Goal: Task Accomplishment & Management: Use online tool/utility

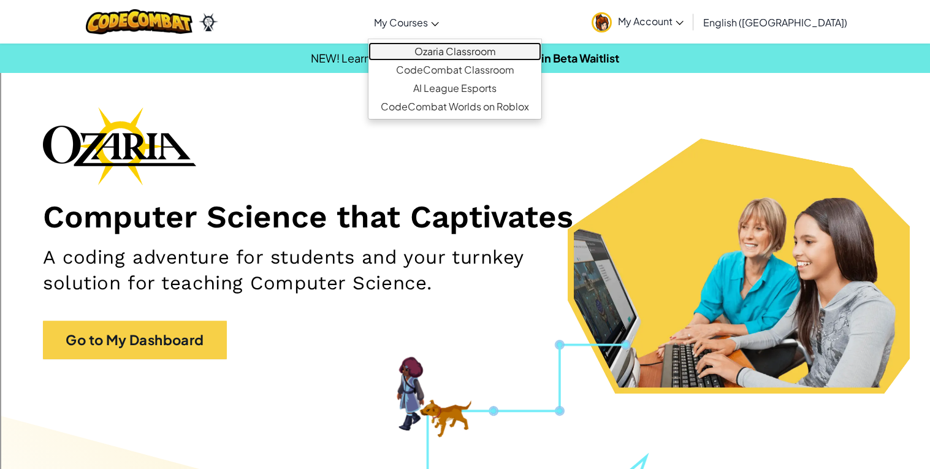
click at [469, 48] on link "Ozaria Classroom" at bounding box center [455, 51] width 173 height 18
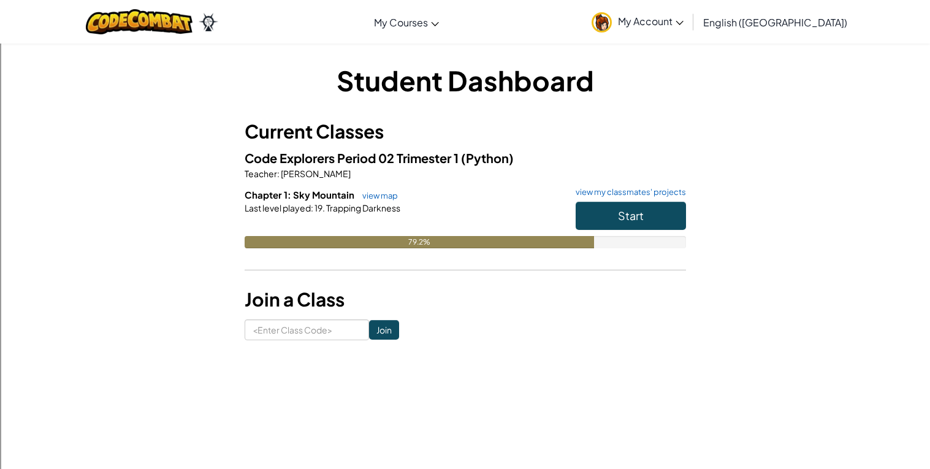
click at [612, 26] on img at bounding box center [602, 22] width 20 height 20
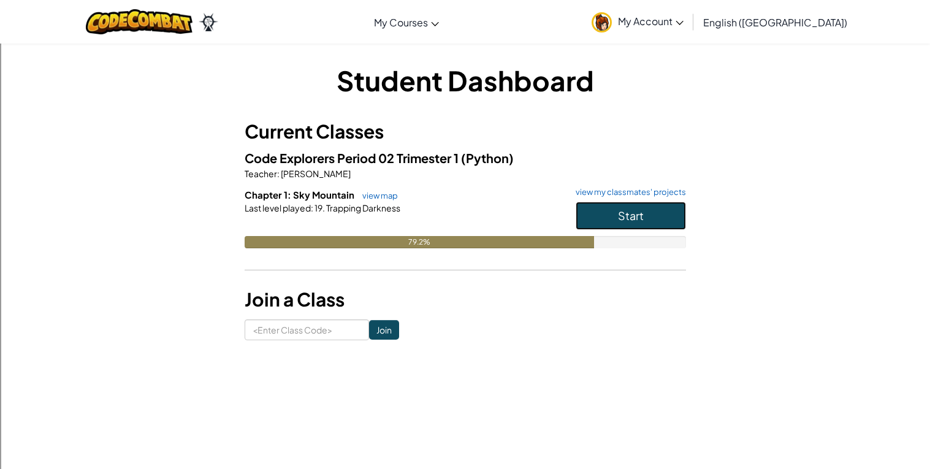
click at [597, 214] on button "Start" at bounding box center [631, 216] width 110 height 28
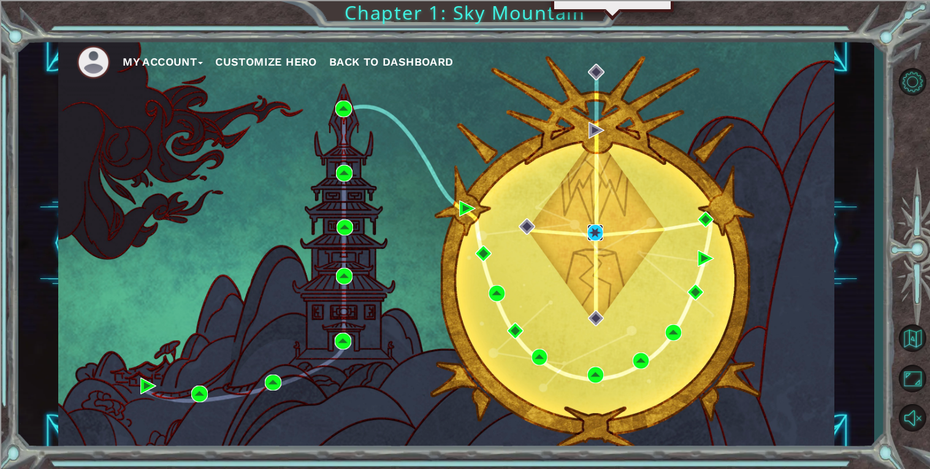
click at [598, 228] on img at bounding box center [596, 232] width 17 height 17
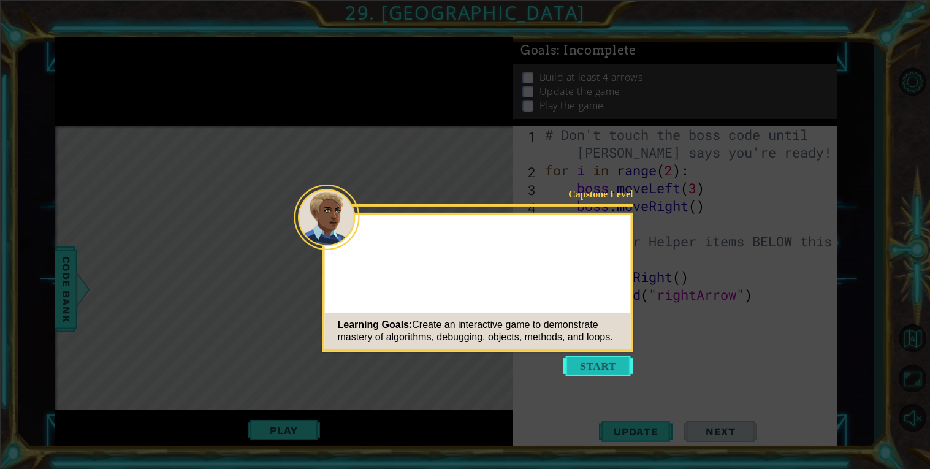
click at [599, 365] on button "Start" at bounding box center [599, 366] width 70 height 20
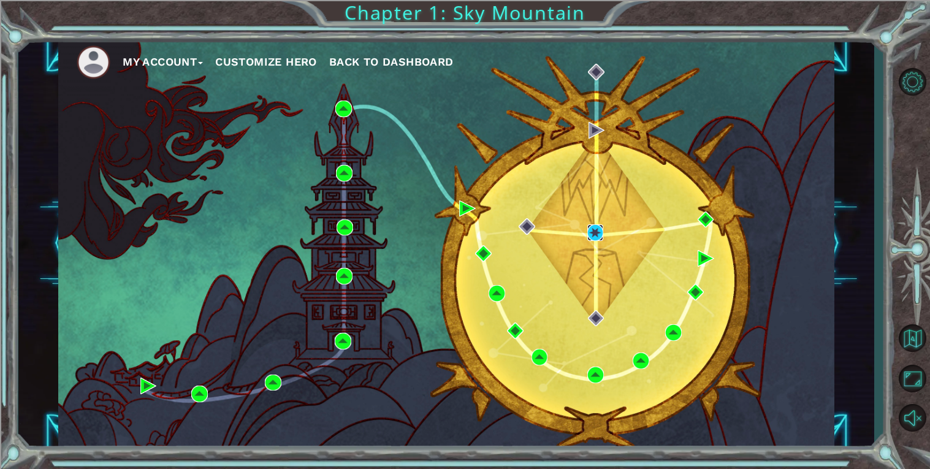
click at [594, 231] on img at bounding box center [596, 232] width 17 height 17
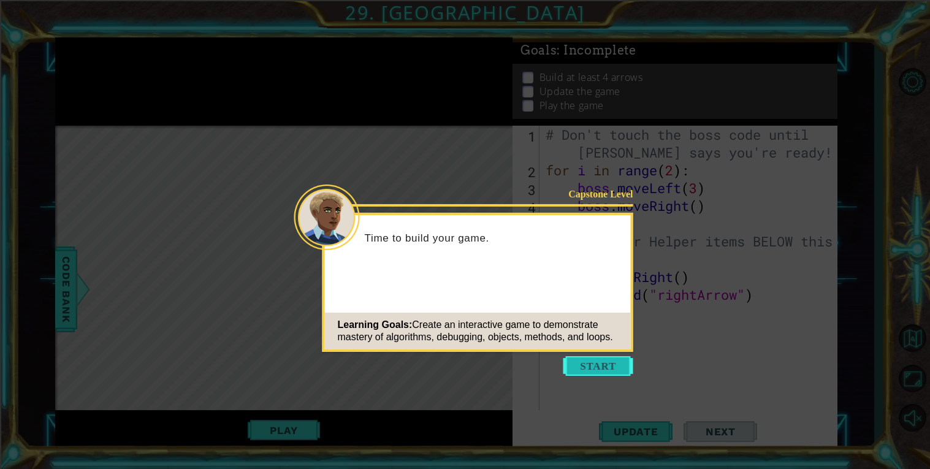
click at [614, 363] on button "Start" at bounding box center [599, 366] width 70 height 20
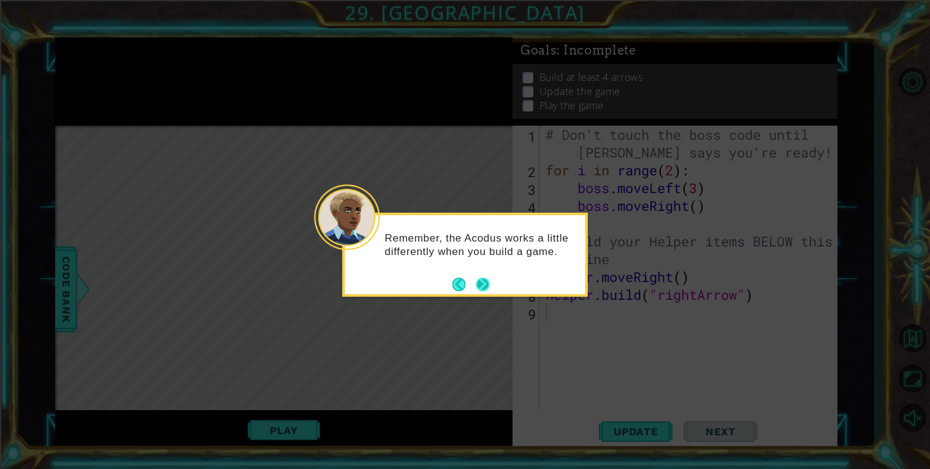
click at [484, 290] on button "Next" at bounding box center [483, 284] width 13 height 13
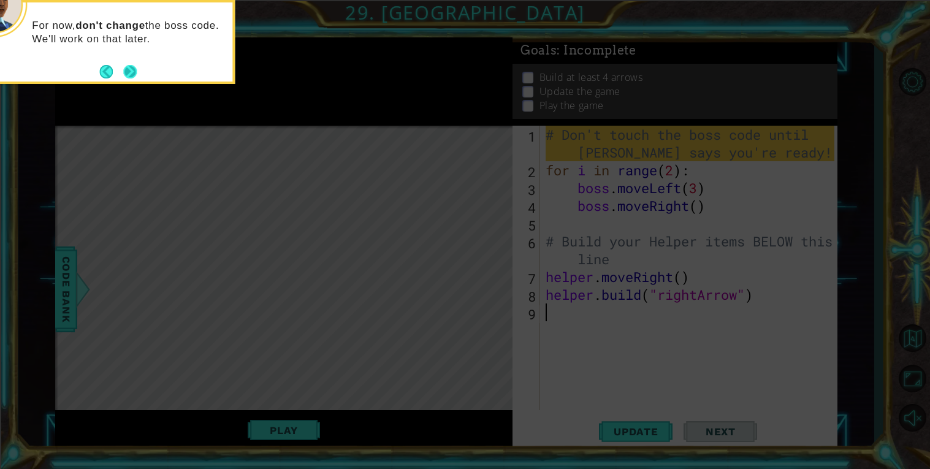
click at [123, 77] on button "Next" at bounding box center [129, 71] width 13 height 13
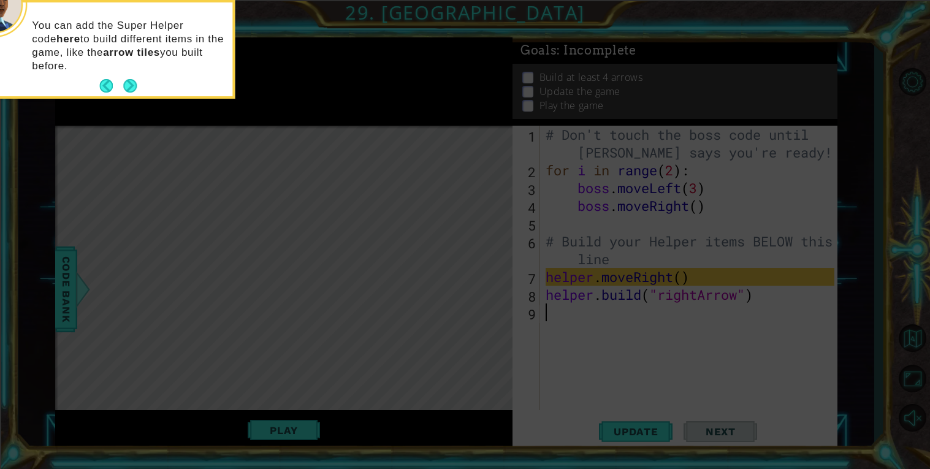
click at [123, 77] on div "You can add the Super Helper code here to build different items in the game, li…" at bounding box center [112, 51] width 240 height 89
click at [126, 91] on button "Next" at bounding box center [129, 85] width 13 height 13
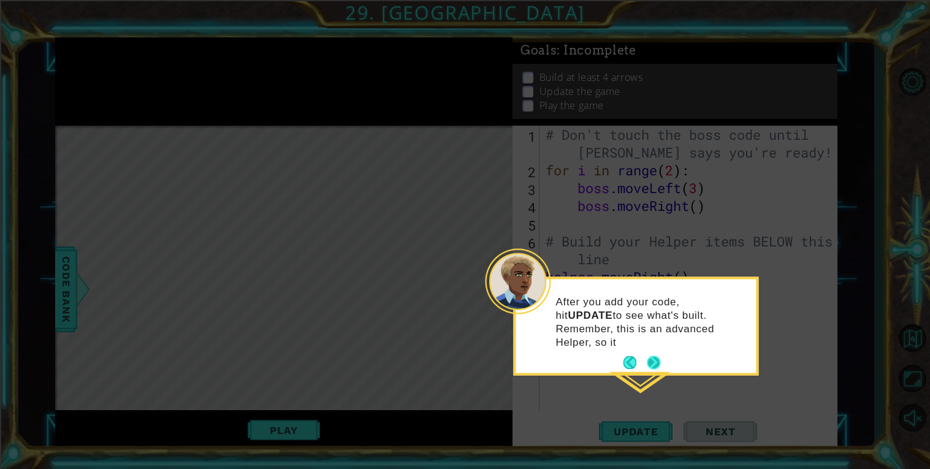
click at [652, 356] on button "Next" at bounding box center [653, 362] width 13 height 13
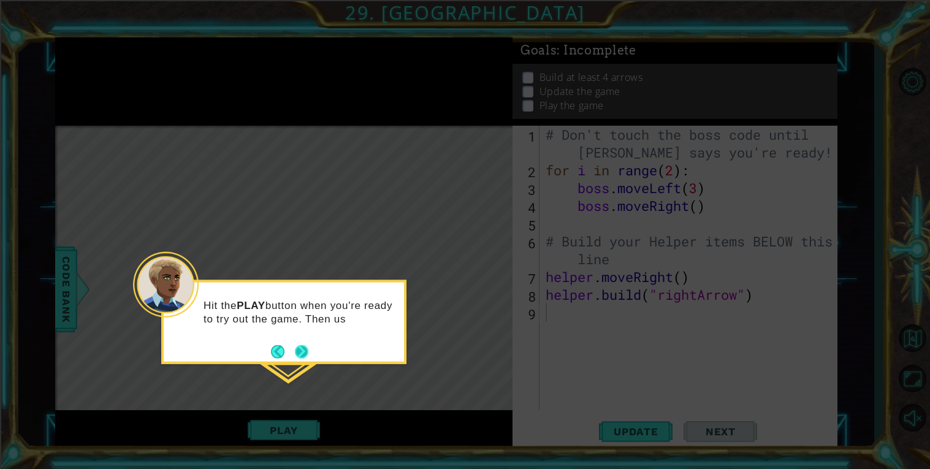
click at [298, 352] on button "Next" at bounding box center [301, 351] width 13 height 13
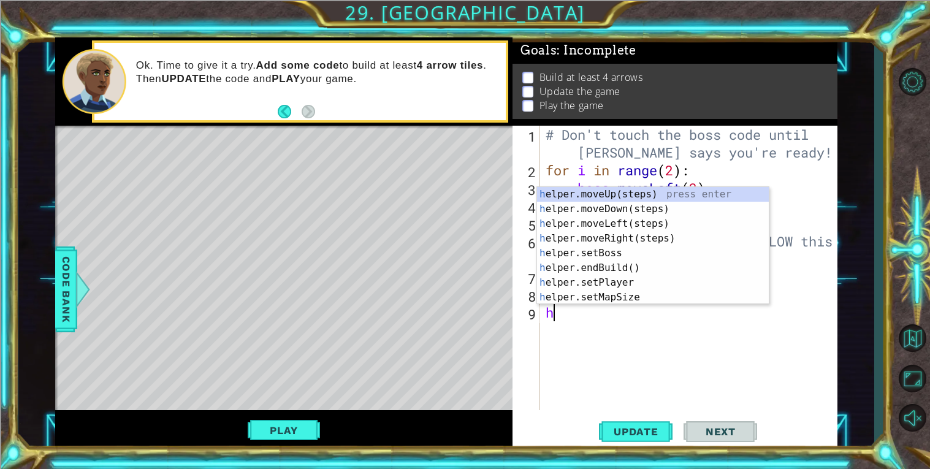
type textarea "he"
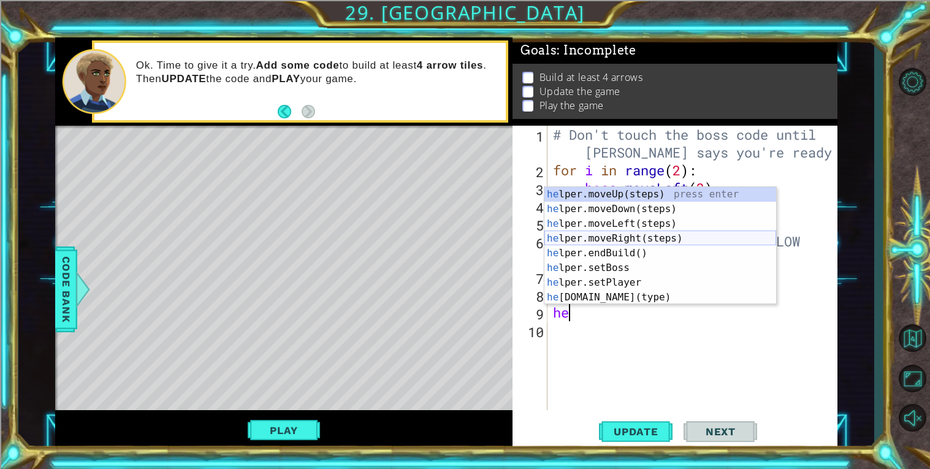
click at [664, 237] on div "he lper.moveUp(steps) press enter he lper.moveDown(steps) press enter he lper.m…" at bounding box center [661, 260] width 232 height 147
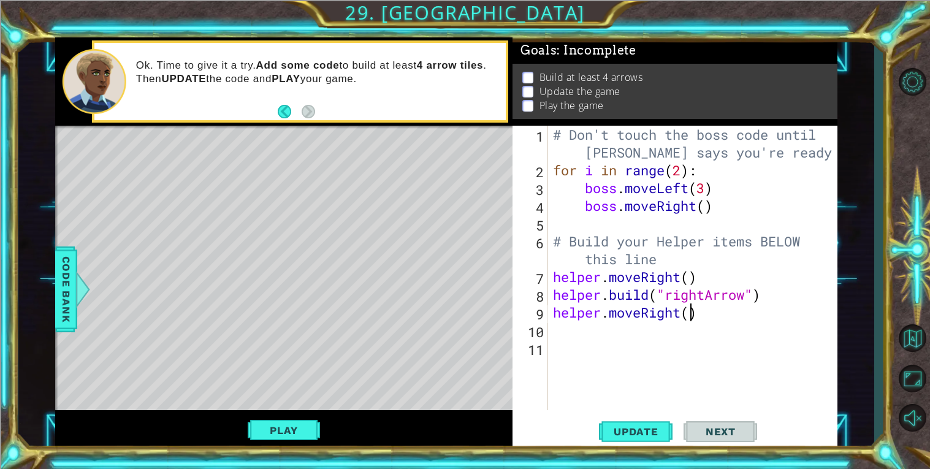
click at [691, 315] on div "# Don't touch the boss code until [PERSON_NAME] says you're ready! for i in ran…" at bounding box center [696, 295] width 290 height 338
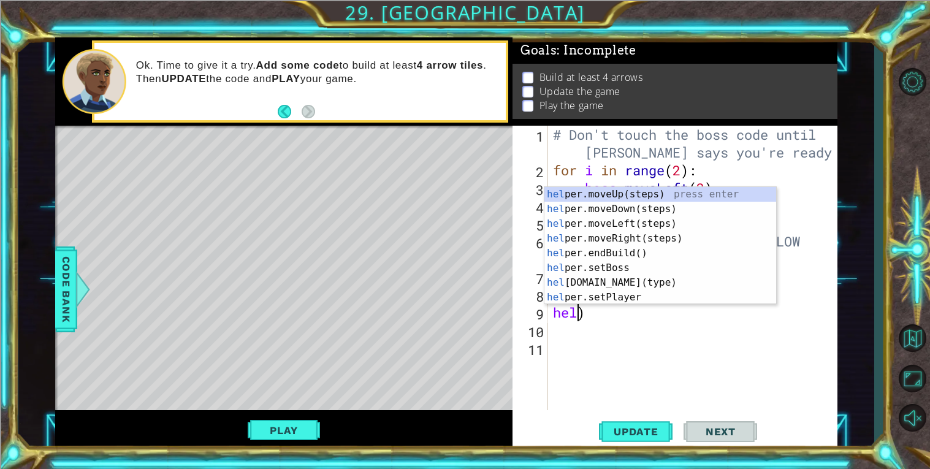
type textarea ")"
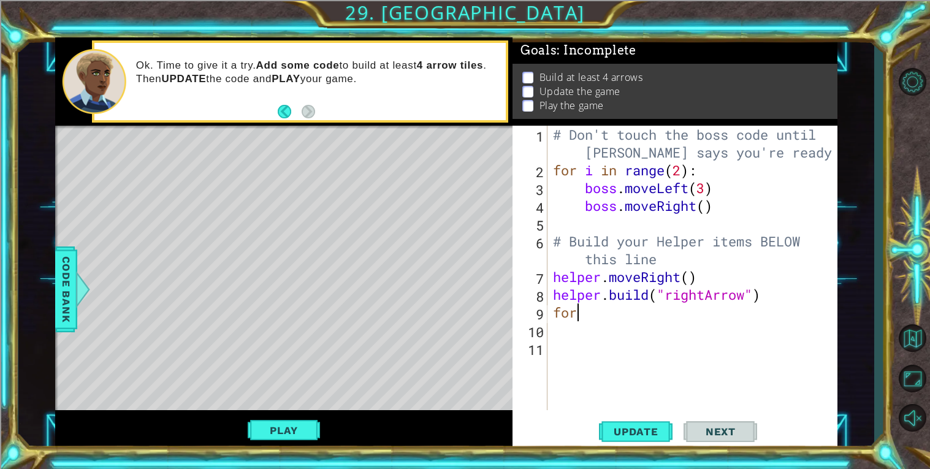
type textarea "f"
click at [58, 291] on span "Code Bank" at bounding box center [66, 289] width 20 height 75
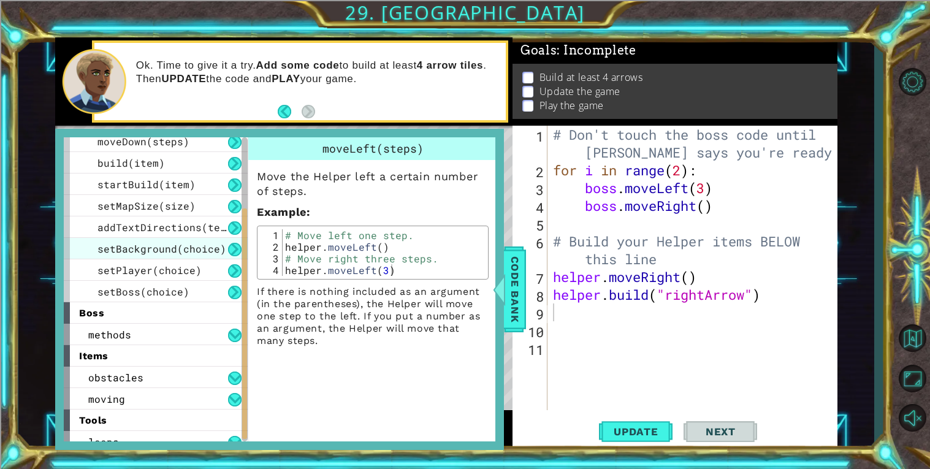
scroll to position [124, 0]
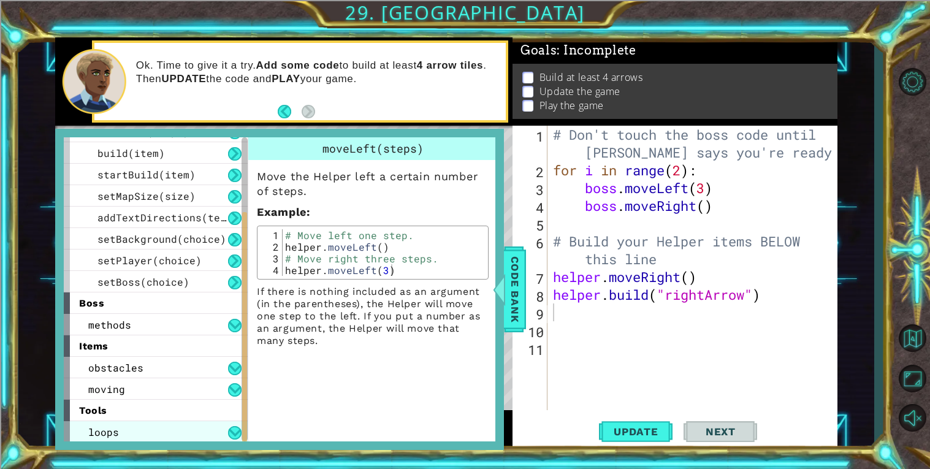
click at [151, 435] on div "loops" at bounding box center [156, 431] width 184 height 21
click at [174, 432] on div "loops" at bounding box center [156, 431] width 184 height 21
click at [239, 429] on button at bounding box center [234, 432] width 13 height 13
click at [238, 429] on button at bounding box center [234, 432] width 13 height 13
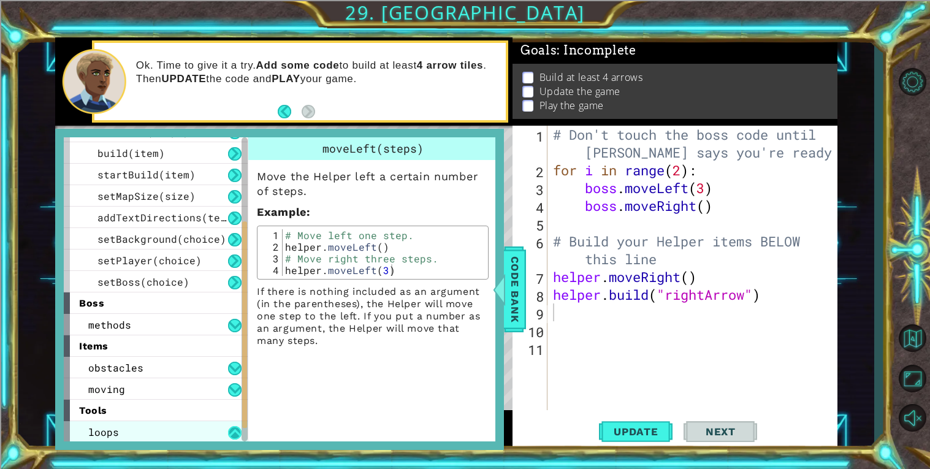
click at [238, 429] on button at bounding box center [234, 432] width 13 height 13
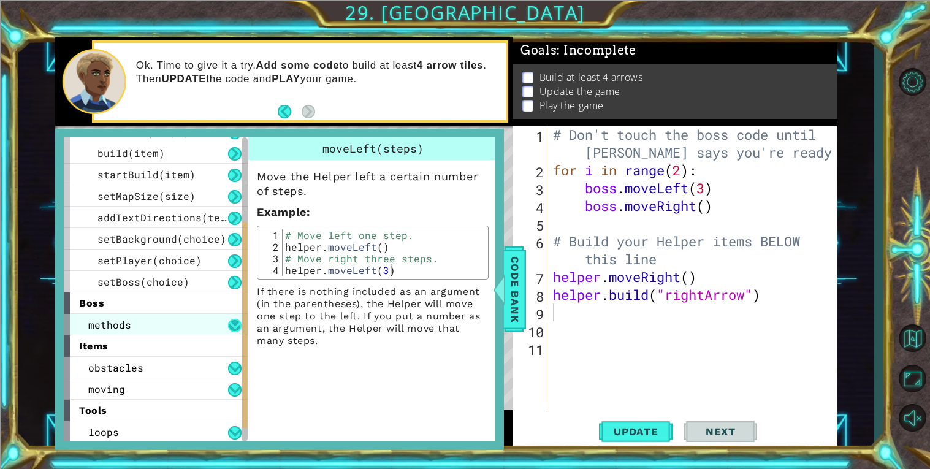
click at [229, 320] on button at bounding box center [234, 325] width 13 height 13
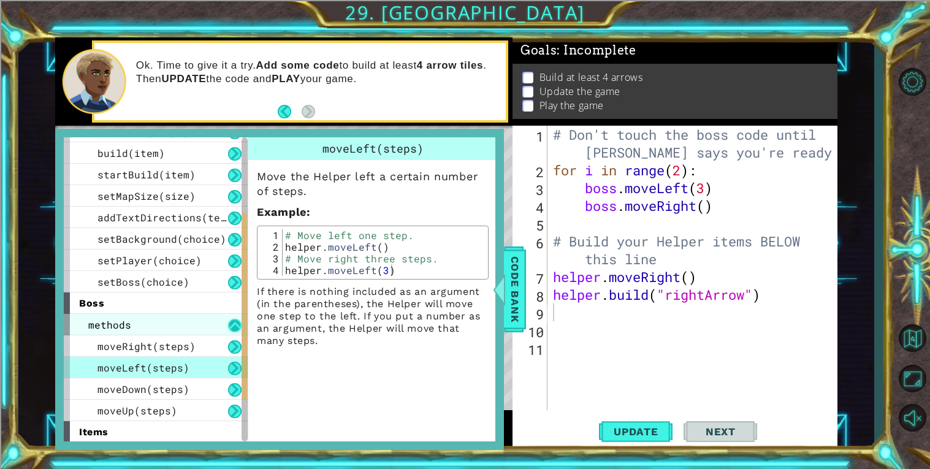
click at [231, 321] on button at bounding box center [234, 325] width 13 height 13
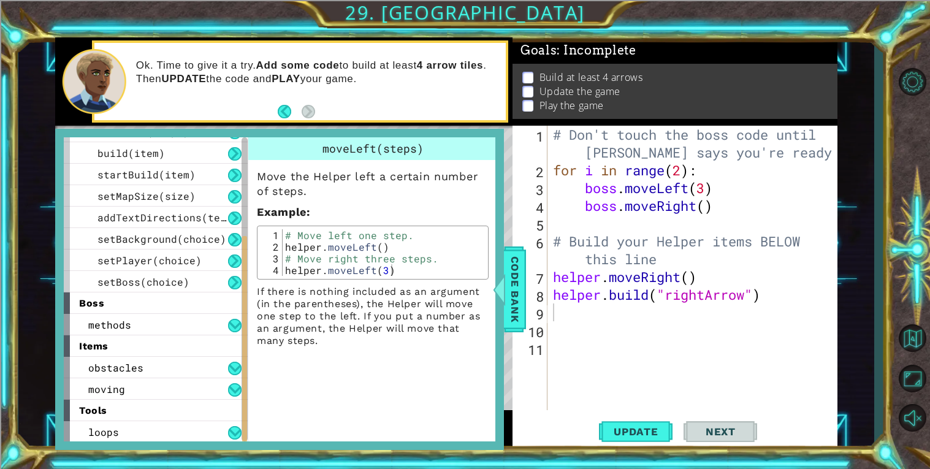
drag, startPoint x: 153, startPoint y: 426, endPoint x: 154, endPoint y: 345, distance: 81.0
click at [154, 345] on div "helper methods moveLeft(steps) moveRight(steps) moveUp(steps) moveDown(steps) b…" at bounding box center [156, 289] width 184 height 305
click at [210, 469] on div "1 ההההההההההההההההההההההההההההההההההההההההההההההההההההההההההההההההההההההההההההה…" at bounding box center [465, 234] width 930 height 469
click at [158, 429] on div "loops" at bounding box center [156, 431] width 184 height 21
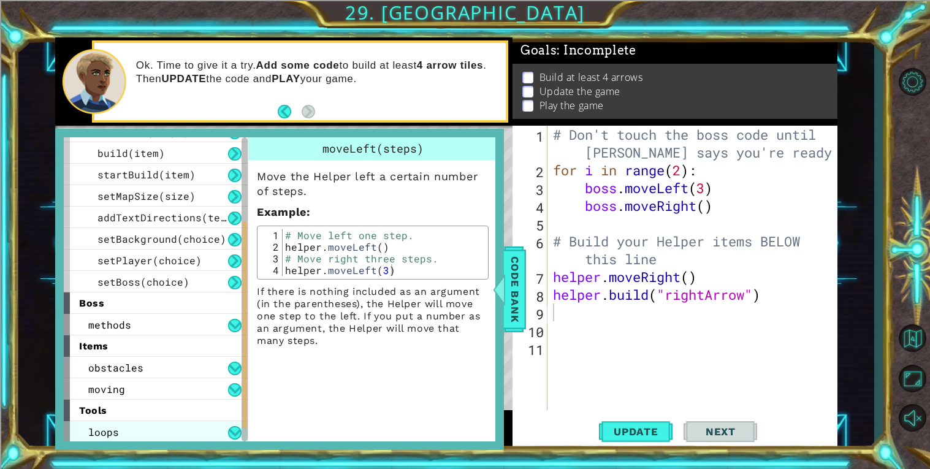
click at [158, 429] on div "loops" at bounding box center [156, 431] width 184 height 21
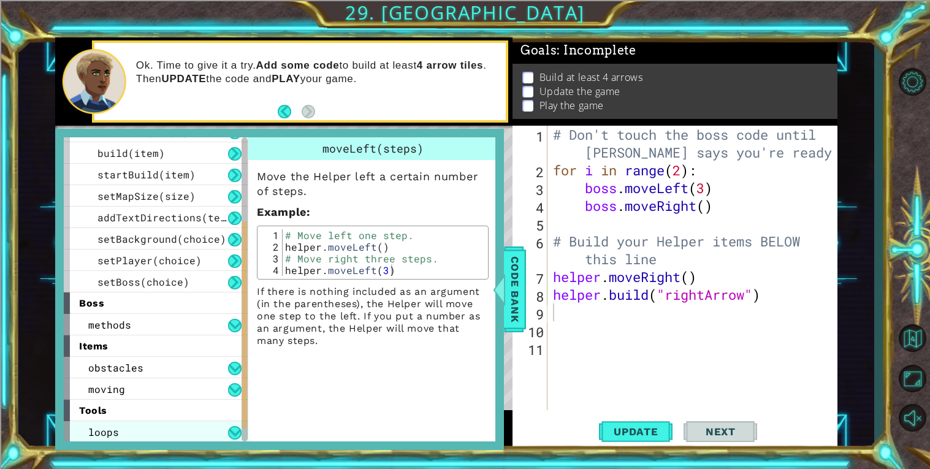
click at [158, 429] on div "loops" at bounding box center [156, 431] width 184 height 21
click at [608, 320] on div "# Don't touch the boss code until [PERSON_NAME] says you're ready! for i in ran…" at bounding box center [696, 295] width 290 height 338
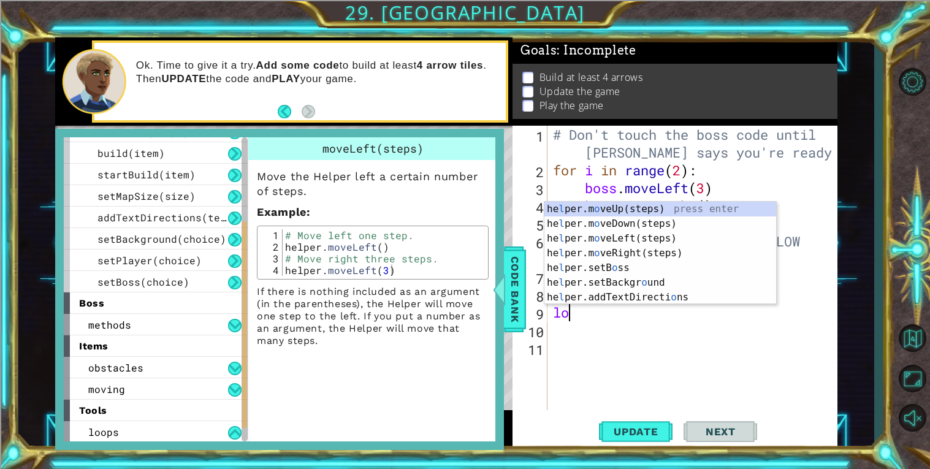
scroll to position [0, 0]
type textarea "l"
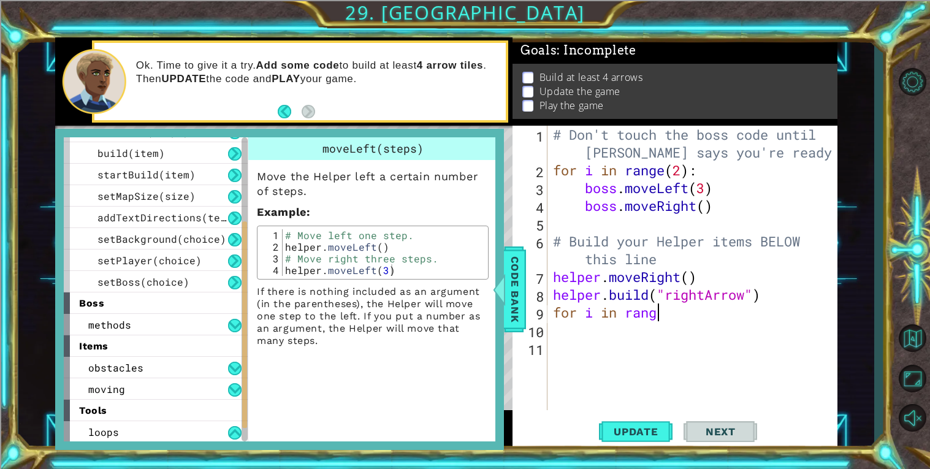
scroll to position [0, 4]
click at [520, 302] on span "Code Bank" at bounding box center [515, 289] width 20 height 75
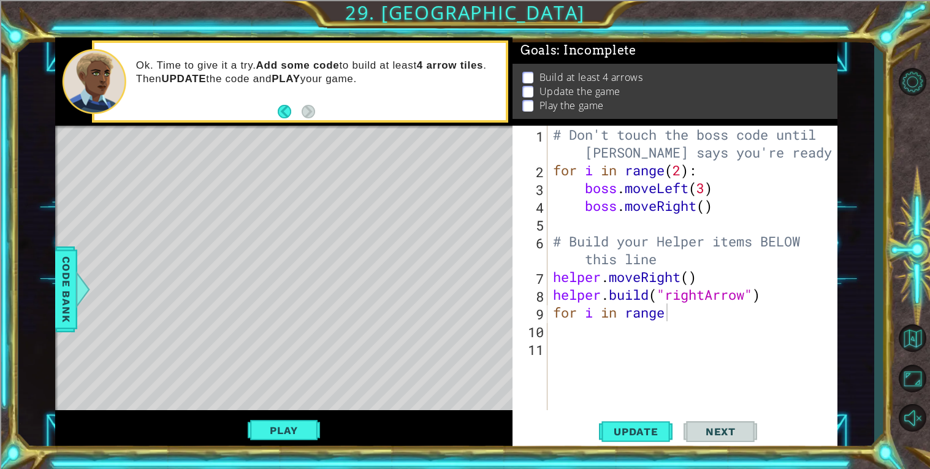
click at [668, 319] on div "# Don't touch the boss code until [PERSON_NAME] says you're ready! for i in ran…" at bounding box center [696, 295] width 290 height 338
type textarea "for i in range(4)"
click at [572, 329] on div "# Don't touch the boss code until [PERSON_NAME] says you're ready! for i in ran…" at bounding box center [696, 295] width 290 height 338
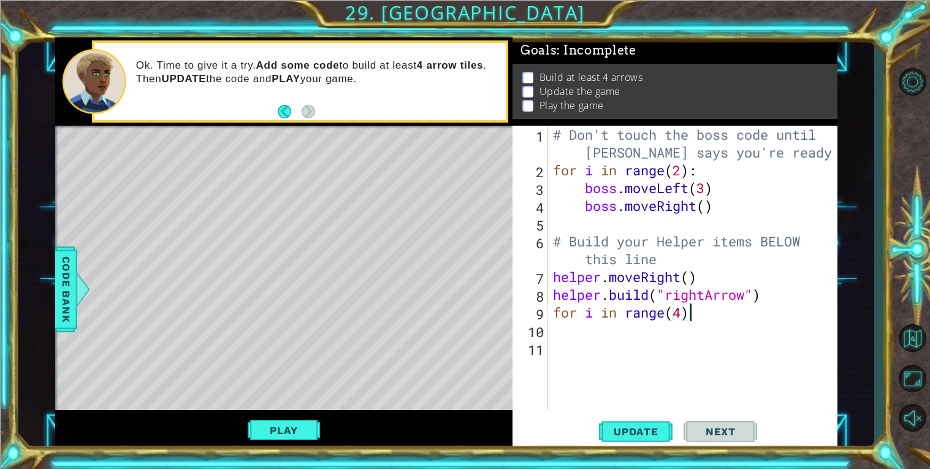
scroll to position [0, 0]
click at [594, 323] on div "# Don't touch the boss code until [PERSON_NAME] says you're ready! for i in ran…" at bounding box center [696, 295] width 290 height 338
type textarea "h"
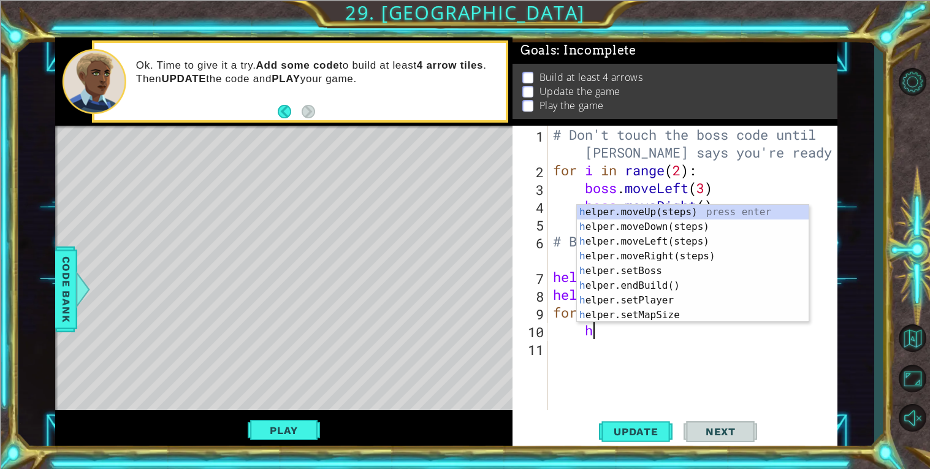
scroll to position [0, 1]
click at [678, 258] on div "h elper.moveUp(steps) press enter h elper.moveDown(steps) press enter h elper.m…" at bounding box center [693, 278] width 232 height 147
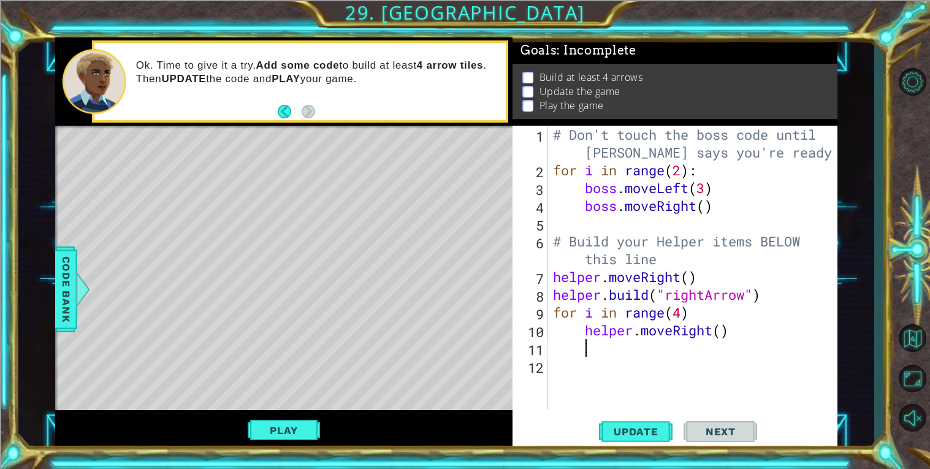
click at [723, 334] on div "# Don't touch the boss code until [PERSON_NAME] says you're ready! for i in ran…" at bounding box center [696, 295] width 290 height 338
type textarea "helper.moveRight()"
click at [617, 342] on div "# Don't touch the boss code until [PERSON_NAME] says you're ready! for i in ran…" at bounding box center [696, 295] width 290 height 338
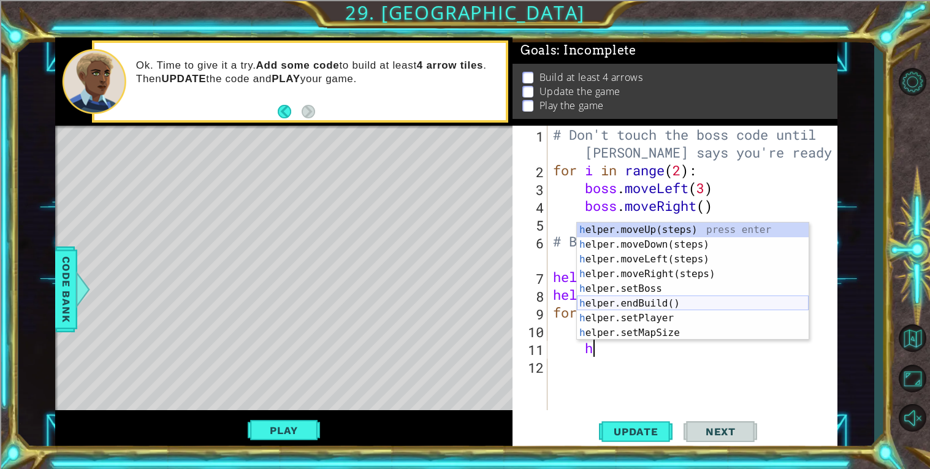
scroll to position [0, 1]
click at [698, 324] on div "he lper.moveUp(steps) press enter he lper.moveDown(steps) press enter he lper.m…" at bounding box center [693, 296] width 232 height 147
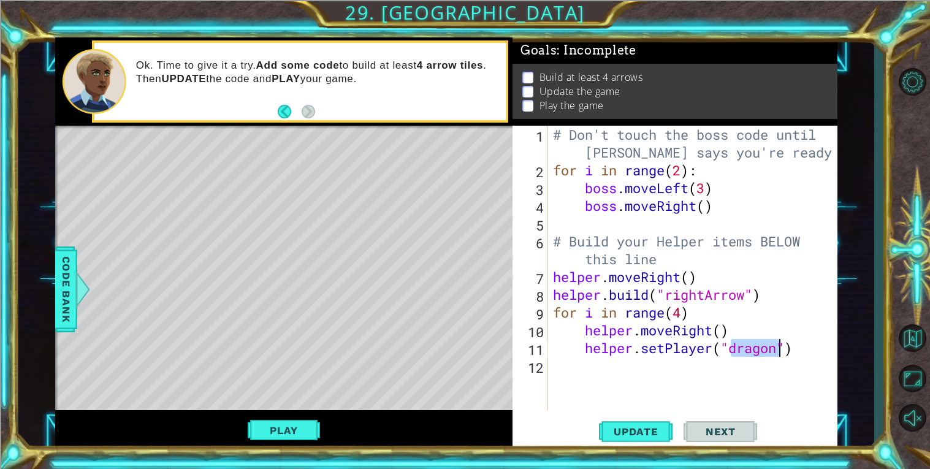
click at [783, 350] on div "# Don't touch the boss code until [PERSON_NAME] says you're ready! for i in ran…" at bounding box center [693, 268] width 284 height 285
click at [783, 350] on div "# Don't touch the boss code until [PERSON_NAME] says you're ready! for i in ran…" at bounding box center [696, 295] width 290 height 338
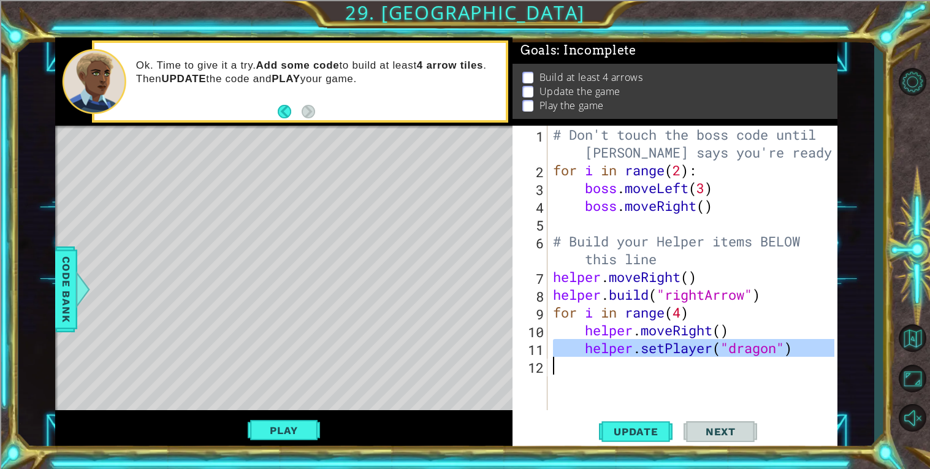
click at [783, 350] on div "# Don't touch the boss code until [PERSON_NAME] says you're ready! for i in ran…" at bounding box center [693, 268] width 284 height 285
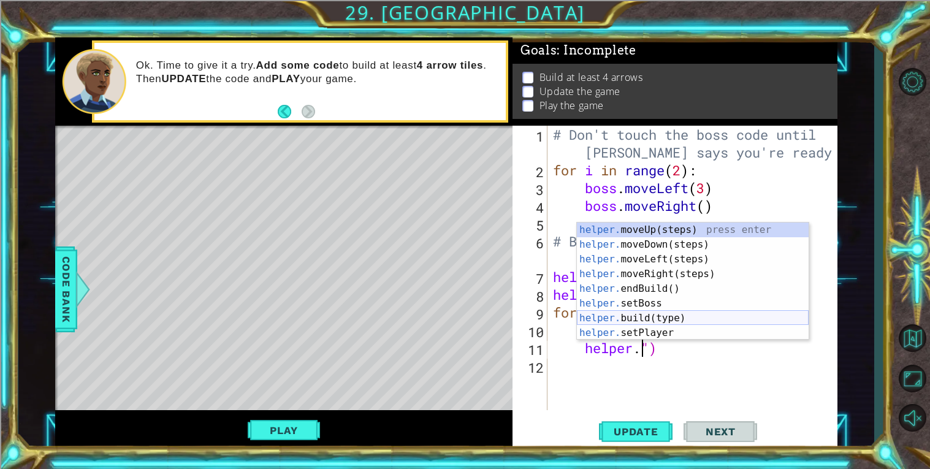
click at [747, 321] on div "helper. moveUp(steps) press enter helper. moveDown(steps) press enter helper. m…" at bounding box center [693, 296] width 232 height 147
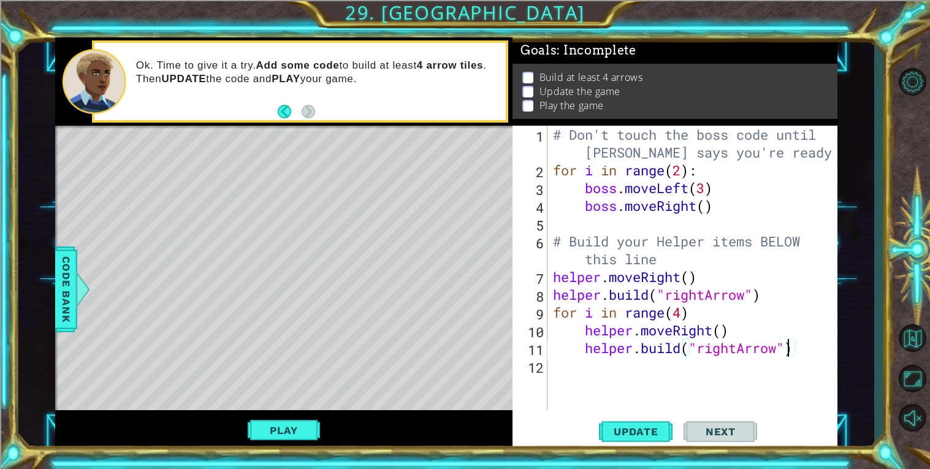
scroll to position [0, 10]
click at [703, 431] on span "Next" at bounding box center [721, 432] width 55 height 12
click at [648, 421] on button "Update" at bounding box center [636, 431] width 74 height 33
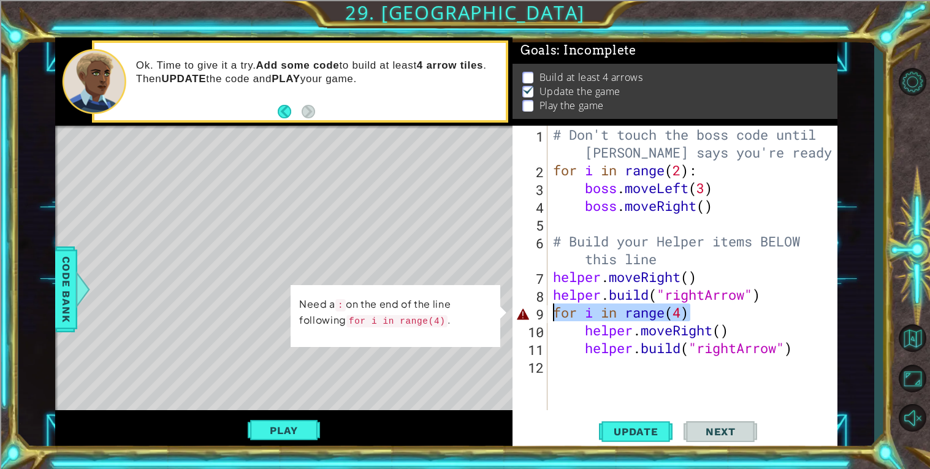
drag, startPoint x: 715, startPoint y: 316, endPoint x: 553, endPoint y: 313, distance: 162.0
click at [553, 313] on div "# Don't touch the boss code until [PERSON_NAME] says you're ready! for i in ran…" at bounding box center [696, 295] width 290 height 338
type textarea "for i in range(4)"
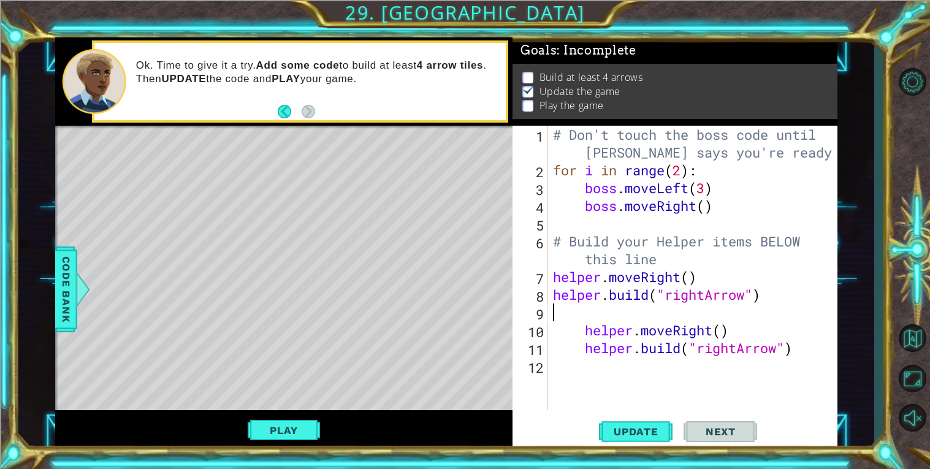
scroll to position [0, 0]
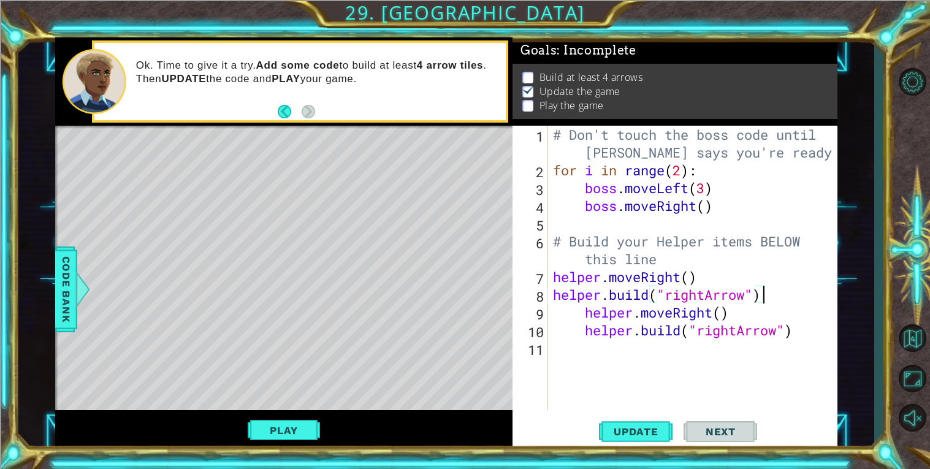
click at [580, 317] on div "# Don't touch the boss code until [PERSON_NAME] says you're ready! for i in ran…" at bounding box center [696, 295] width 290 height 338
click at [585, 314] on div "# Don't touch the boss code until [PERSON_NAME] says you're ready! for i in ran…" at bounding box center [696, 295] width 290 height 338
type textarea "[DOMAIN_NAME]("rightArrow") helper.moveRight()"
drag, startPoint x: 556, startPoint y: 310, endPoint x: 574, endPoint y: 311, distance: 18.4
click at [574, 311] on div "# Don't touch the boss code until [PERSON_NAME] says you're ready! for i in ran…" at bounding box center [696, 295] width 290 height 338
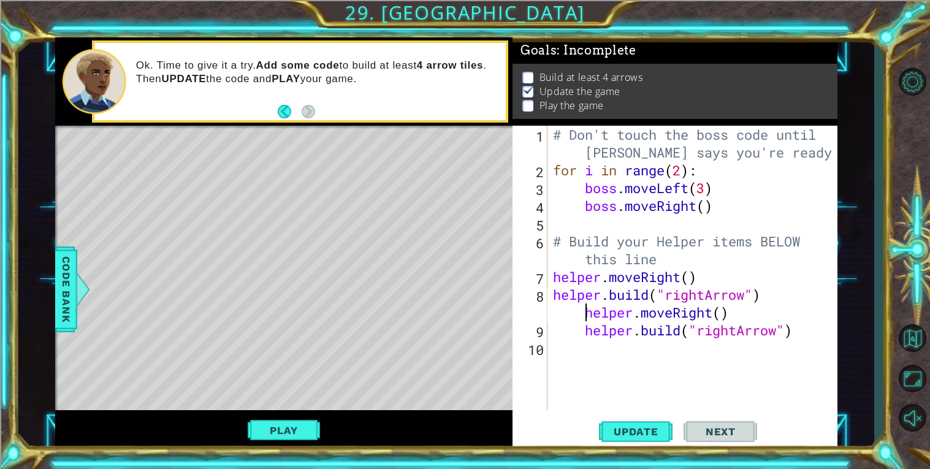
click at [574, 311] on div "# Don't touch the boss code until [PERSON_NAME] says you're ready! for i in ran…" at bounding box center [696, 295] width 290 height 338
click at [651, 358] on div "# Don't touch the boss code until [PERSON_NAME] says you're ready! for i in ran…" at bounding box center [696, 295] width 290 height 338
click at [71, 318] on span "Code Bank" at bounding box center [66, 289] width 20 height 75
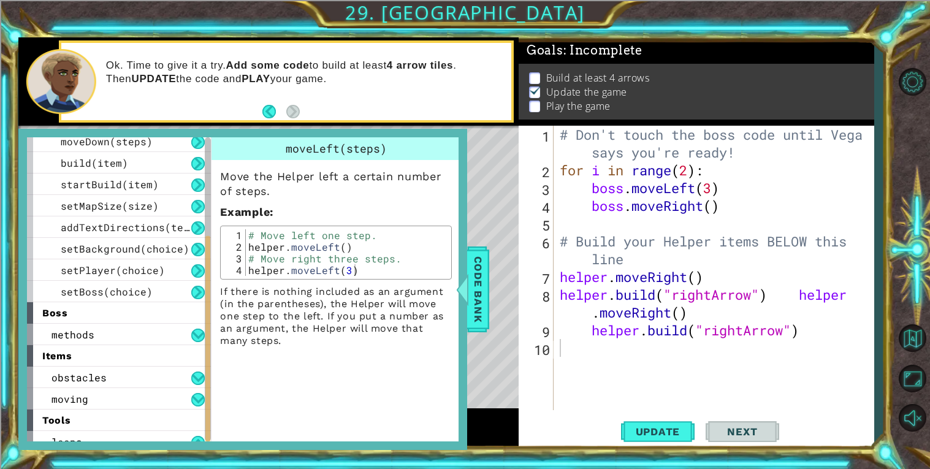
scroll to position [145, 0]
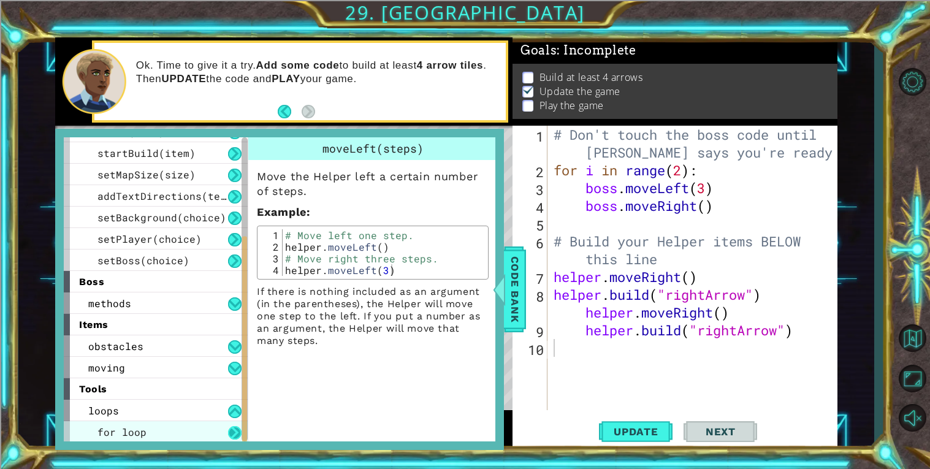
click at [231, 431] on button at bounding box center [234, 432] width 13 height 13
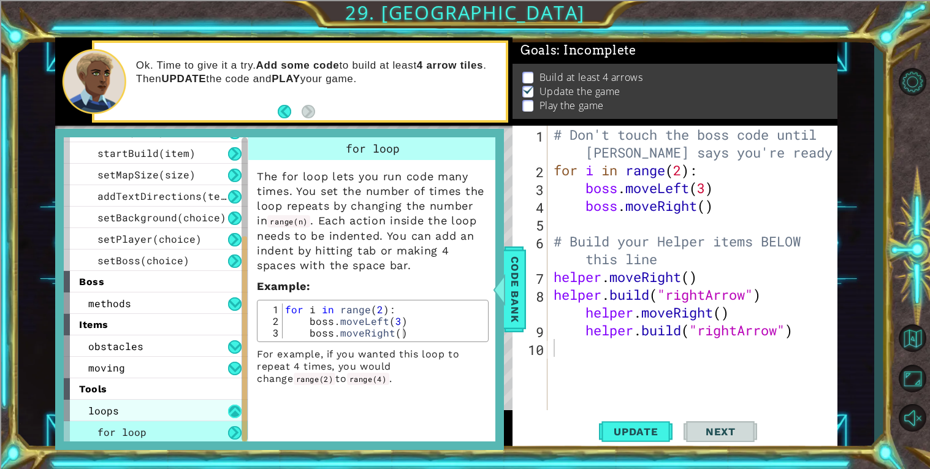
click at [237, 409] on button at bounding box center [234, 411] width 13 height 13
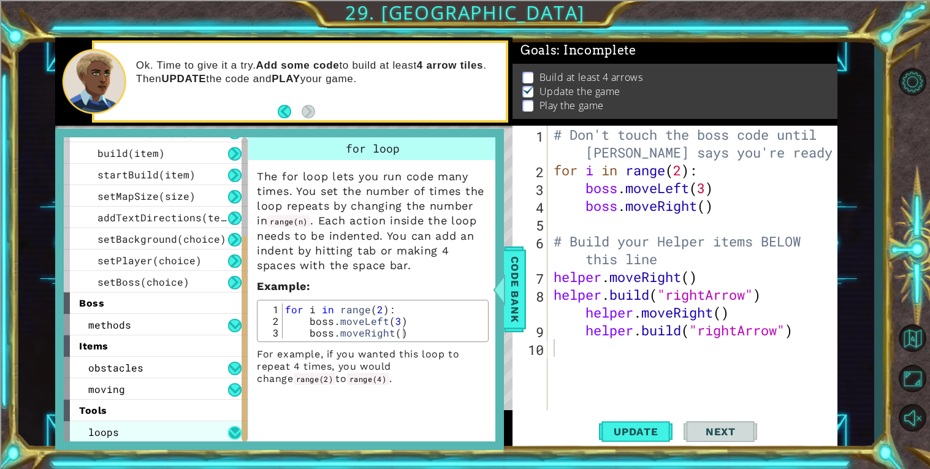
click at [230, 428] on button at bounding box center [234, 432] width 13 height 13
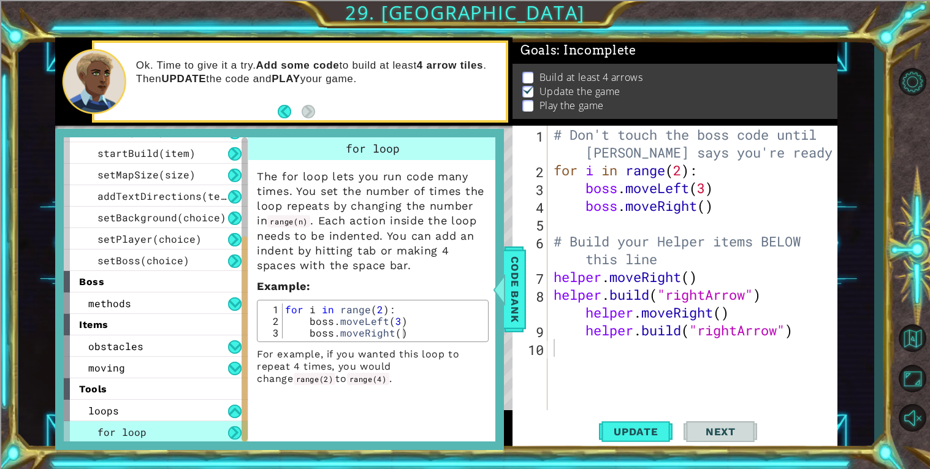
click at [232, 433] on button at bounding box center [234, 432] width 13 height 13
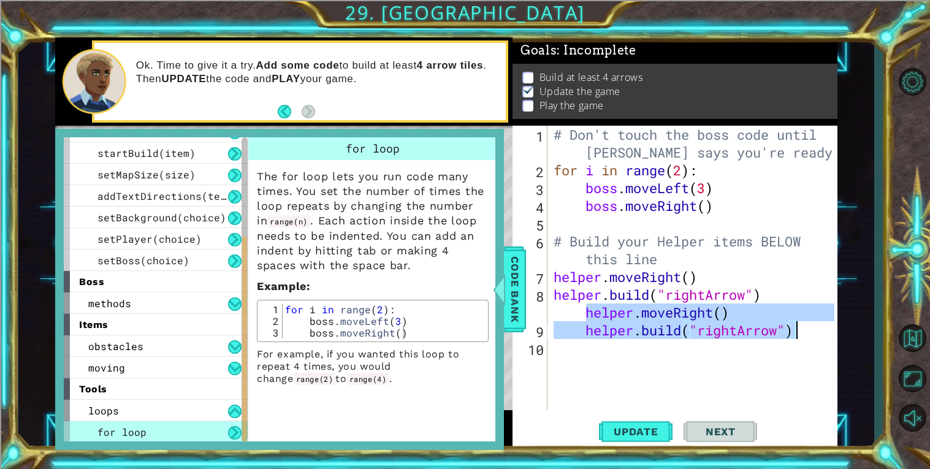
drag, startPoint x: 582, startPoint y: 313, endPoint x: 809, endPoint y: 338, distance: 228.3
click at [809, 338] on div "# Don't touch the boss code until [PERSON_NAME] says you're ready! for i in ran…" at bounding box center [696, 295] width 290 height 338
type textarea "[DOMAIN_NAME]("rightArrow")"
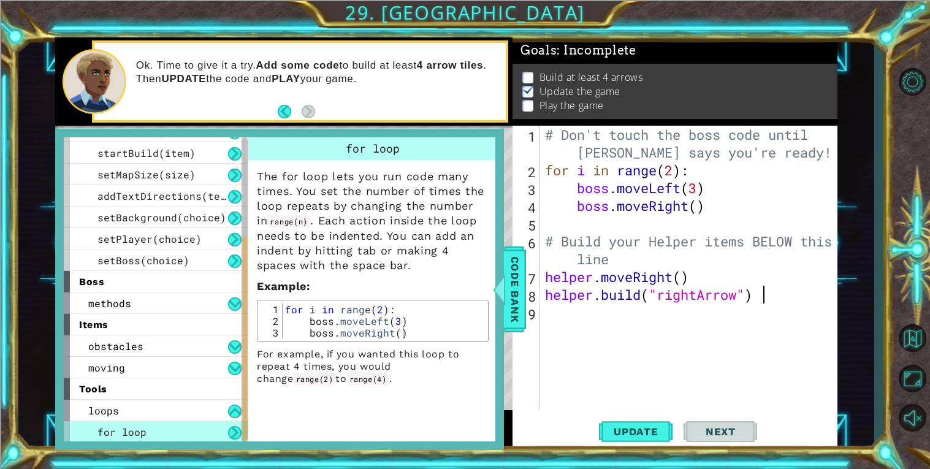
scroll to position [0, 9]
type textarea "[DOMAIN_NAME]("rightArrow")"
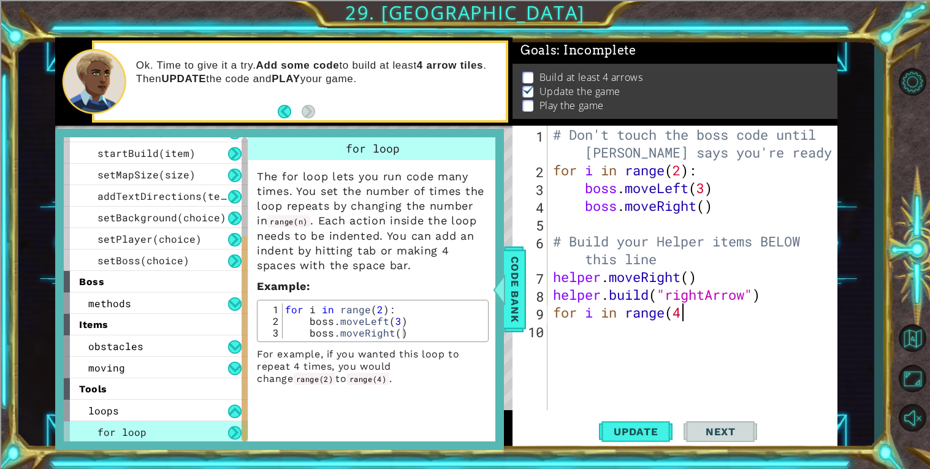
scroll to position [0, 5]
type textarea "for i in range(4):"
type textarea "he"
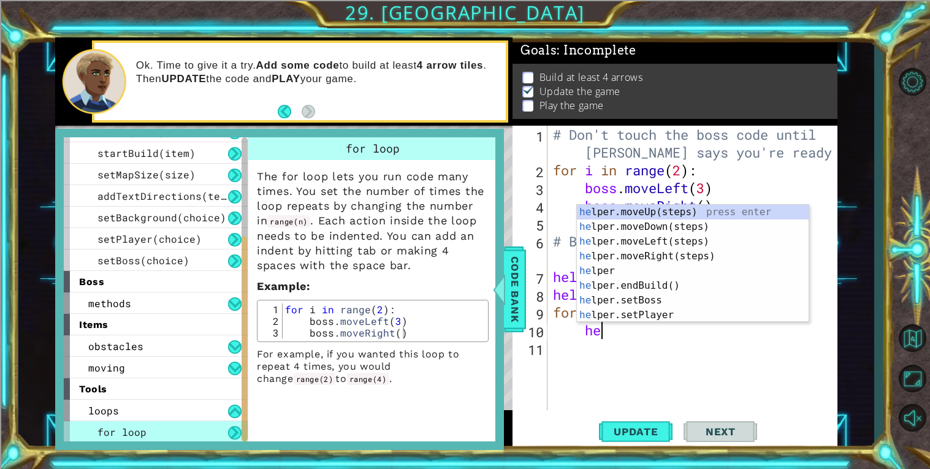
scroll to position [0, 1]
click at [686, 253] on div "he lper.moveUp(steps) press enter he lper.moveDown(steps) press enter he lper.m…" at bounding box center [693, 278] width 232 height 147
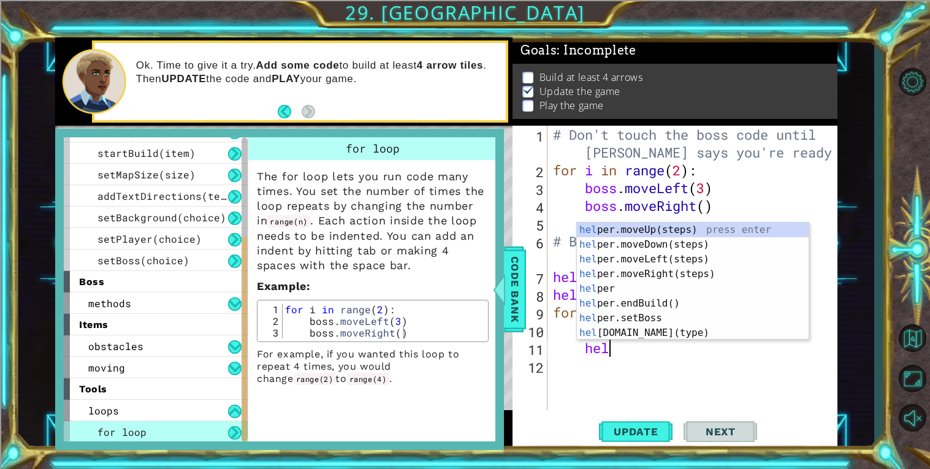
scroll to position [0, 2]
click at [682, 333] on div "help er.moveUp(steps) press enter help er.moveDown(steps) press enter help er.m…" at bounding box center [693, 296] width 232 height 147
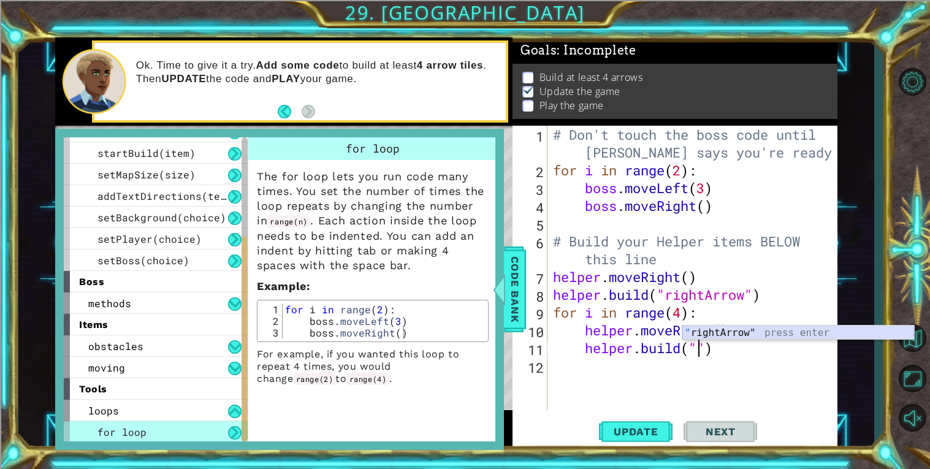
click at [761, 331] on div "" rightArrow" press enter" at bounding box center [799, 348] width 232 height 44
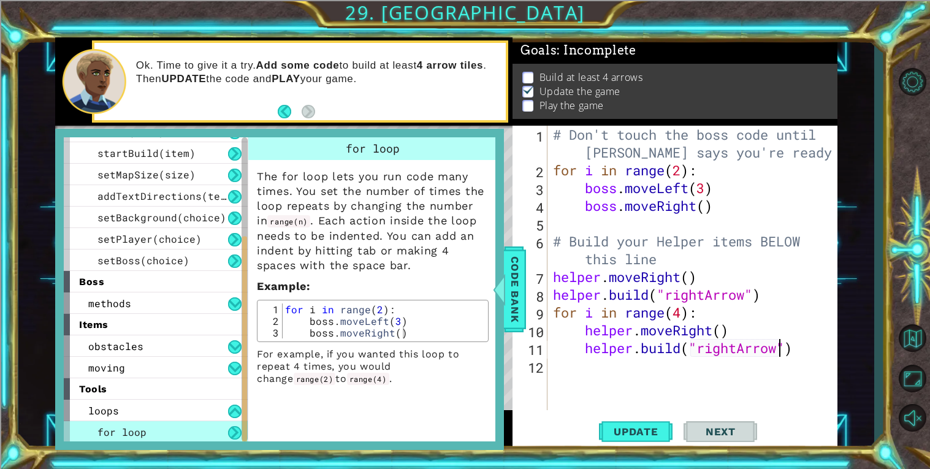
type textarea "[DOMAIN_NAME]("rightArrow")"
click at [724, 431] on span "Next" at bounding box center [721, 432] width 55 height 12
click at [624, 436] on span "Update" at bounding box center [636, 432] width 69 height 12
click at [521, 302] on span "Code Bank" at bounding box center [515, 289] width 20 height 75
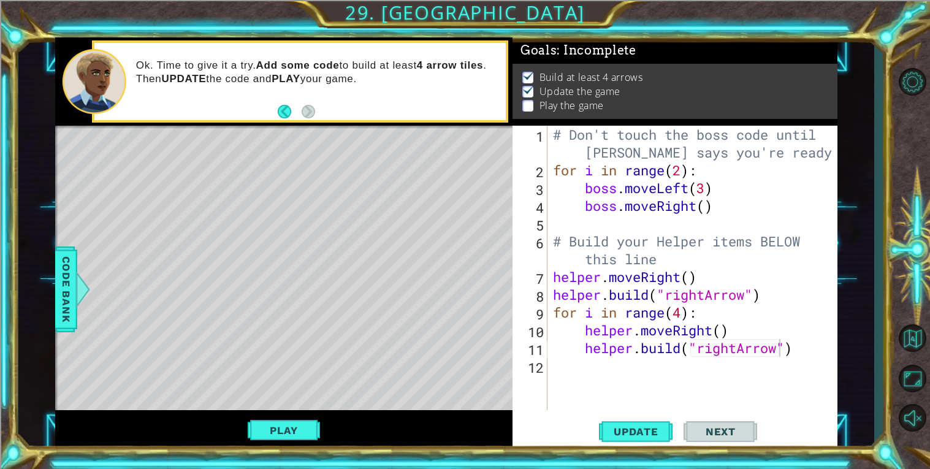
click at [604, 374] on div "# Don't touch the boss code until [PERSON_NAME] says you're ready! for i in ran…" at bounding box center [696, 295] width 290 height 338
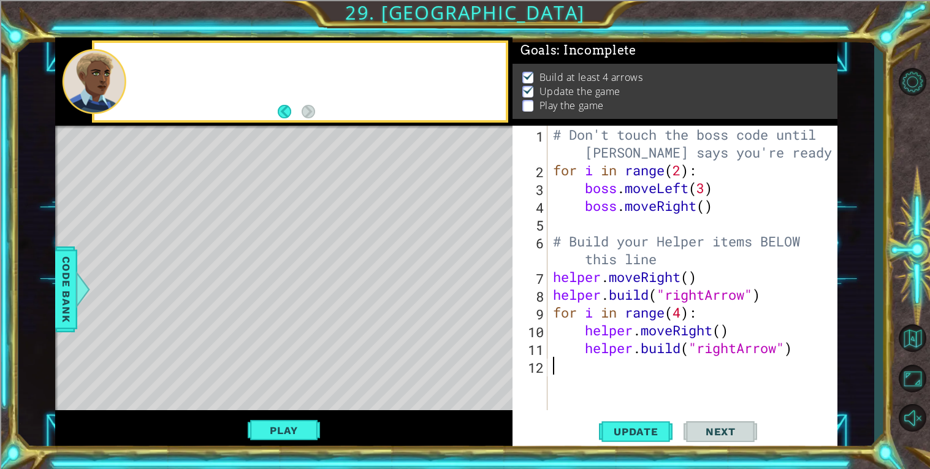
type textarea "h"
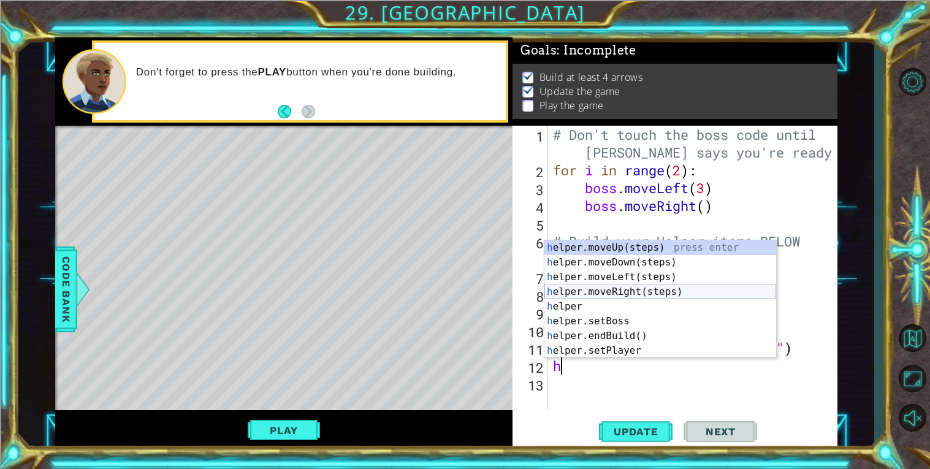
click at [671, 291] on div "h elper.moveUp(steps) press enter h elper.moveDown(steps) press enter h elper.m…" at bounding box center [661, 313] width 232 height 147
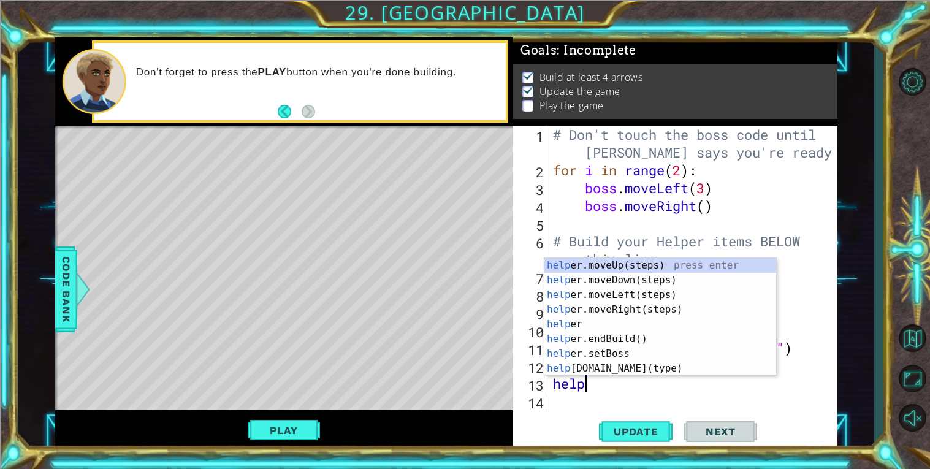
scroll to position [0, 1]
click at [634, 363] on div "help er.moveUp(steps) press enter help er.moveDown(steps) press enter help er.m…" at bounding box center [661, 331] width 232 height 147
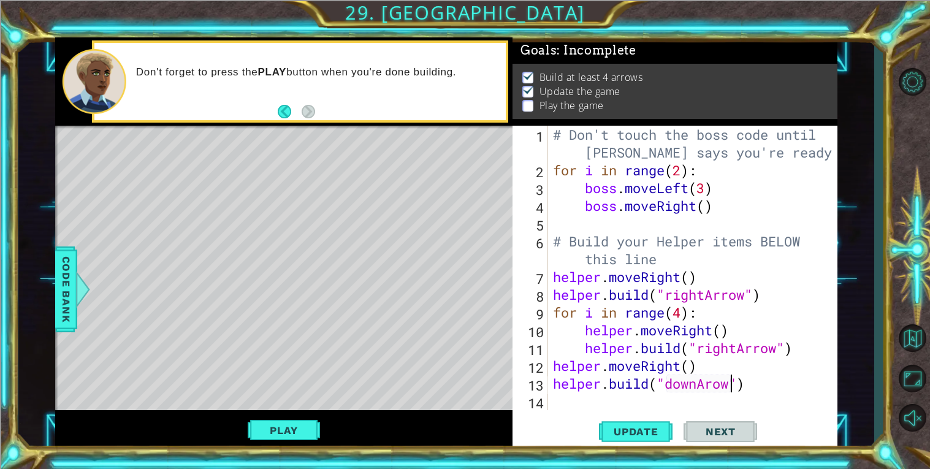
scroll to position [0, 7]
type textarea "[DOMAIN_NAME]("downArrow")"
click at [673, 408] on div "# Don't touch the boss code until [PERSON_NAME] says you're ready! for i in ran…" at bounding box center [696, 295] width 290 height 338
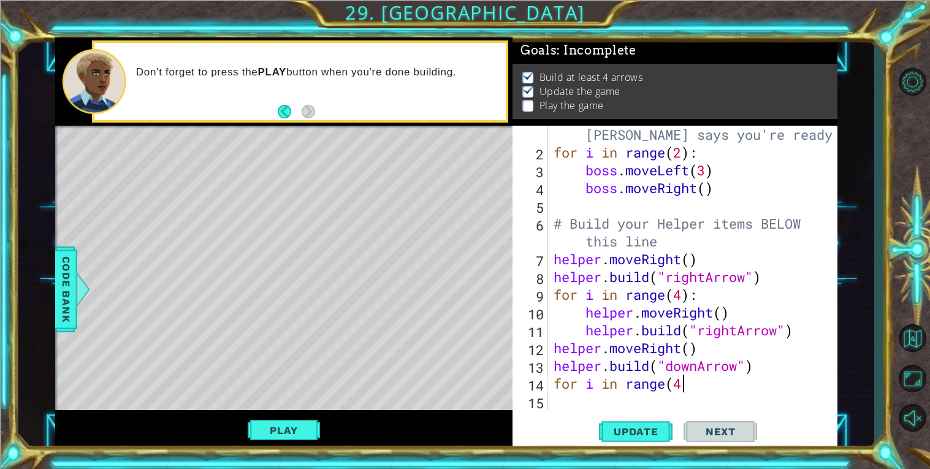
scroll to position [0, 5]
type textarea "for i in range(4):"
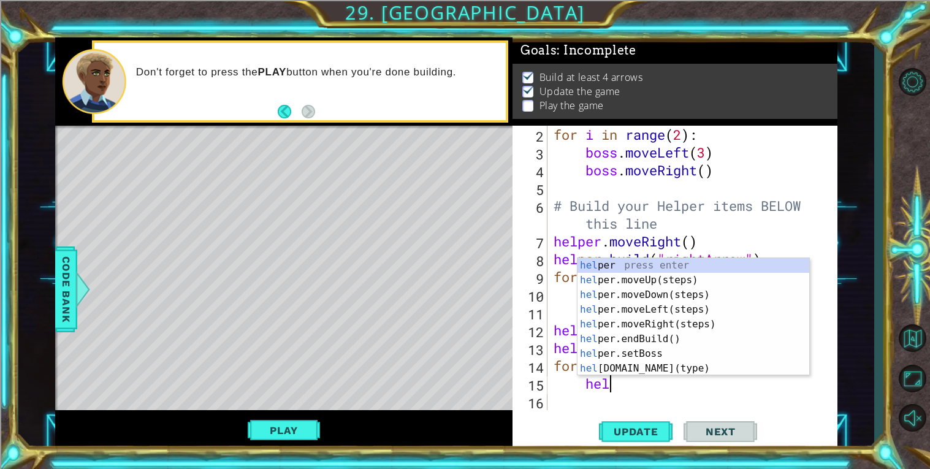
scroll to position [0, 2]
type textarea "help"
click at [787, 407] on div "for i in range ( 2 ) : boss . moveLeft ( 3 ) boss . moveRight ( ) # Build your …" at bounding box center [696, 286] width 290 height 320
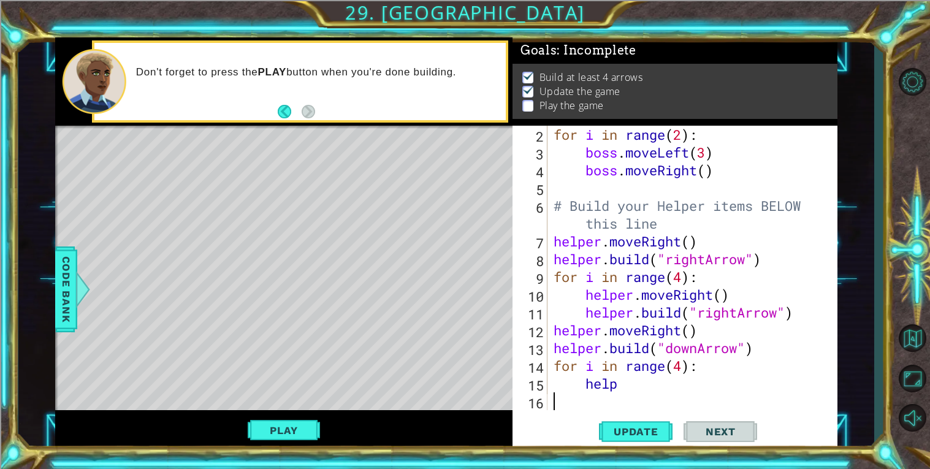
click at [650, 382] on div "for i in range ( 2 ) : boss . moveLeft ( 3 ) boss . moveRight ( ) # Build your …" at bounding box center [696, 286] width 290 height 320
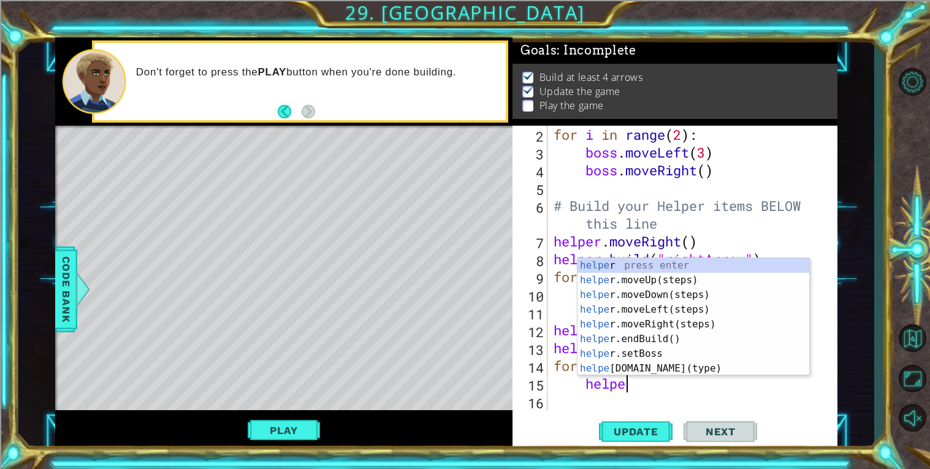
type textarea "helper"
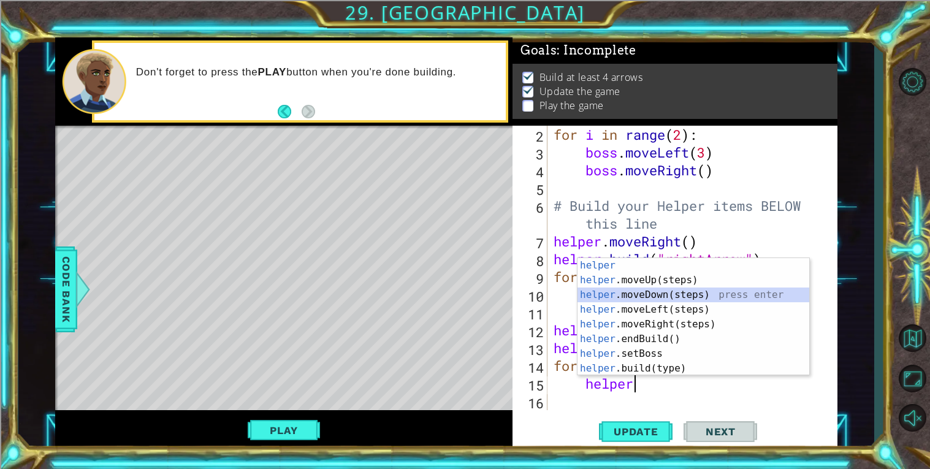
click at [707, 291] on div "helper press enter helper .moveUp(steps) press enter helper .moveDown(steps) pr…" at bounding box center [694, 331] width 232 height 147
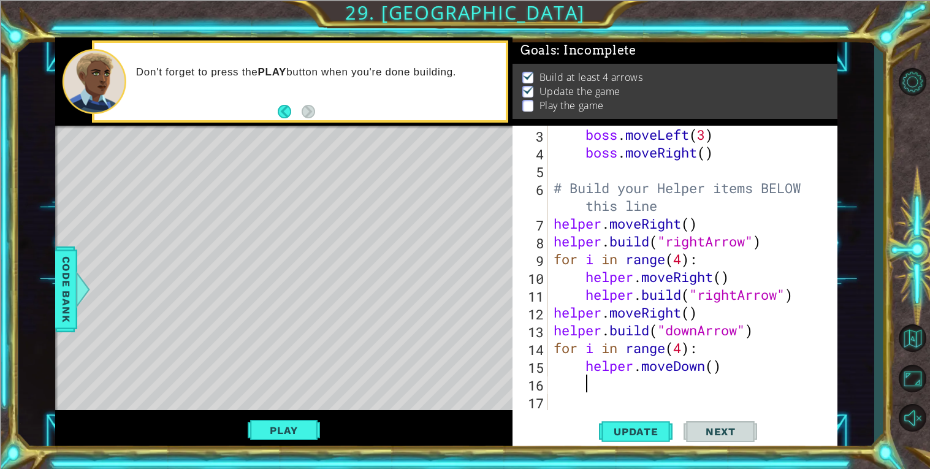
scroll to position [53, 0]
type textarea "g"
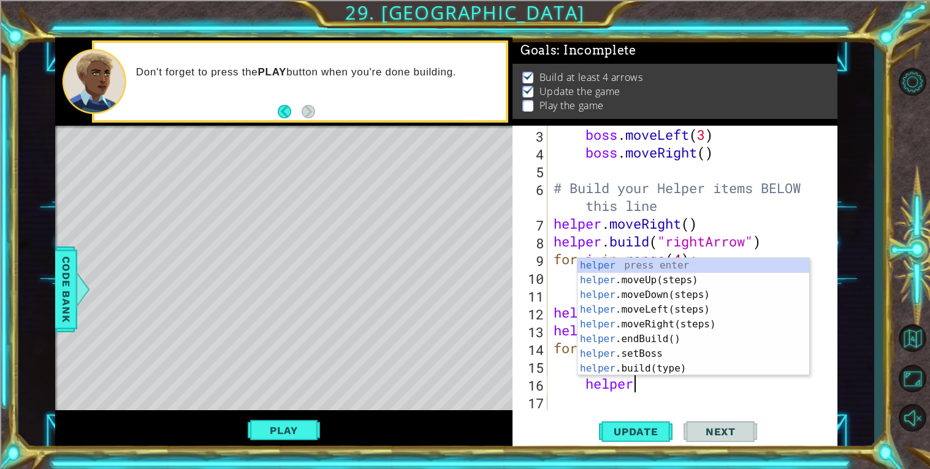
scroll to position [0, 2]
click at [640, 370] on div "helper press enter helper .moveUp(steps) press enter helper .moveDown(steps) pr…" at bounding box center [694, 331] width 232 height 147
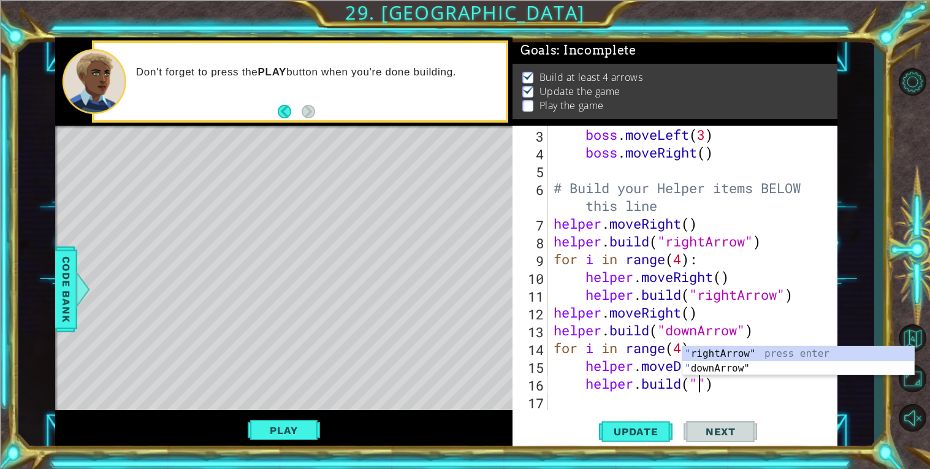
click at [741, 368] on div "" rightArrow" press enter " downArrow" press enter" at bounding box center [799, 376] width 232 height 59
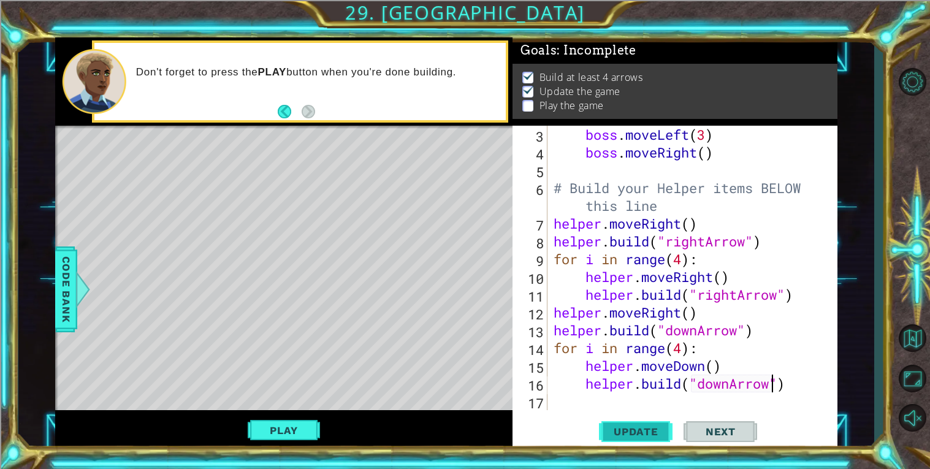
type textarea "[DOMAIN_NAME]("downArrow")"
click at [661, 429] on span "Update" at bounding box center [636, 432] width 69 height 12
click at [677, 401] on div "boss . moveLeft ( 3 ) boss . moveRight ( ) # Build your Helper items BELOW this…" at bounding box center [696, 286] width 290 height 320
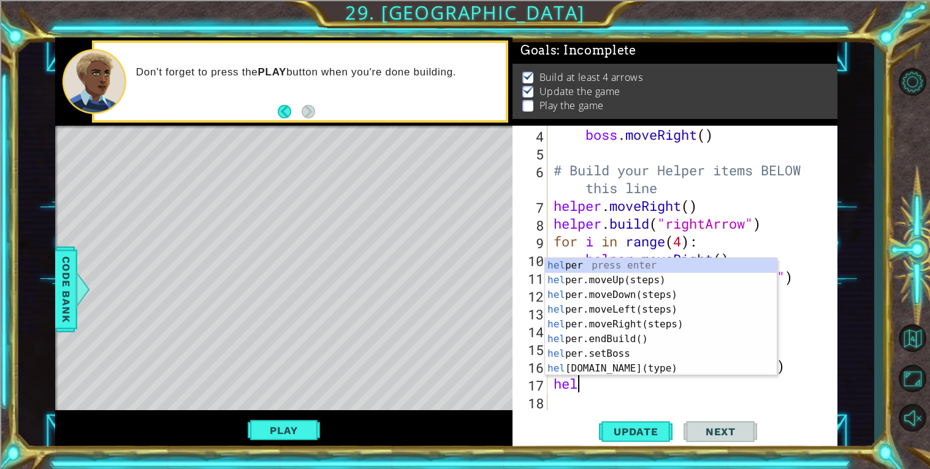
type textarea "help"
click at [656, 290] on div "help er press enter help er.moveUp(steps) press enter help er.moveDown(steps) p…" at bounding box center [661, 331] width 232 height 147
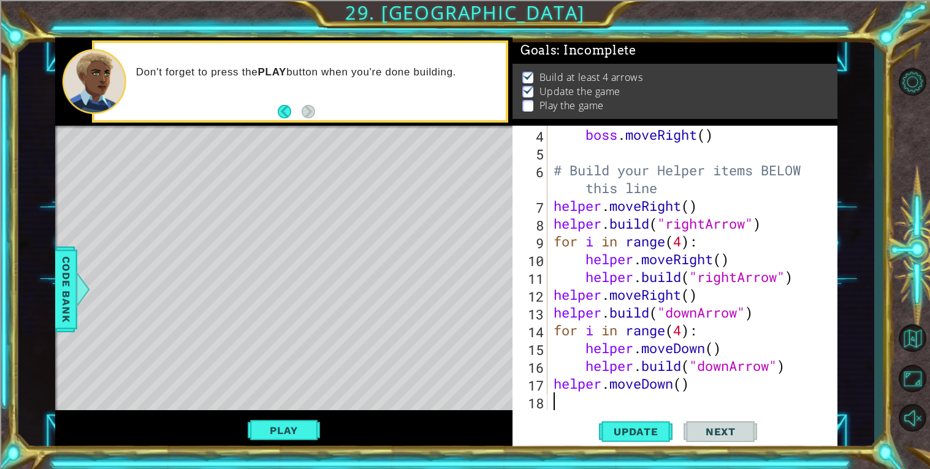
scroll to position [88, 0]
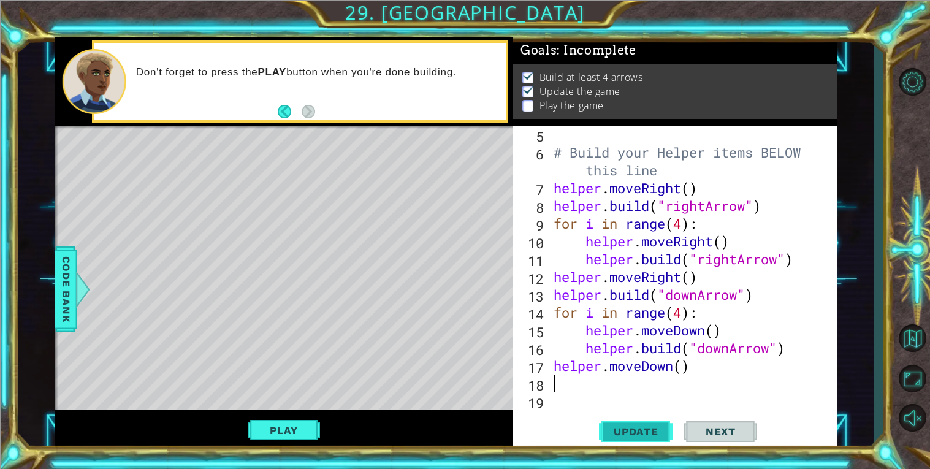
click at [662, 434] on span "Update" at bounding box center [636, 432] width 69 height 12
click at [316, 432] on button "Play" at bounding box center [284, 430] width 72 height 23
click at [732, 422] on button "Next" at bounding box center [721, 432] width 74 height 33
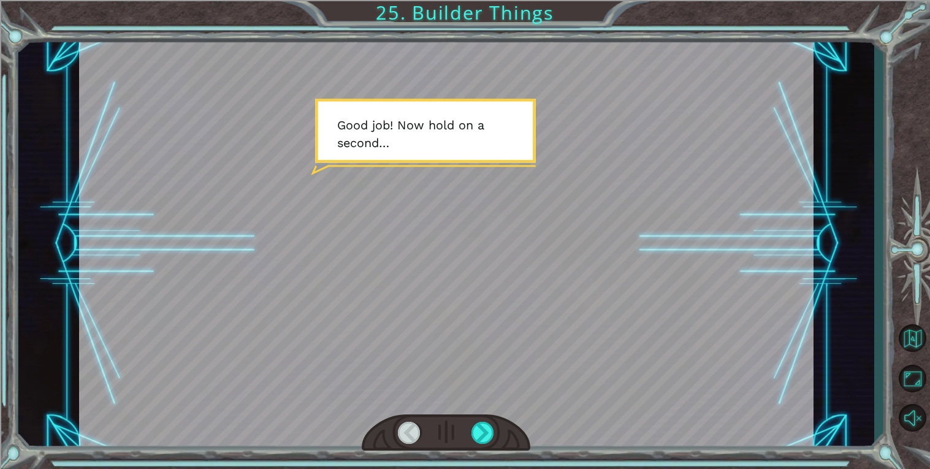
click at [498, 447] on div at bounding box center [446, 433] width 169 height 37
click at [482, 438] on div at bounding box center [483, 433] width 23 height 22
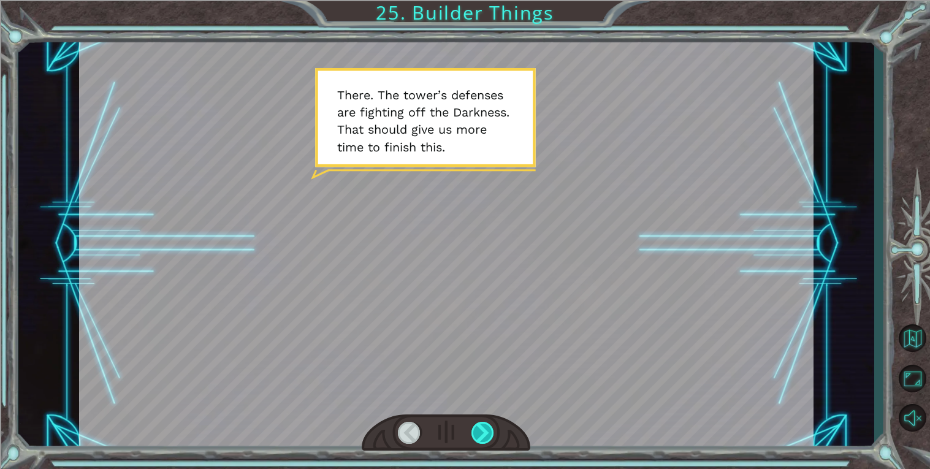
click at [488, 440] on div at bounding box center [483, 433] width 23 height 22
click at [485, 441] on div at bounding box center [483, 433] width 23 height 22
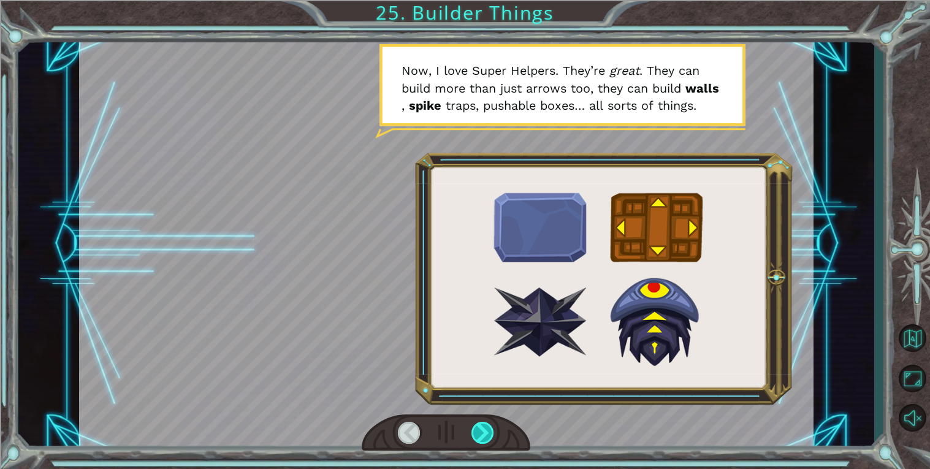
click at [494, 432] on div at bounding box center [483, 433] width 23 height 22
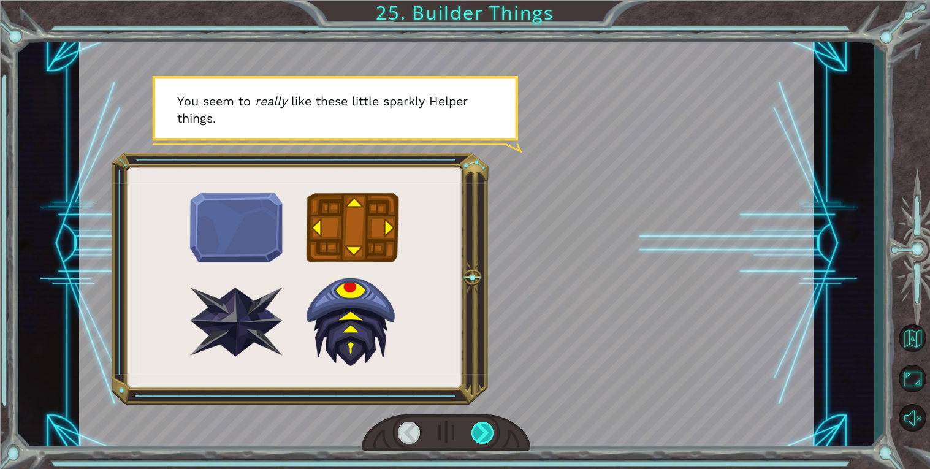
click at [485, 435] on div at bounding box center [483, 433] width 23 height 22
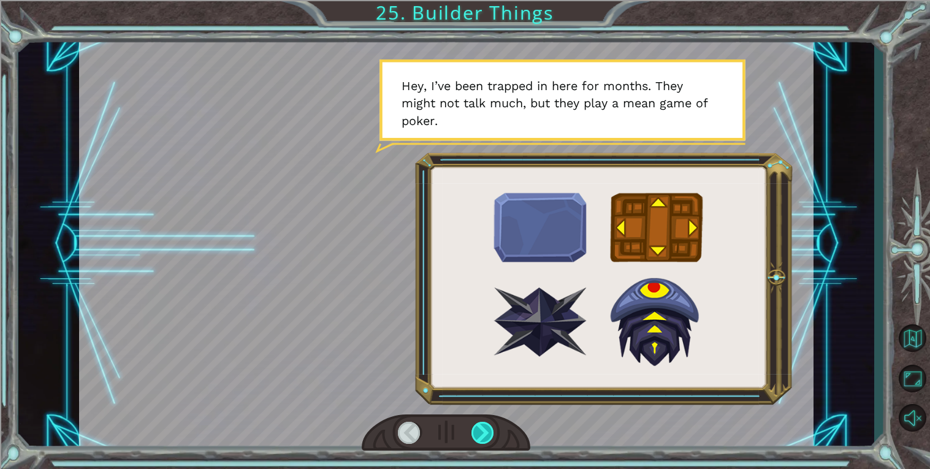
click at [481, 423] on div at bounding box center [483, 433] width 23 height 22
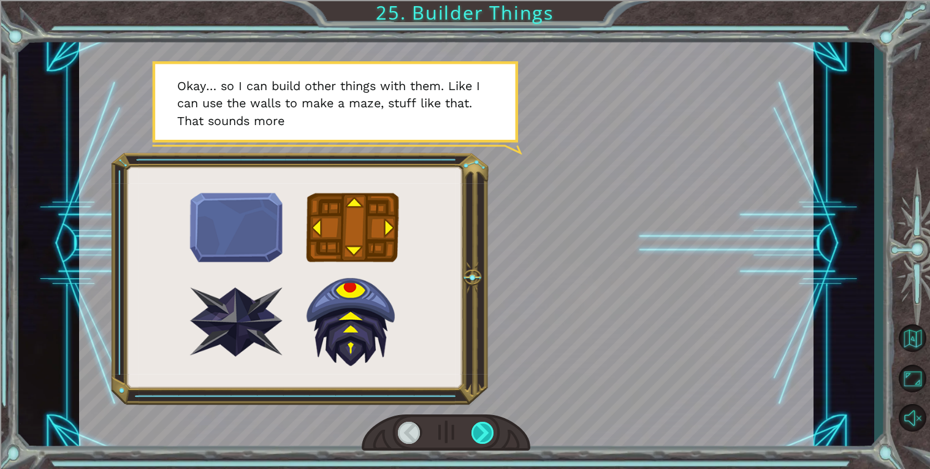
click at [491, 428] on div at bounding box center [483, 433] width 23 height 22
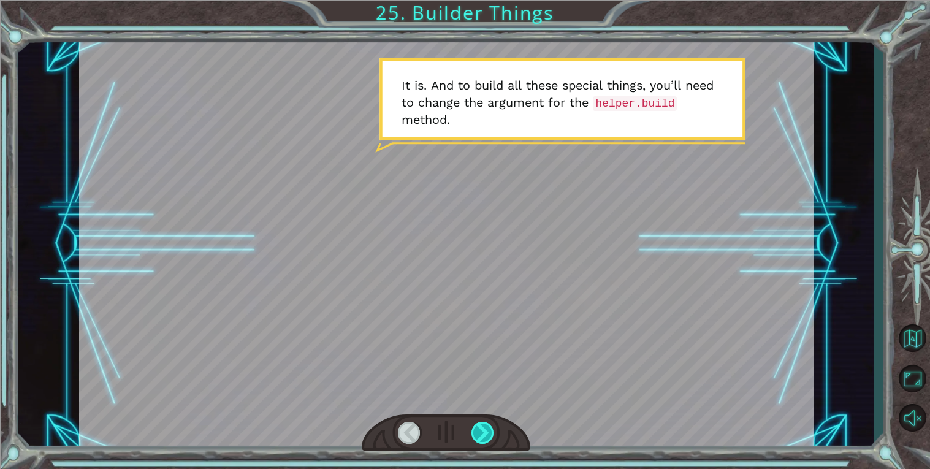
click at [491, 443] on div at bounding box center [483, 433] width 23 height 22
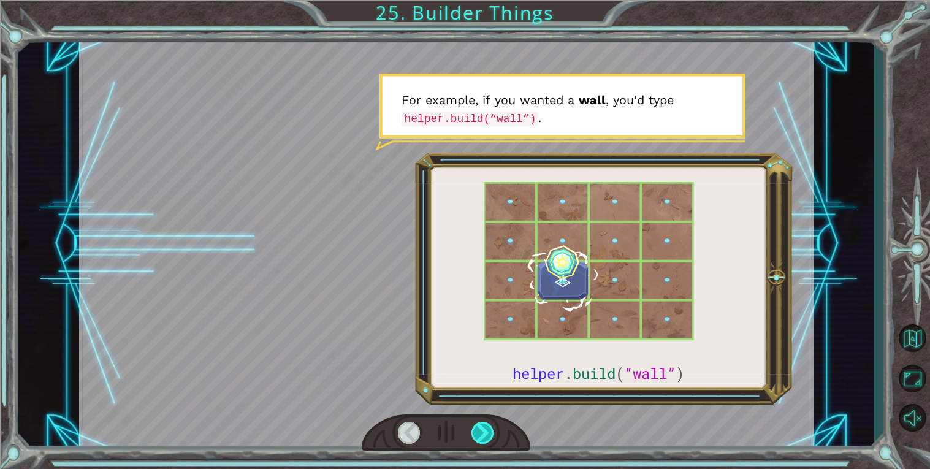
click at [482, 437] on div at bounding box center [483, 433] width 23 height 22
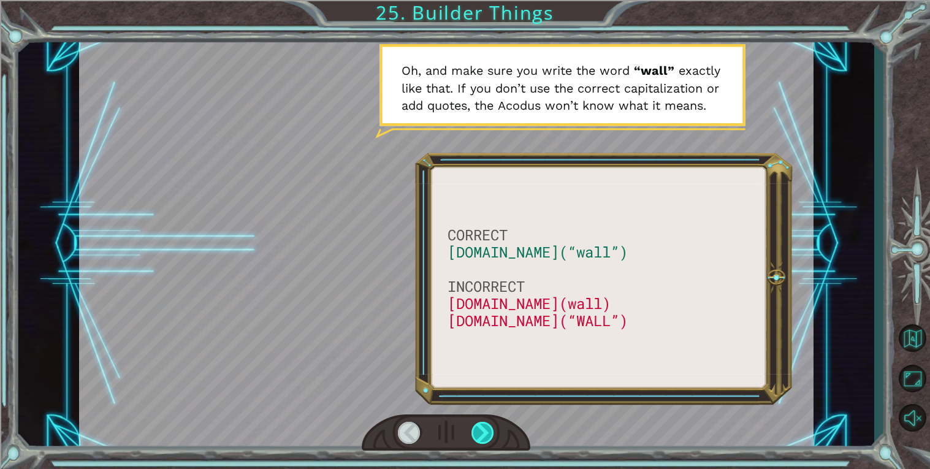
click at [489, 428] on div at bounding box center [483, 433] width 23 height 22
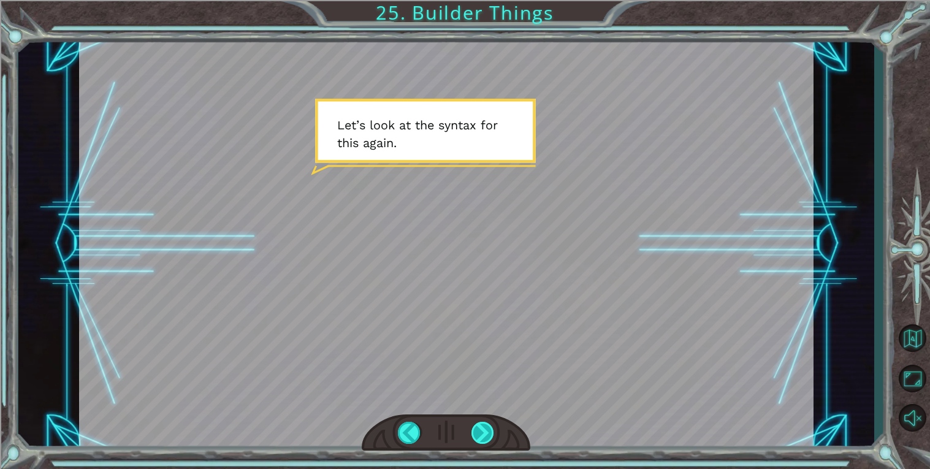
click at [488, 433] on div at bounding box center [483, 433] width 23 height 22
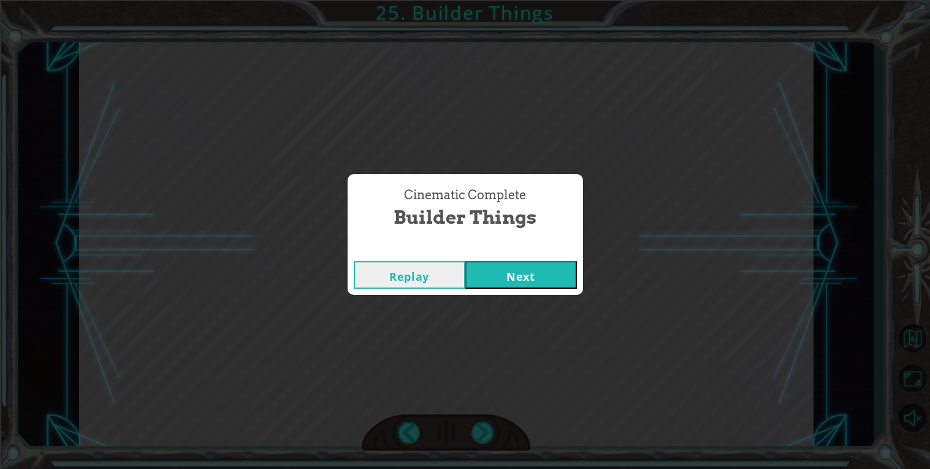
click at [575, 269] on button "Next" at bounding box center [522, 275] width 112 height 28
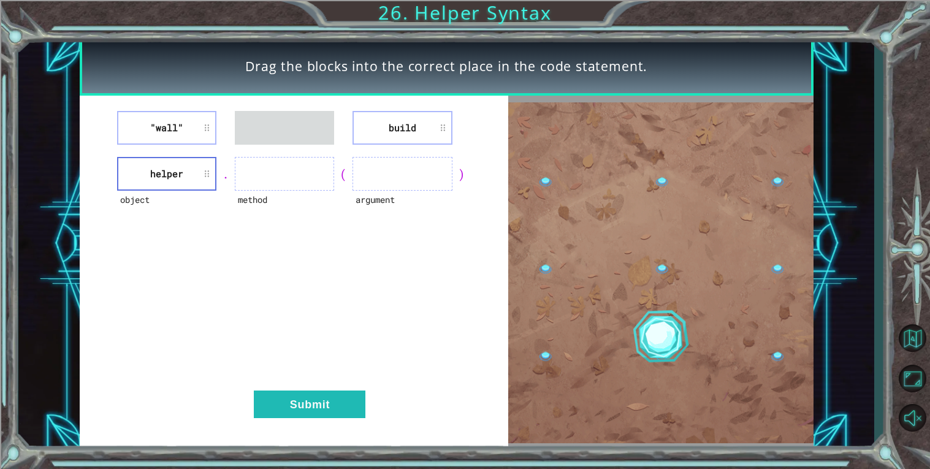
click at [477, 118] on div ""wall" build" at bounding box center [294, 128] width 398 height 34
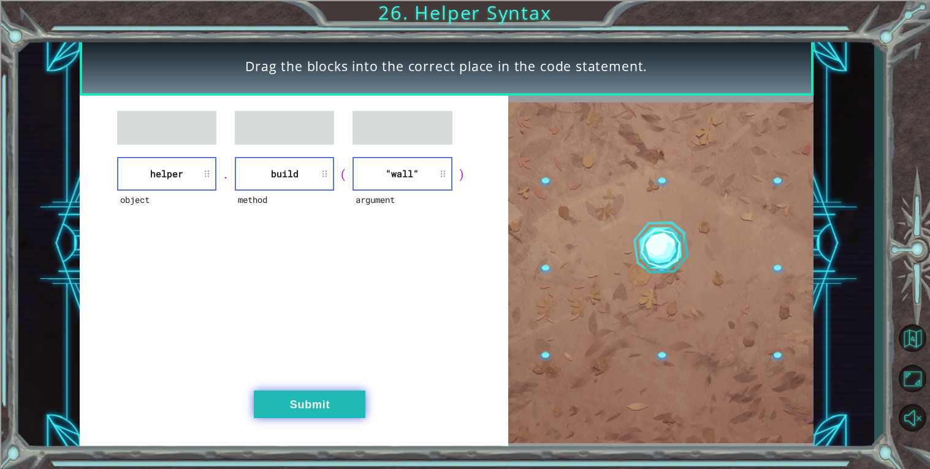
click at [343, 402] on button "Submit" at bounding box center [310, 405] width 112 height 28
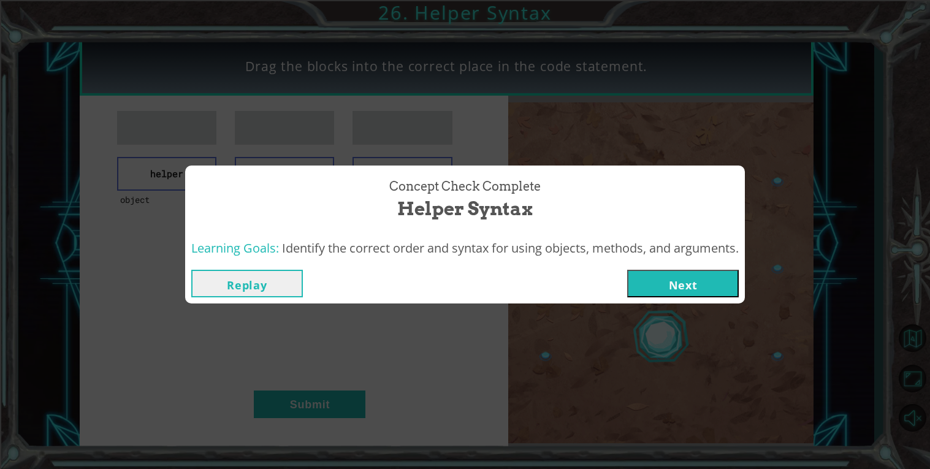
click at [680, 275] on button "Next" at bounding box center [683, 284] width 112 height 28
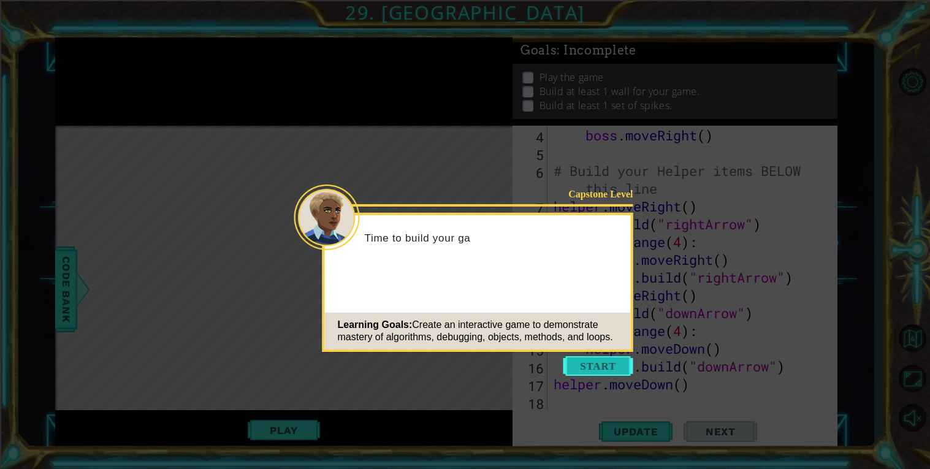
scroll to position [88, 0]
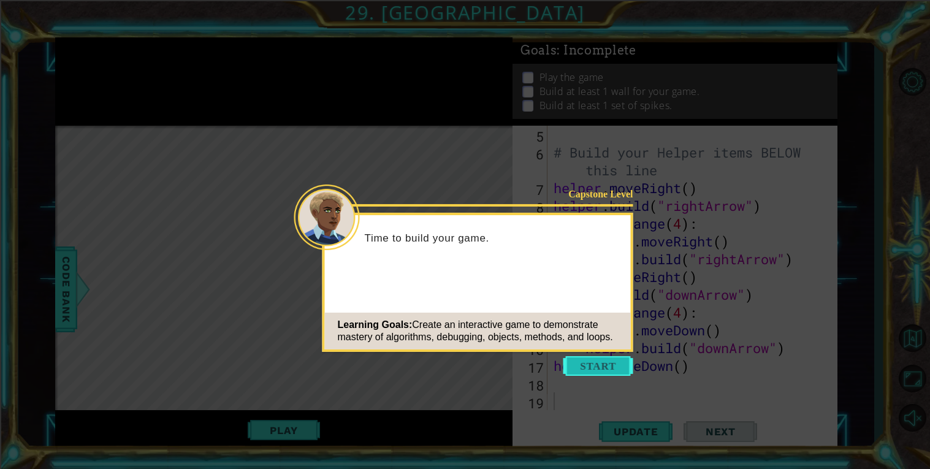
click at [600, 366] on button "Start" at bounding box center [599, 366] width 70 height 20
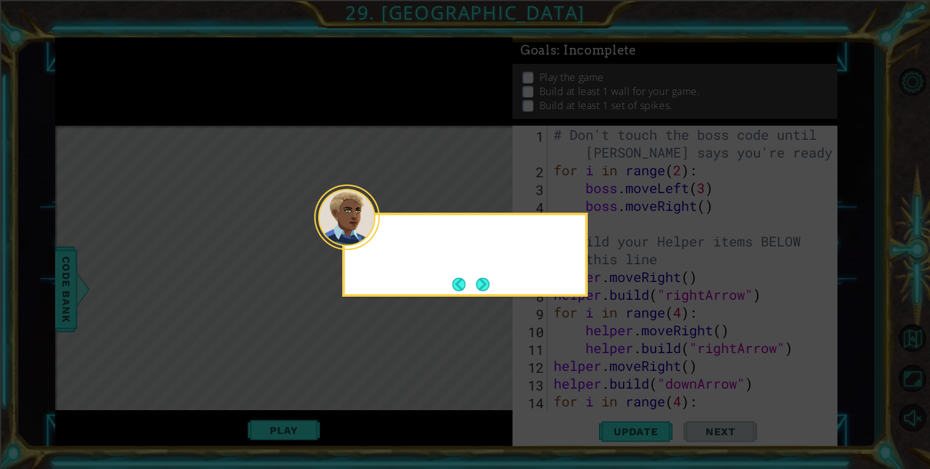
scroll to position [0, 0]
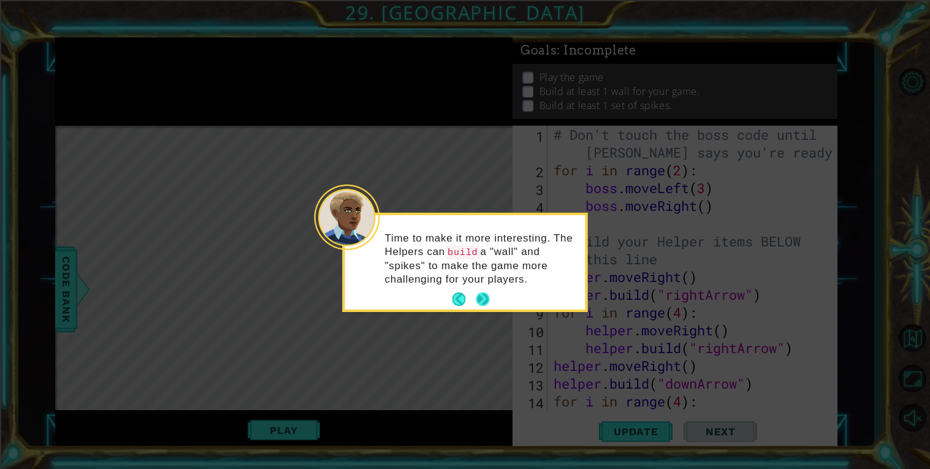
click at [484, 301] on button "Next" at bounding box center [483, 299] width 13 height 13
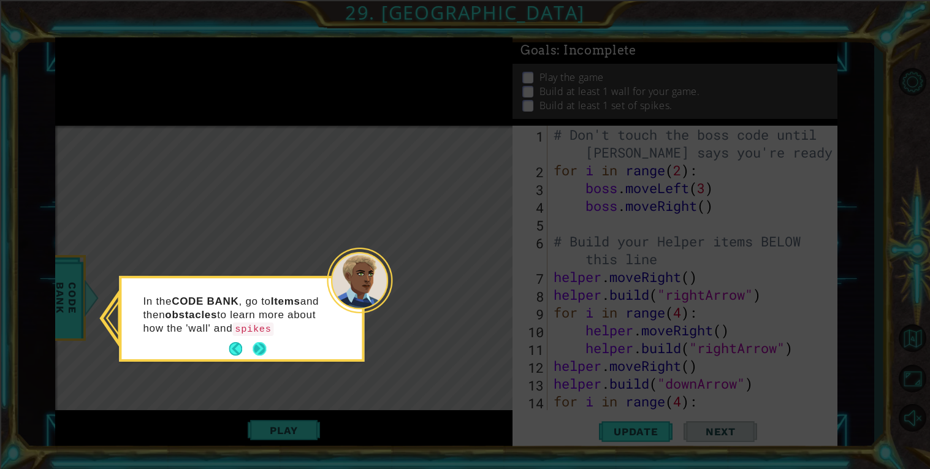
click at [263, 344] on button "Next" at bounding box center [259, 348] width 13 height 13
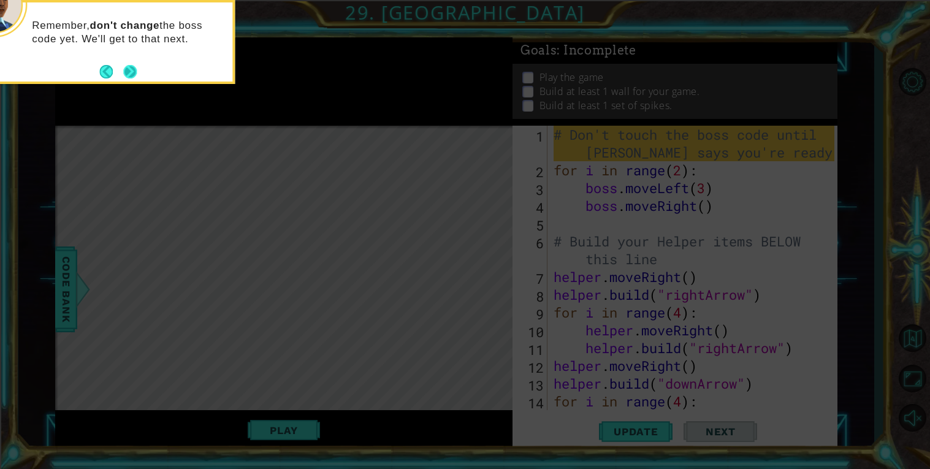
click at [127, 72] on button "Next" at bounding box center [129, 71] width 13 height 13
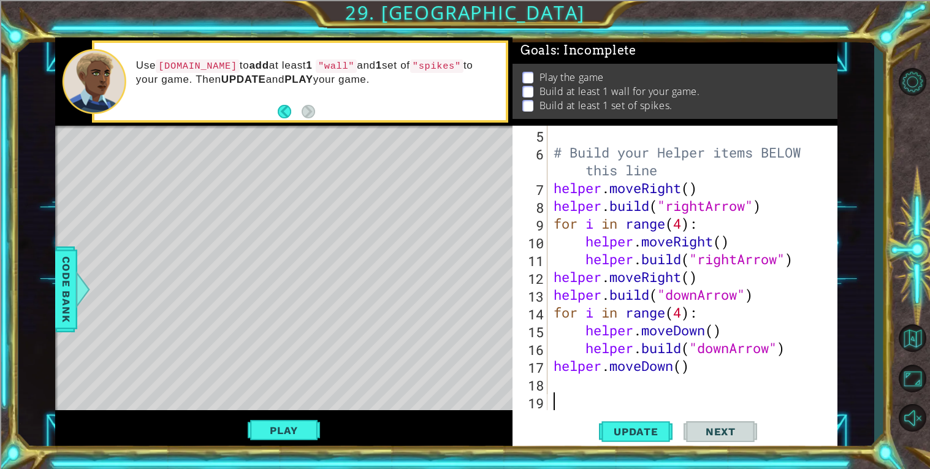
scroll to position [88, 0]
click at [279, 434] on button "Play" at bounding box center [284, 430] width 72 height 23
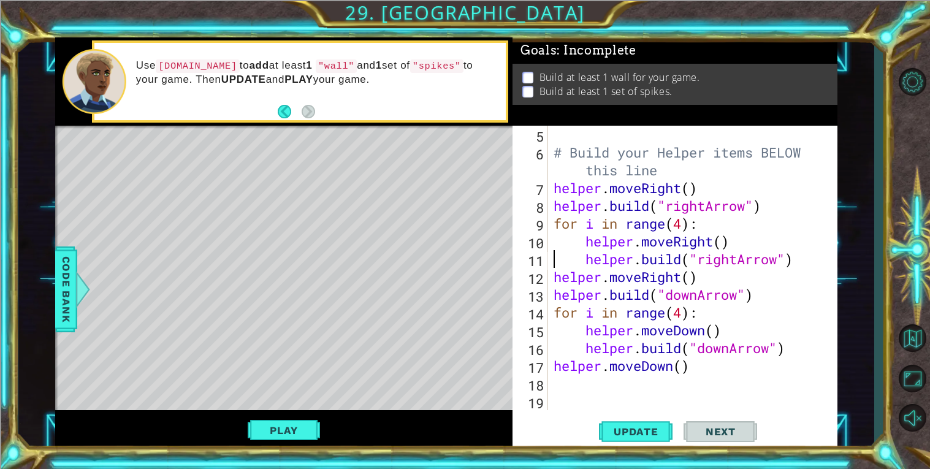
type textarea "helper.moveRight()"
click at [274, 426] on button "Play" at bounding box center [284, 430] width 72 height 23
click at [556, 382] on div "# Build your Helper items BELOW this line helper . moveRight ( ) helper . build…" at bounding box center [696, 286] width 290 height 320
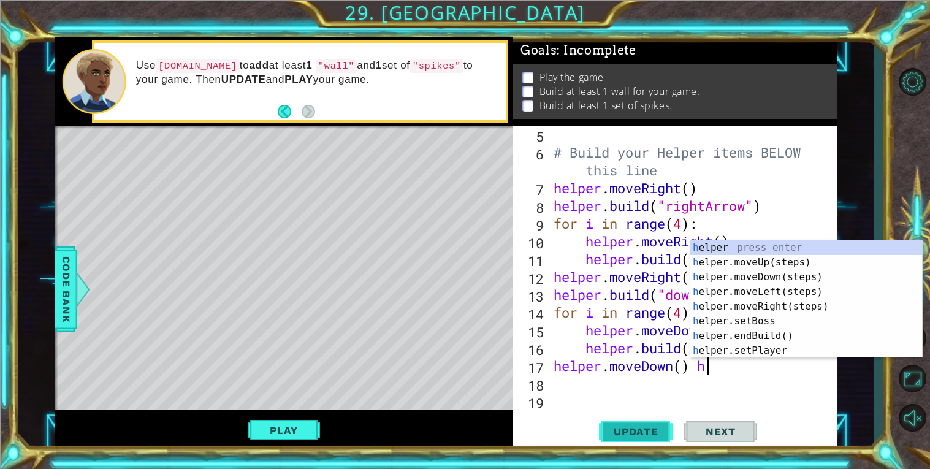
scroll to position [0, 6]
type textarea "helper.moveDown()"
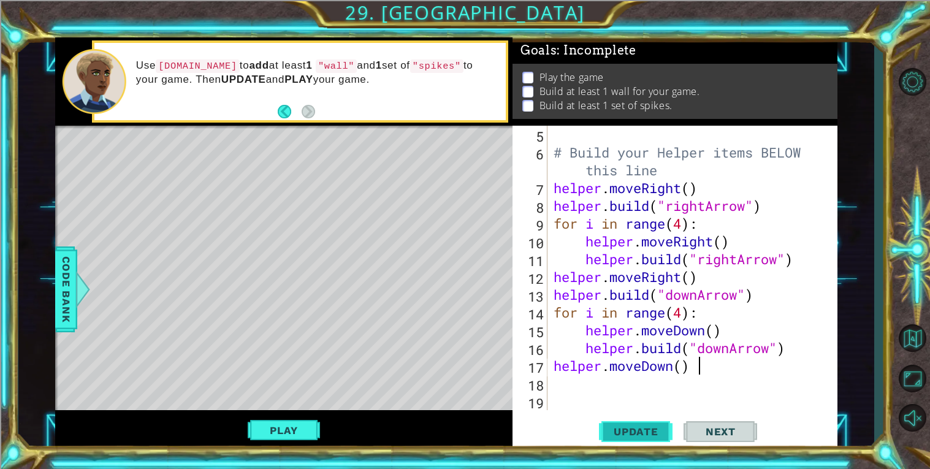
scroll to position [0, 0]
type textarea "h"
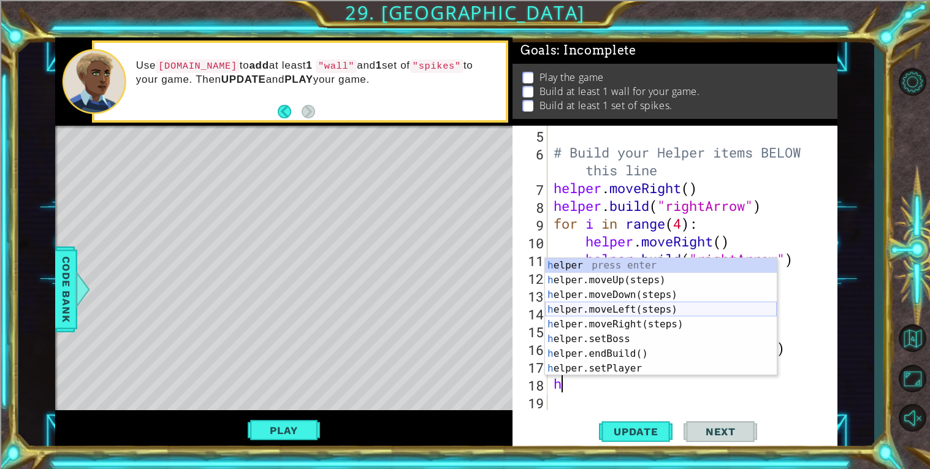
click at [627, 308] on div "h elper press enter h elper.moveUp(steps) press enter h elper.moveDown(steps) p…" at bounding box center [661, 331] width 232 height 147
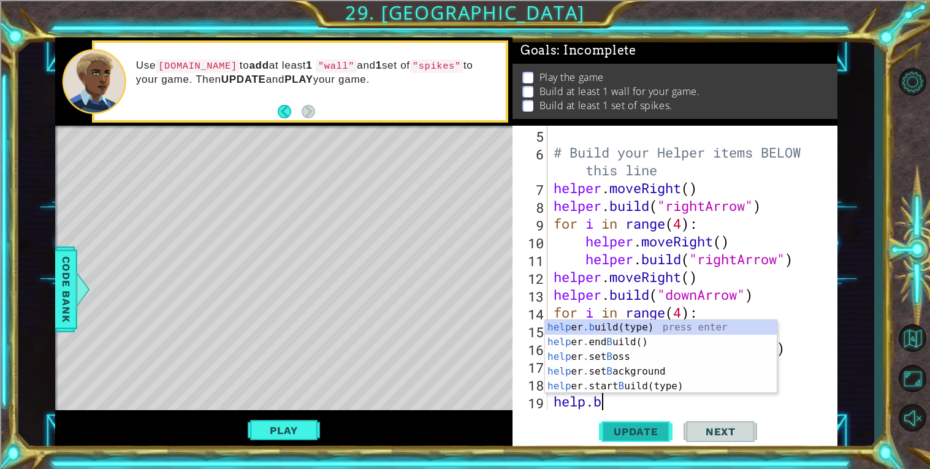
scroll to position [0, 1]
click at [643, 323] on div "help er .b uild(type) press enter help er . end B uild() press enter help er . …" at bounding box center [661, 371] width 232 height 103
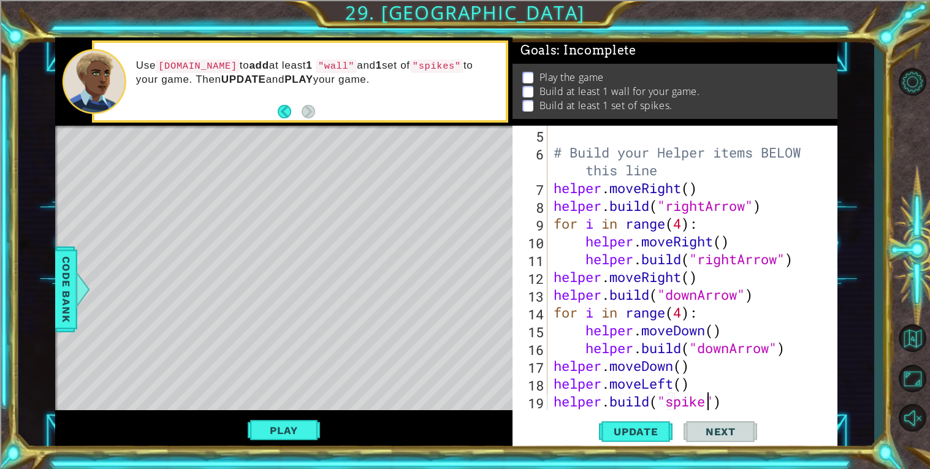
type textarea "[DOMAIN_NAME]("spikes")"
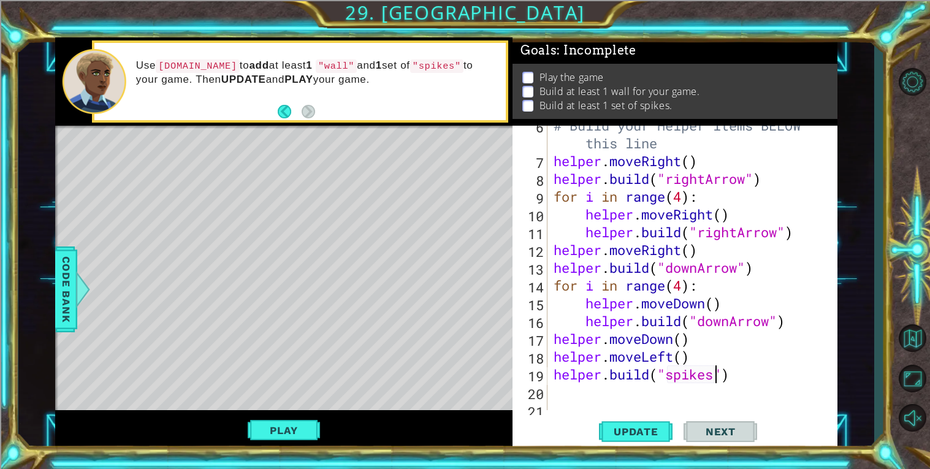
scroll to position [125, 0]
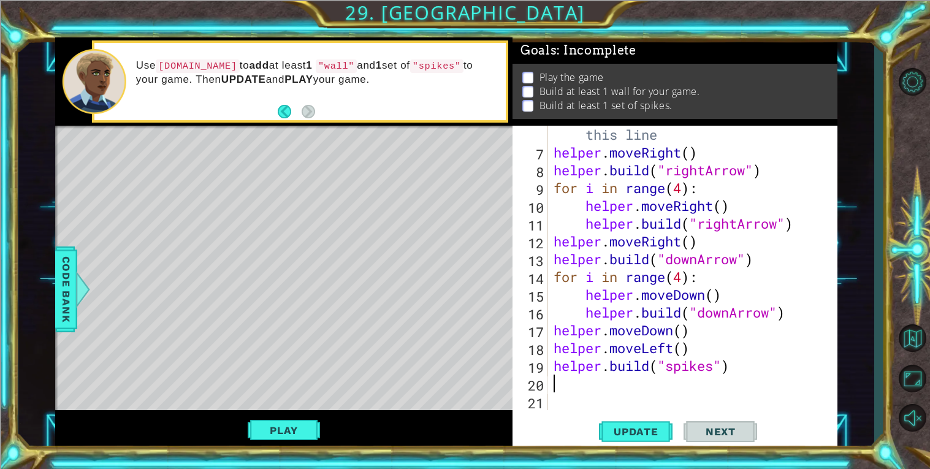
drag, startPoint x: 760, startPoint y: 380, endPoint x: 606, endPoint y: 385, distance: 154.0
click at [606, 385] on div "# Build your Helper items BELOW this line helper . moveRight ( ) helper . build…" at bounding box center [696, 277] width 290 height 338
click at [556, 342] on div "# Build your Helper items BELOW this line helper . moveRight ( ) helper . build…" at bounding box center [696, 277] width 290 height 338
type textarea "helper.moveLeft()"
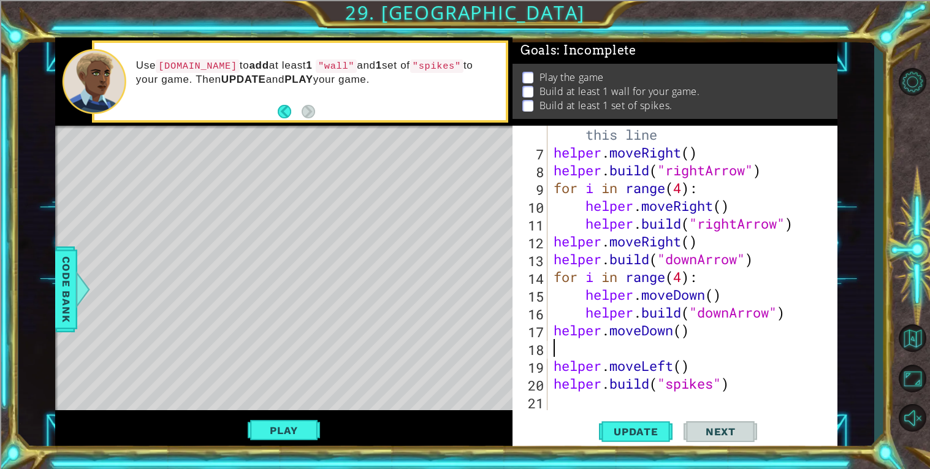
click at [559, 346] on div "# Build your Helper items BELOW this line helper . moveRight ( ) helper . build…" at bounding box center [696, 277] width 290 height 338
type textarea "for i in range(2):"
click at [632, 401] on div "# Build your Helper items BELOW this line helper . moveRight ( ) helper . build…" at bounding box center [696, 277] width 290 height 338
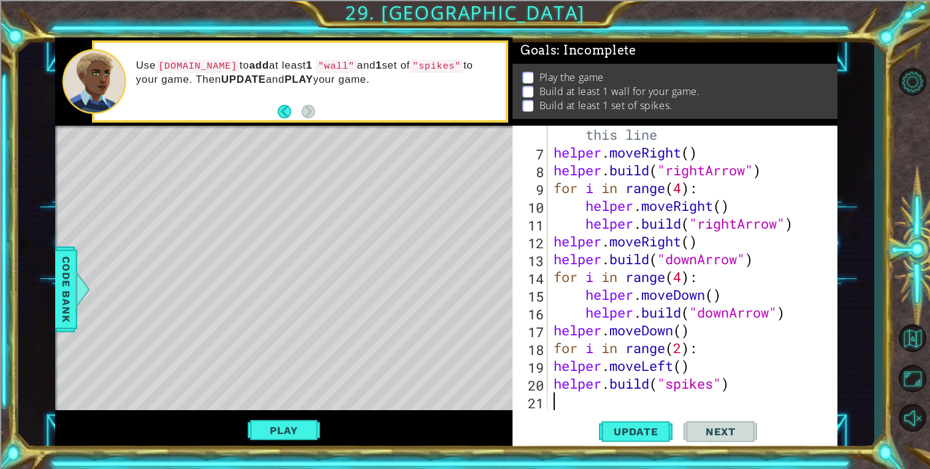
click at [632, 401] on div "# Build your Helper items BELOW this line helper . moveRight ( ) helper . build…" at bounding box center [696, 277] width 290 height 338
click at [554, 369] on div "# Build your Helper items BELOW this line helper . moveRight ( ) helper . build…" at bounding box center [696, 277] width 290 height 338
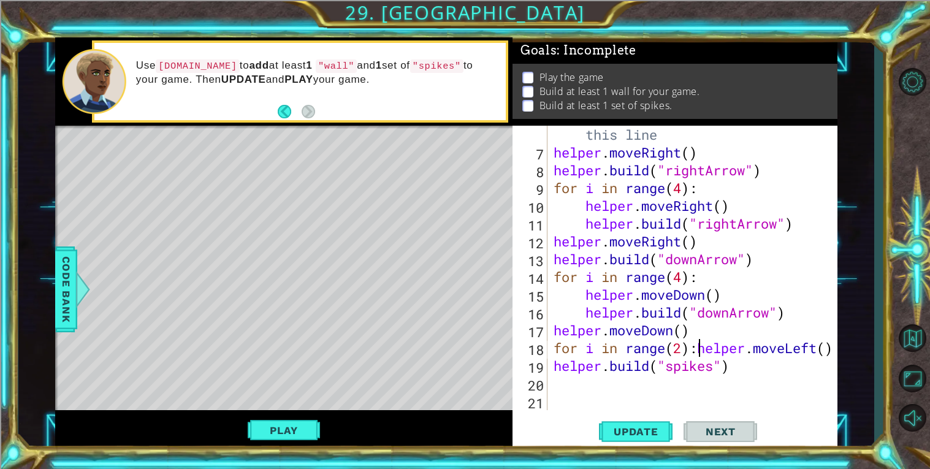
type textarea "helper.moveLeft()"
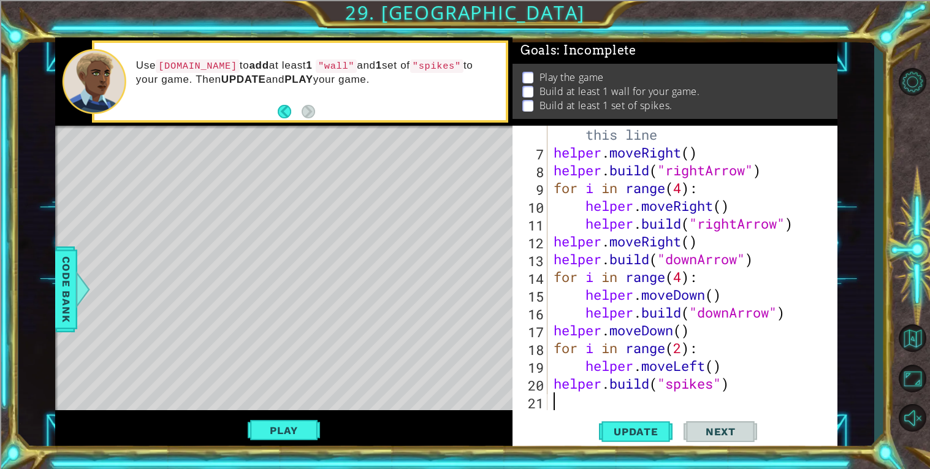
click at [554, 394] on div "# Build your Helper items BELOW this line helper . moveRight ( ) helper . build…" at bounding box center [696, 277] width 290 height 338
click at [554, 387] on div "# Build your Helper items BELOW this line helper . moveRight ( ) helper . build…" at bounding box center [696, 277] width 290 height 338
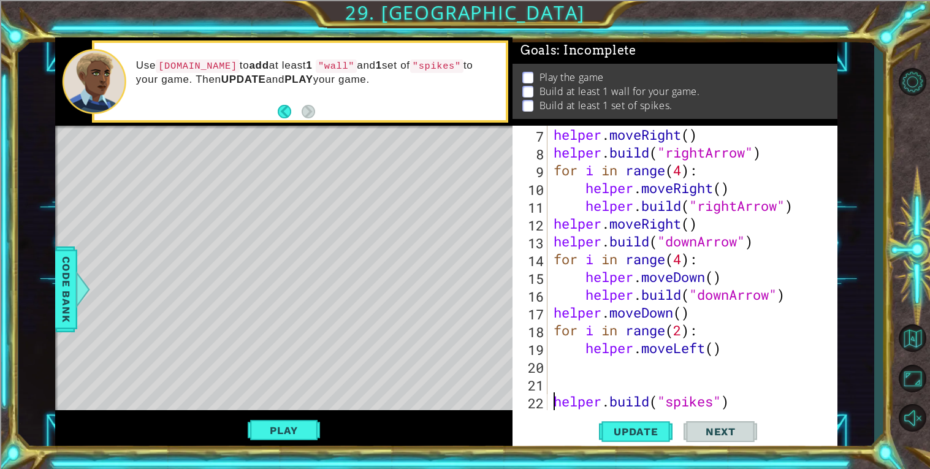
scroll to position [142, 0]
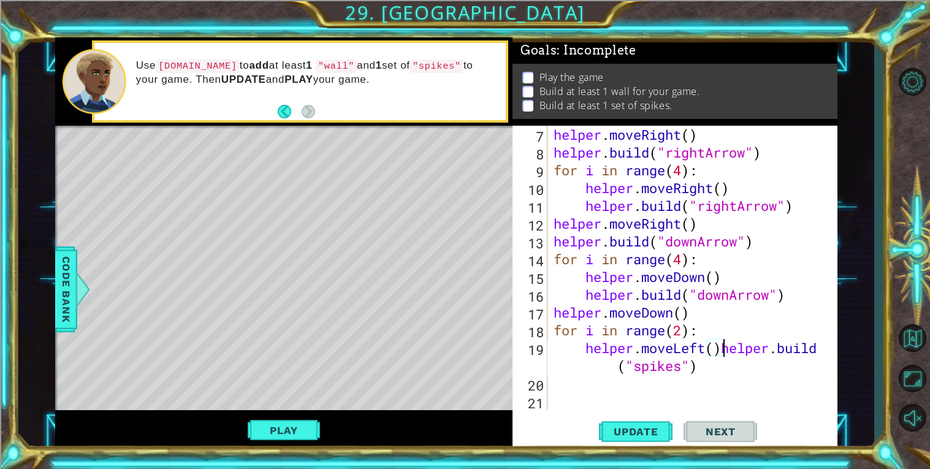
type textarea "[DOMAIN_NAME]("spikes")"
click at [572, 385] on div "helper . moveRight ( ) helper . build ( "rightArrow" ) for i in range ( 4 ) : h…" at bounding box center [696, 286] width 290 height 320
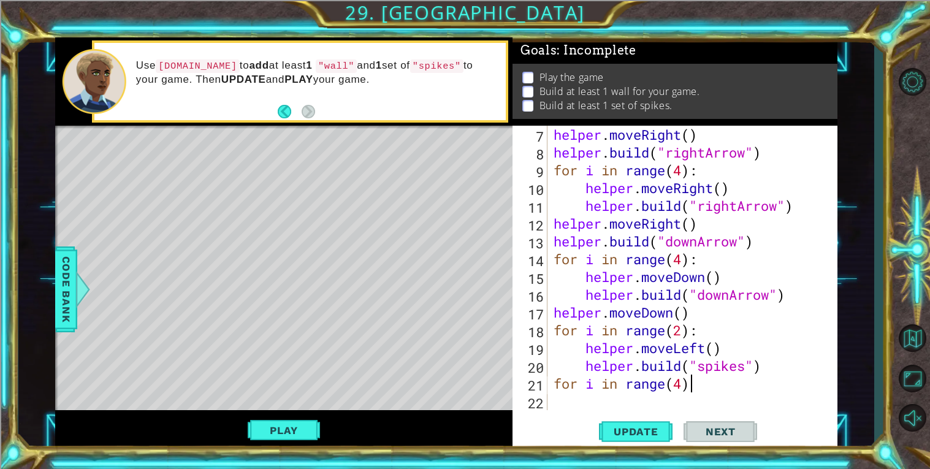
scroll to position [0, 5]
type textarea "for i in range(4):"
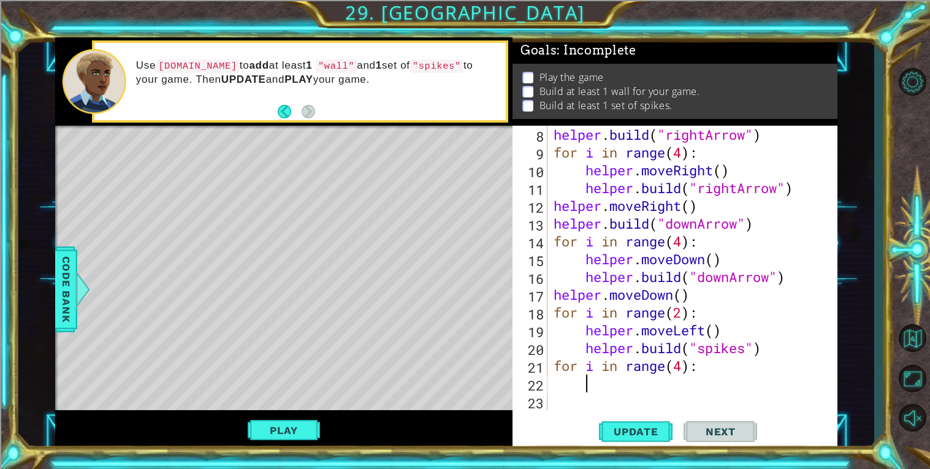
scroll to position [159, 0]
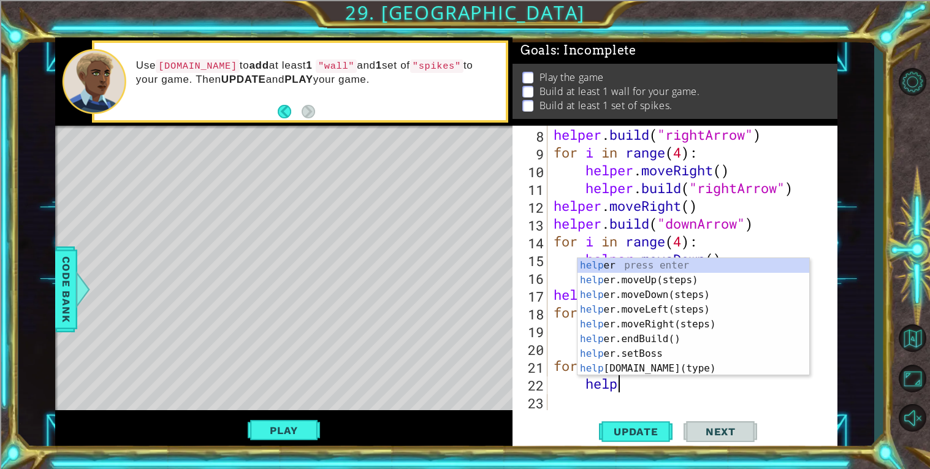
type textarea "helper"
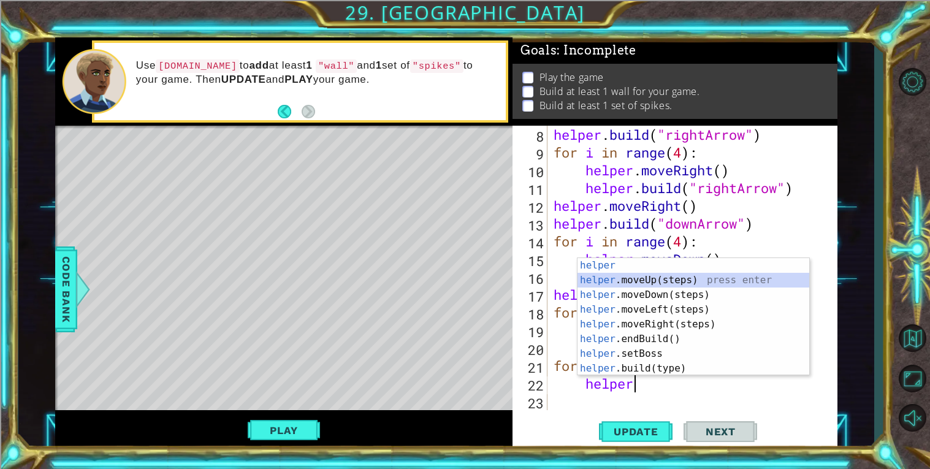
click at [669, 283] on div "helper press enter helper .moveUp(steps) press enter helper .moveDown(steps) pr…" at bounding box center [694, 331] width 232 height 147
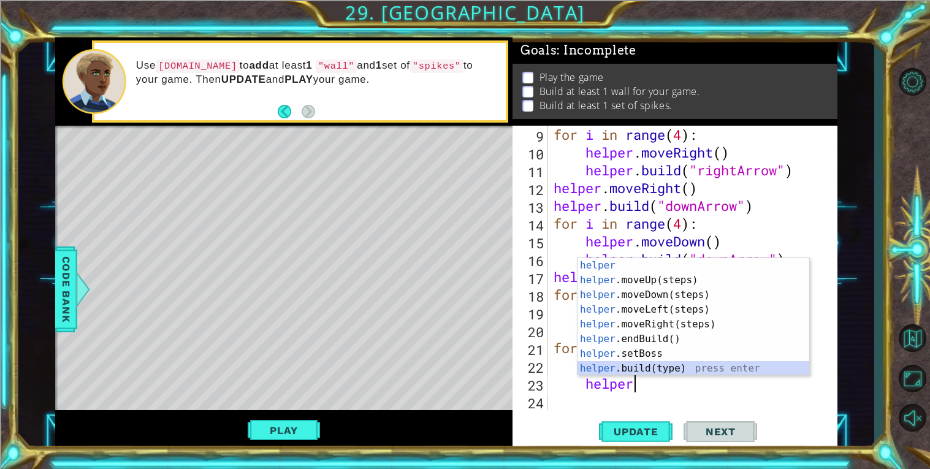
click at [670, 370] on div "helper press enter helper .moveUp(steps) press enter helper .moveDown(steps) pr…" at bounding box center [694, 331] width 232 height 147
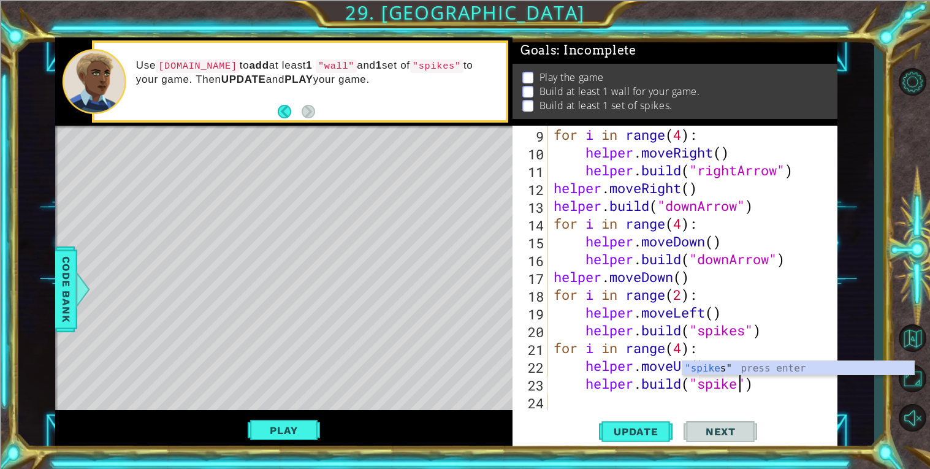
scroll to position [0, 8]
type textarea "[DOMAIN_NAME]("spikes")"
click at [632, 440] on button "Update" at bounding box center [636, 431] width 74 height 33
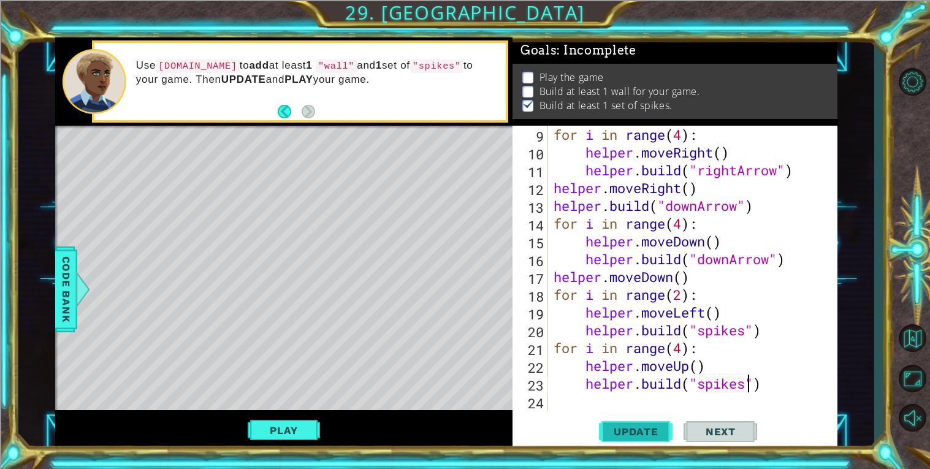
click at [632, 429] on span "Update" at bounding box center [636, 432] width 69 height 12
click at [710, 407] on div "for i in range ( 4 ) : helper . moveRight ( ) helper . build ( "rightArrow" ) h…" at bounding box center [696, 286] width 290 height 320
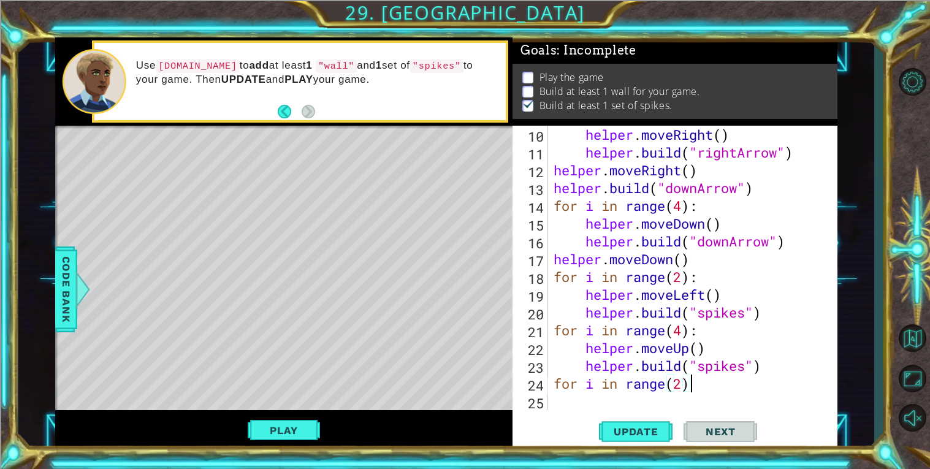
scroll to position [0, 5]
type textarea "for i in range(2):"
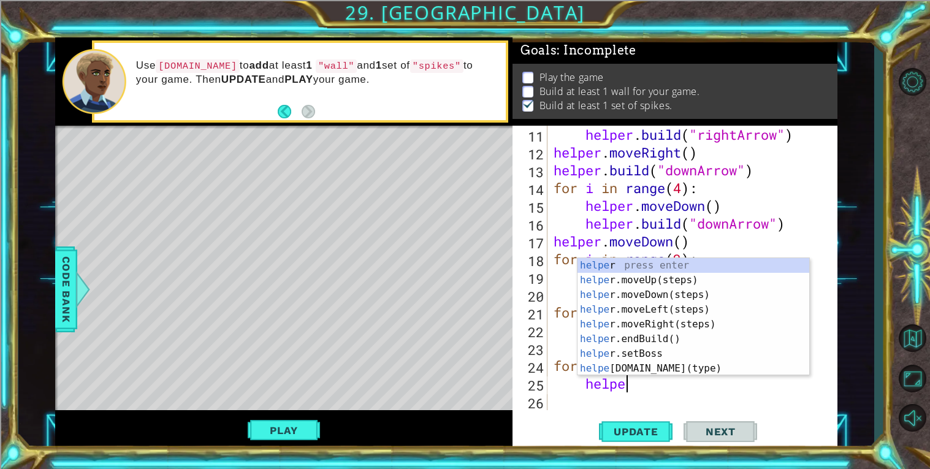
type textarea "helper"
click at [653, 307] on div "helper press enter helper .moveUp(steps) press enter helper .moveDown(steps) pr…" at bounding box center [694, 331] width 232 height 147
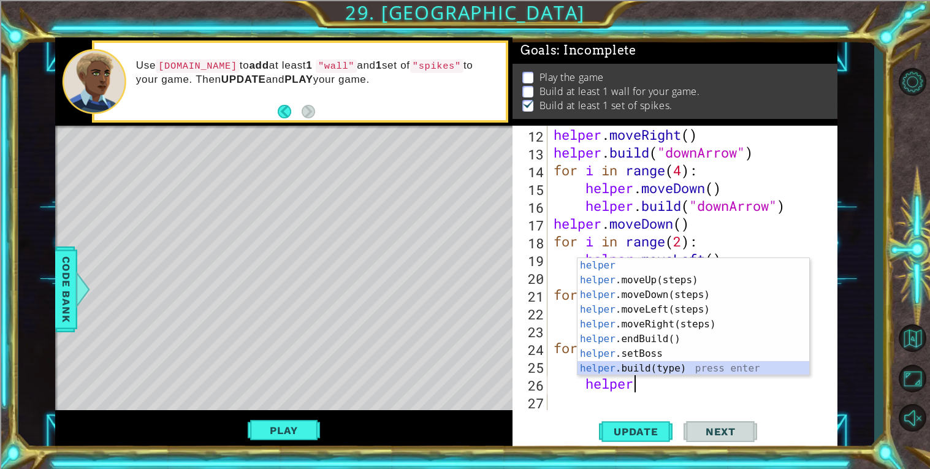
click at [679, 362] on div "helper press enter helper .moveUp(steps) press enter helper .moveDown(steps) pr…" at bounding box center [694, 331] width 232 height 147
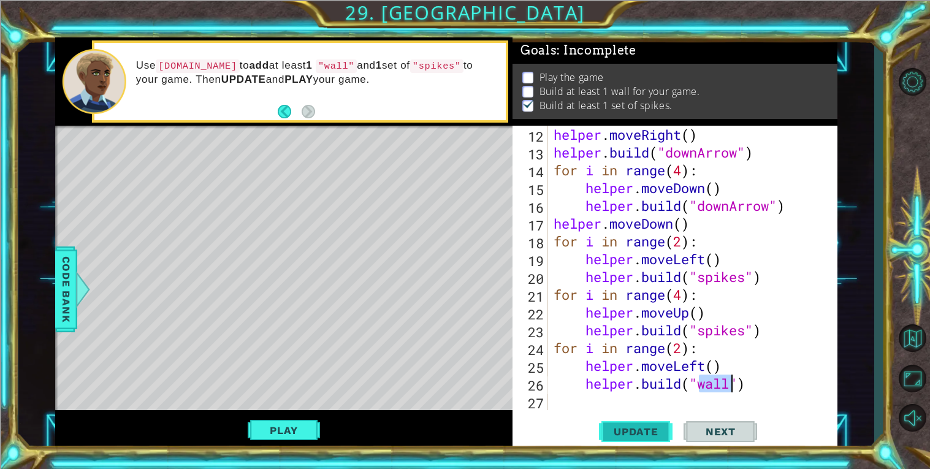
type textarea "[DOMAIN_NAME]("wall")"
click at [642, 429] on span "Update" at bounding box center [636, 432] width 69 height 12
click at [275, 431] on button "Play" at bounding box center [284, 430] width 72 height 23
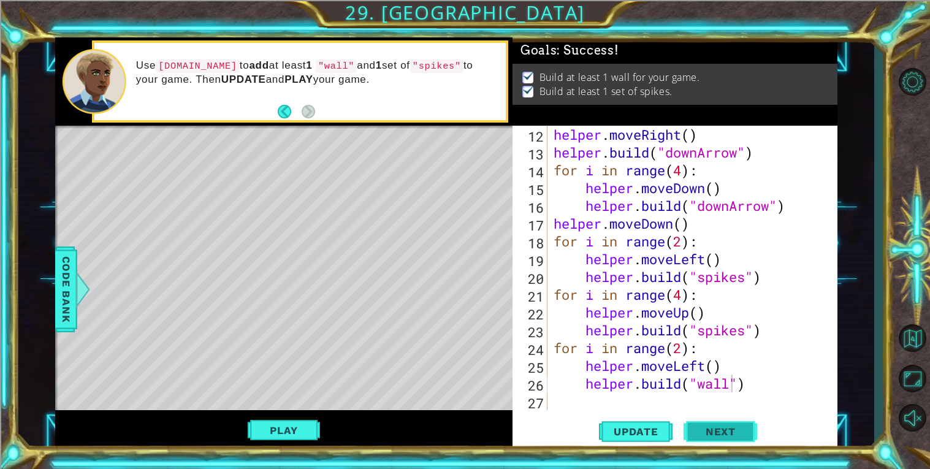
click at [694, 428] on span "Next" at bounding box center [721, 434] width 55 height 12
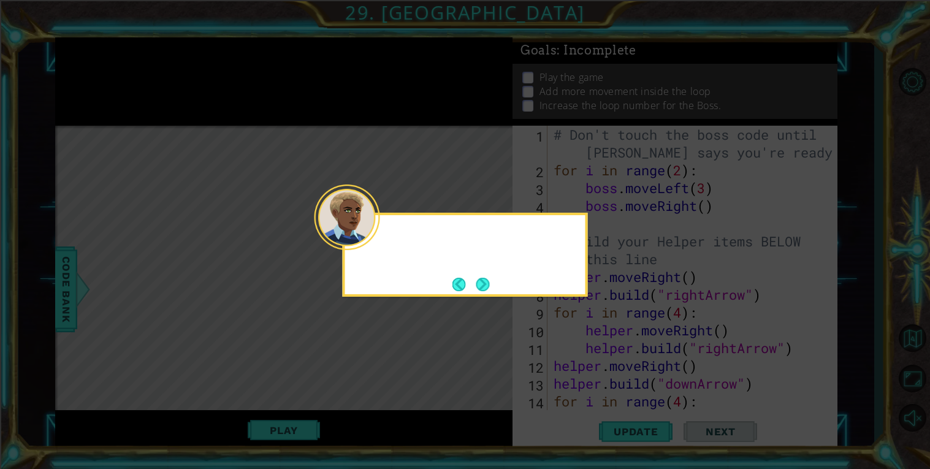
scroll to position [0, 0]
click at [476, 286] on button "Next" at bounding box center [482, 284] width 13 height 13
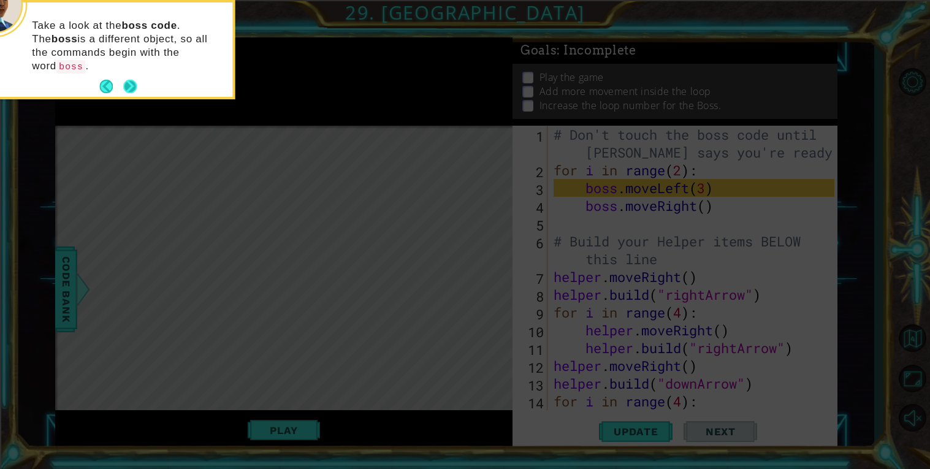
click at [131, 80] on button "Next" at bounding box center [129, 86] width 13 height 13
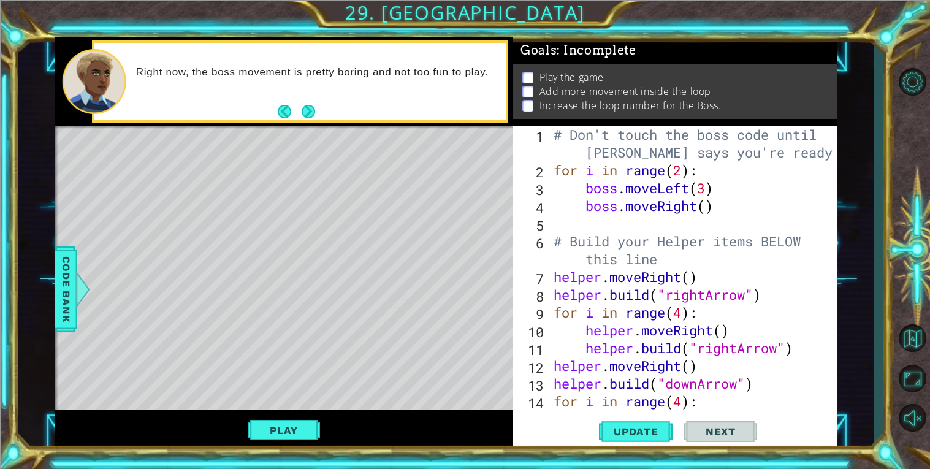
click at [131, 79] on div "Right now, the boss movement is pretty boring and not too fun to play." at bounding box center [317, 81] width 378 height 44
click at [304, 102] on div "Right now, the boss movement is pretty boring and not too fun to play." at bounding box center [300, 82] width 412 height 78
click at [307, 107] on button "Next" at bounding box center [308, 111] width 13 height 13
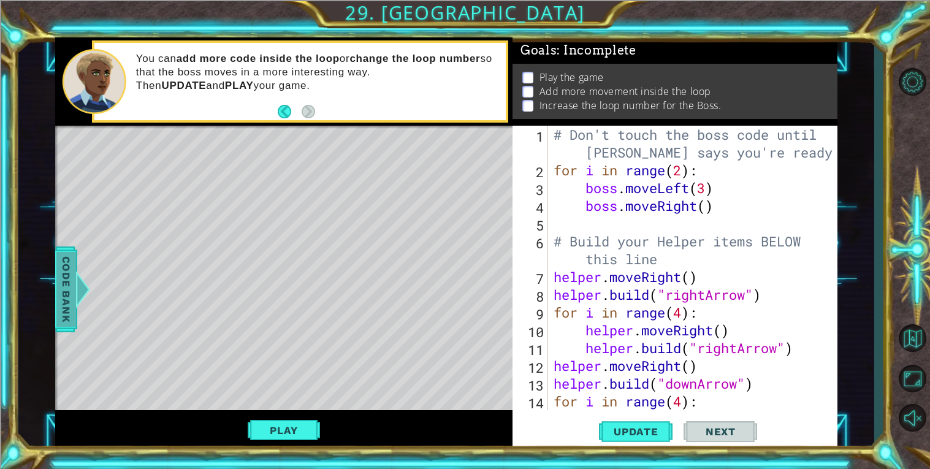
click at [76, 278] on div at bounding box center [82, 289] width 15 height 37
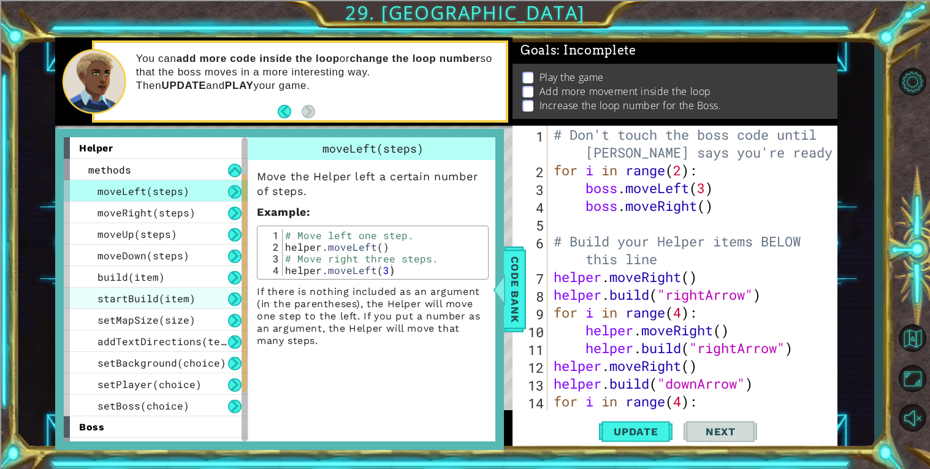
scroll to position [124, 0]
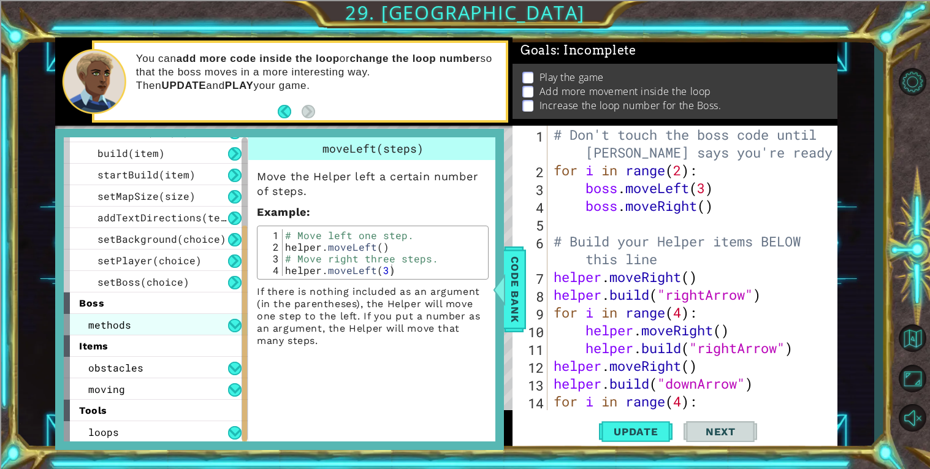
click at [226, 325] on div "methods" at bounding box center [156, 324] width 184 height 21
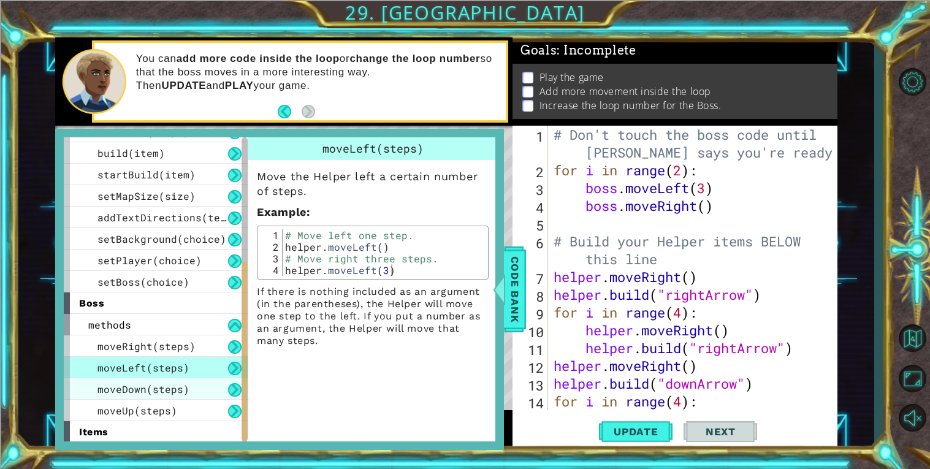
scroll to position [210, 0]
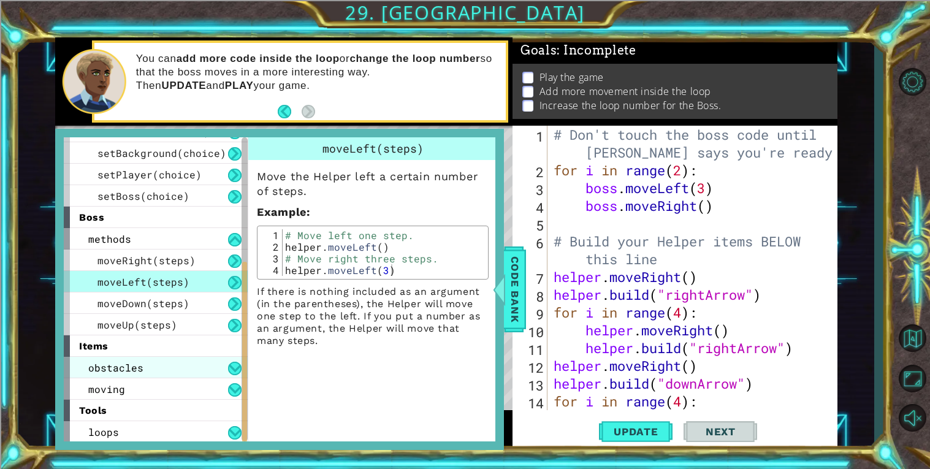
click at [223, 367] on div "obstacles" at bounding box center [156, 367] width 184 height 21
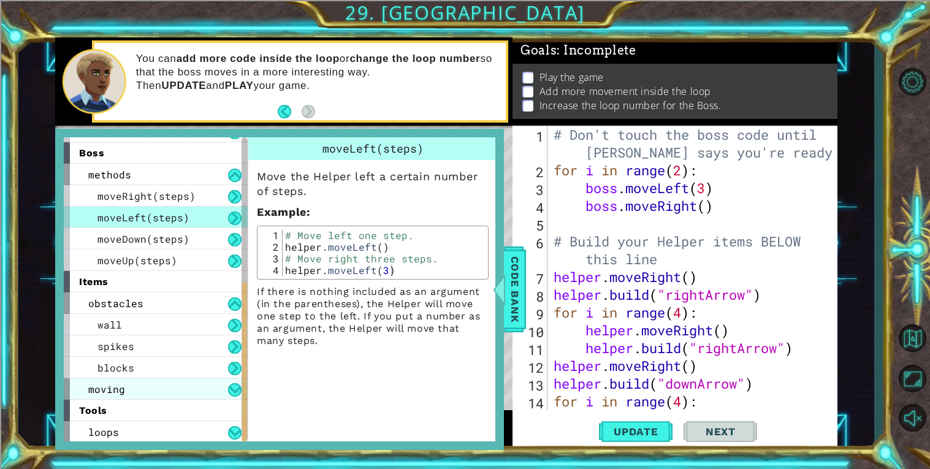
click at [203, 385] on div "moving" at bounding box center [156, 388] width 184 height 21
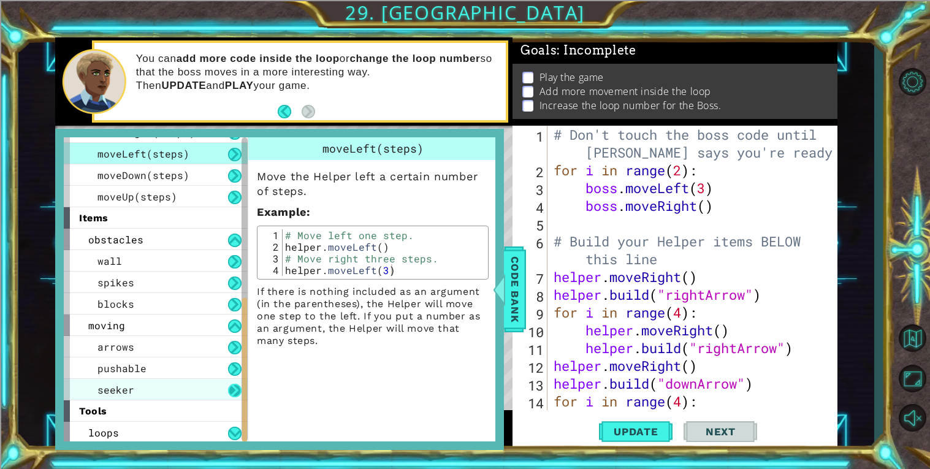
click at [238, 386] on button at bounding box center [234, 390] width 13 height 13
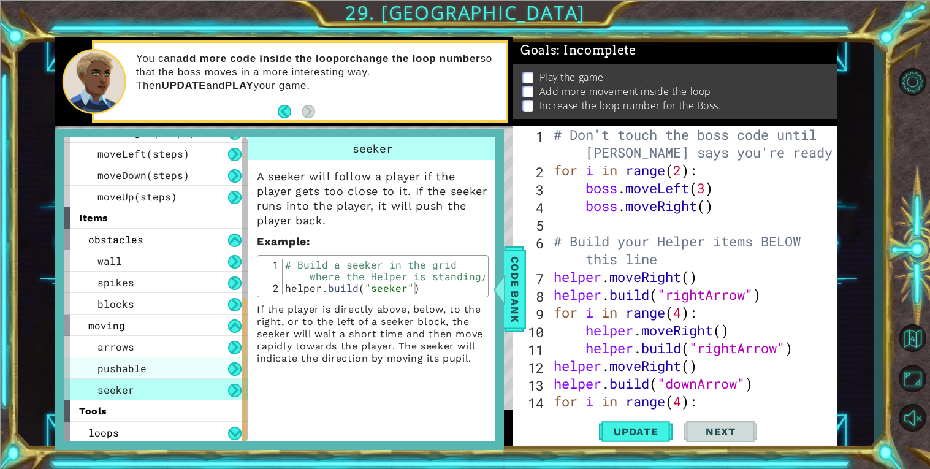
click at [220, 369] on div "pushable" at bounding box center [156, 368] width 184 height 21
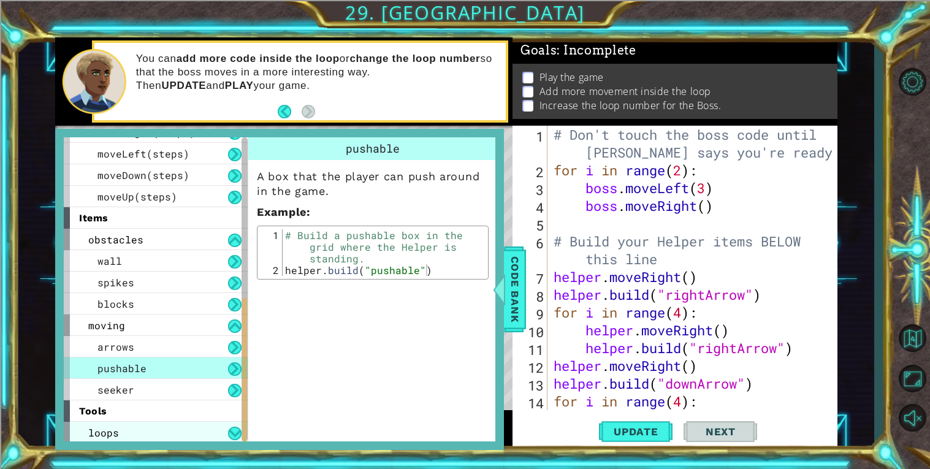
scroll to position [0, 0]
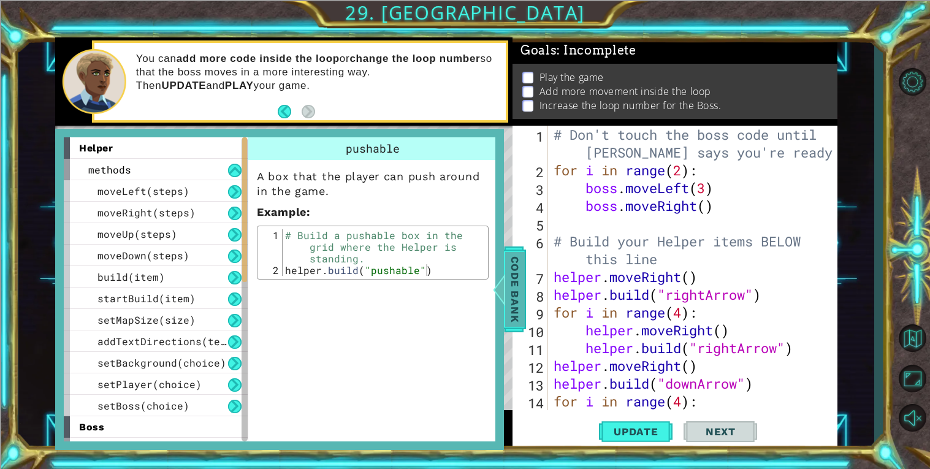
click at [513, 287] on span "Code Bank" at bounding box center [515, 289] width 20 height 75
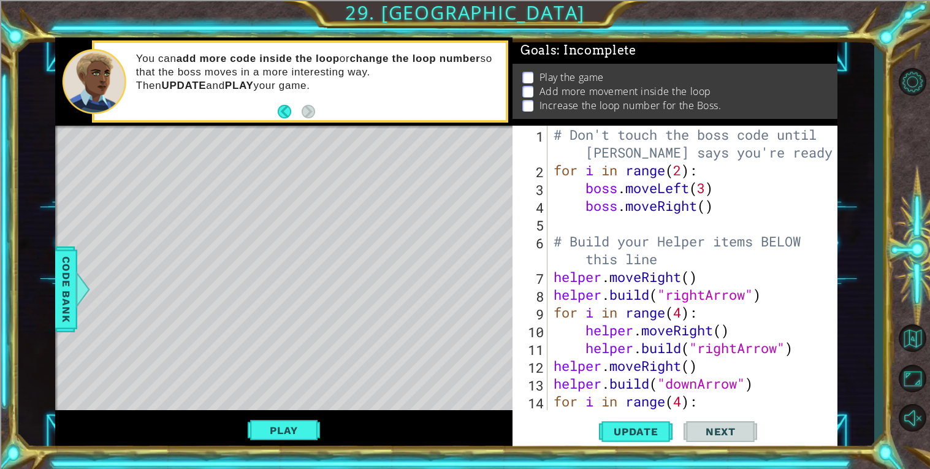
click at [633, 225] on div "# Don't touch the boss code until [PERSON_NAME] says you're ready! for i in ran…" at bounding box center [696, 295] width 290 height 338
type textarea "n"
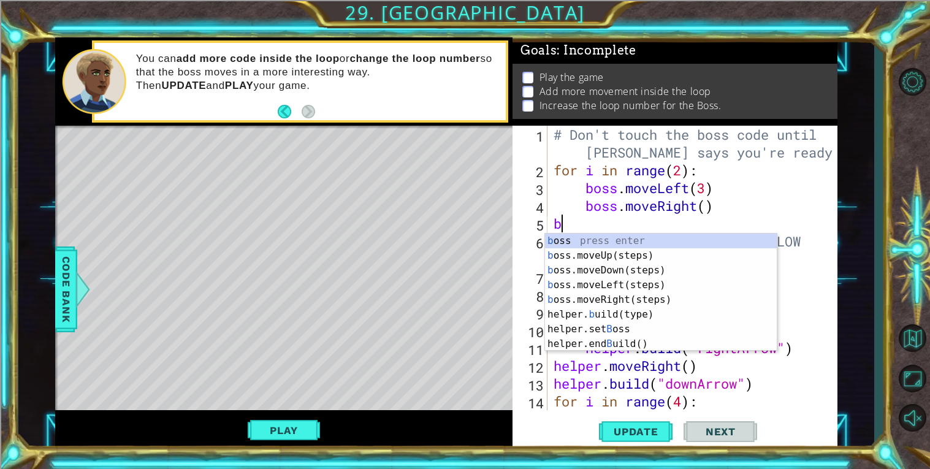
type textarea "boss"
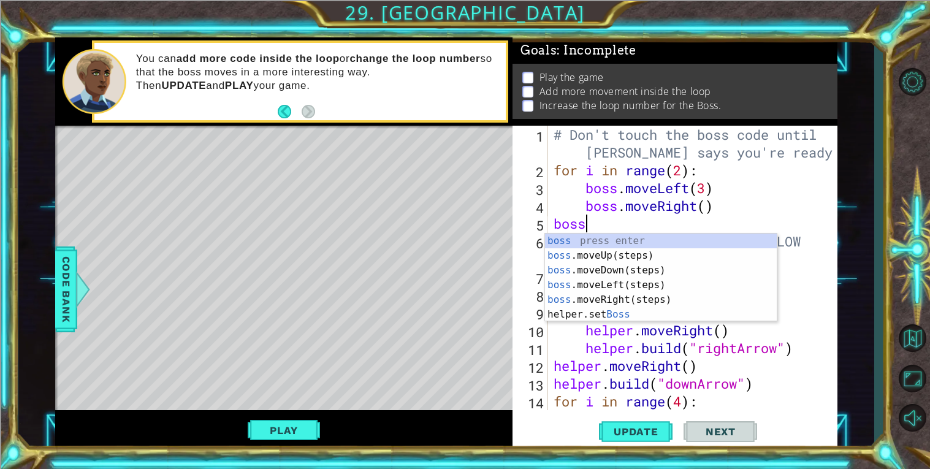
scroll to position [0, 1]
click at [666, 256] on div "boss press enter boss .moveUp(steps) press enter boss .moveDown(steps) press en…" at bounding box center [661, 293] width 232 height 118
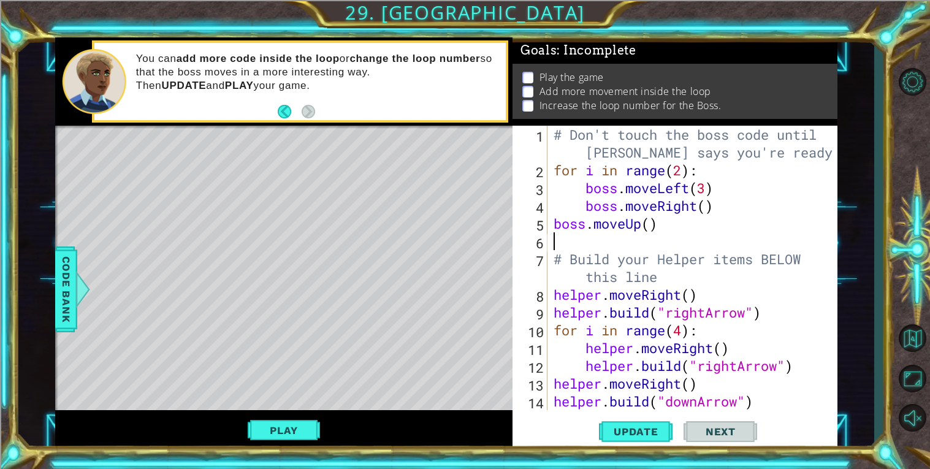
scroll to position [0, 0]
click at [657, 223] on div "# Don't touch the boss code until [PERSON_NAME] says you're ready! for i in ran…" at bounding box center [696, 295] width 290 height 338
click at [650, 225] on div "# Don't touch the boss code until [PERSON_NAME] says you're ready! for i in ran…" at bounding box center [696, 295] width 290 height 338
click at [646, 434] on span "Update" at bounding box center [636, 432] width 69 height 12
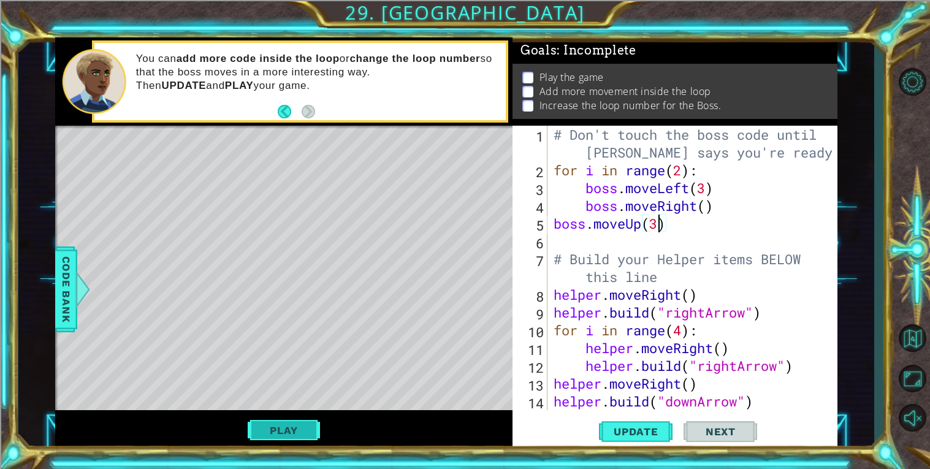
click at [299, 423] on button "Play" at bounding box center [284, 430] width 72 height 23
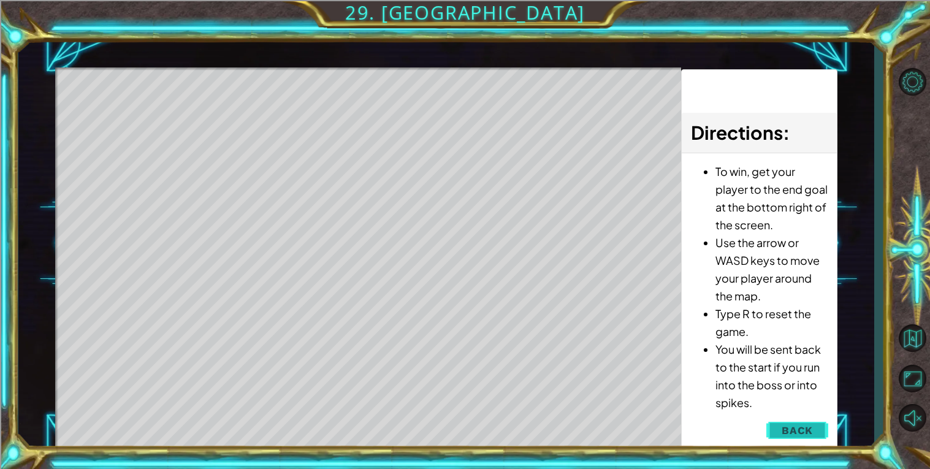
click at [799, 426] on span "Back" at bounding box center [797, 430] width 31 height 12
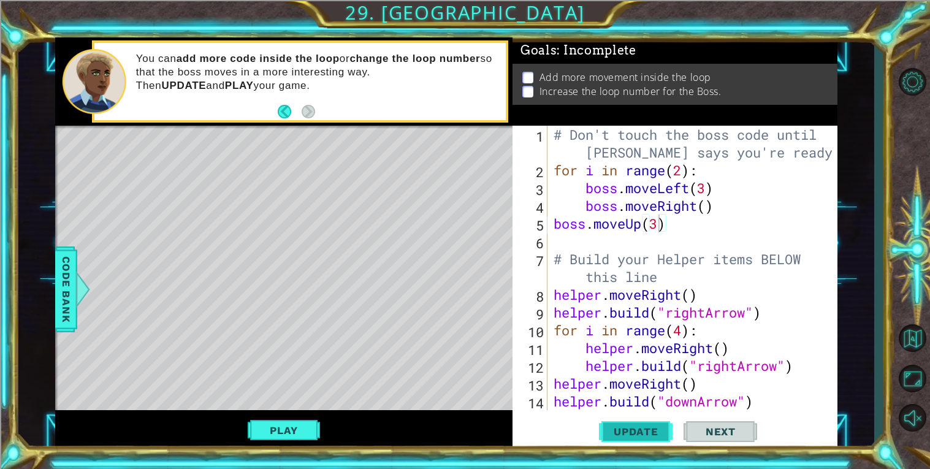
click at [634, 435] on span "Update" at bounding box center [636, 432] width 69 height 12
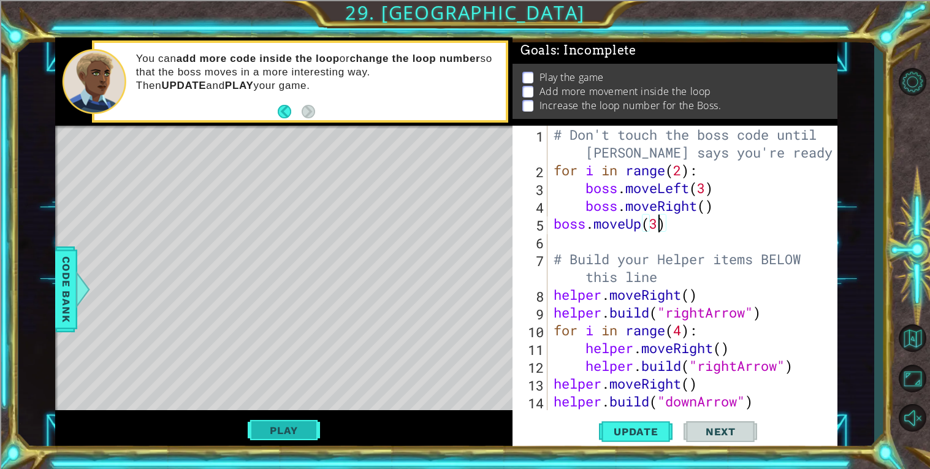
click at [310, 423] on button "Play" at bounding box center [284, 430] width 72 height 23
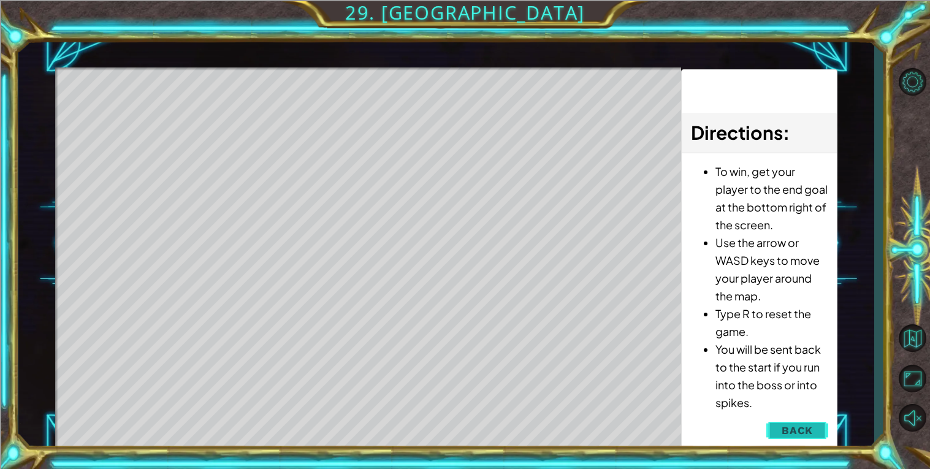
click at [787, 428] on span "Back" at bounding box center [797, 430] width 31 height 12
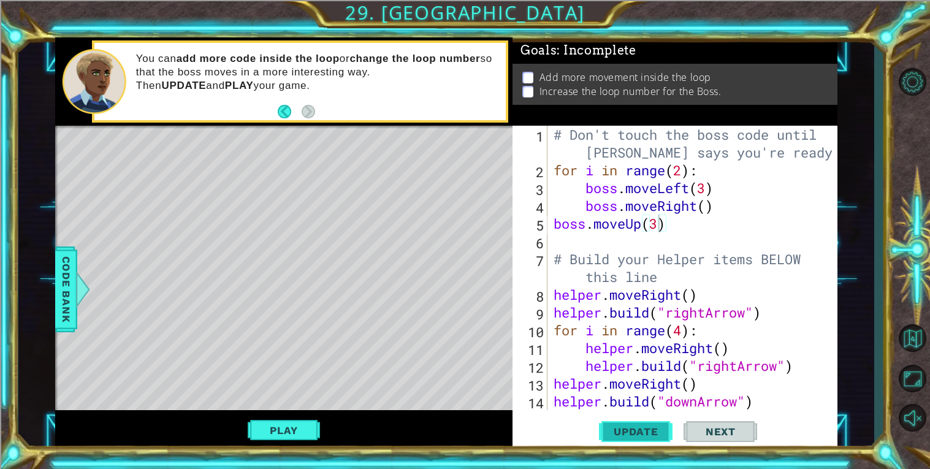
click at [637, 438] on button "Update" at bounding box center [636, 431] width 74 height 33
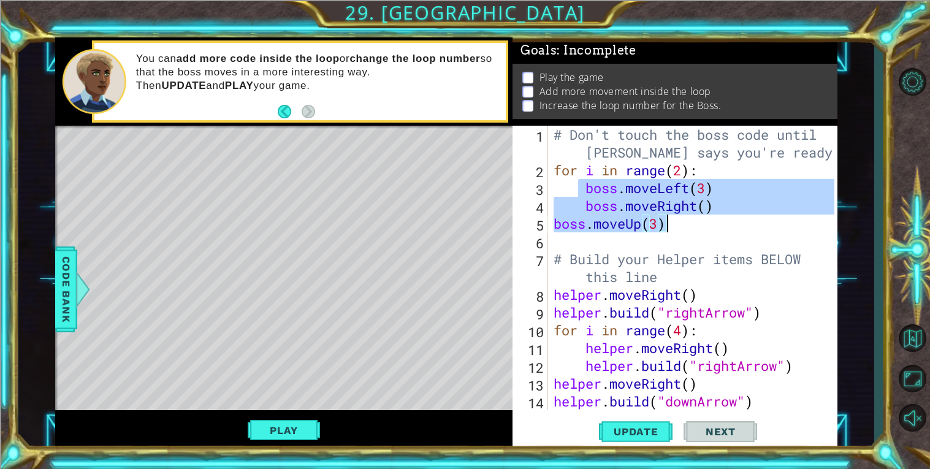
drag, startPoint x: 582, startPoint y: 188, endPoint x: 693, endPoint y: 217, distance: 114.5
click at [693, 217] on div "# Don't touch the boss code until [PERSON_NAME] says you're ready! for i in ran…" at bounding box center [696, 295] width 290 height 338
type textarea "boss.moveRight() boss.moveUp(3)"
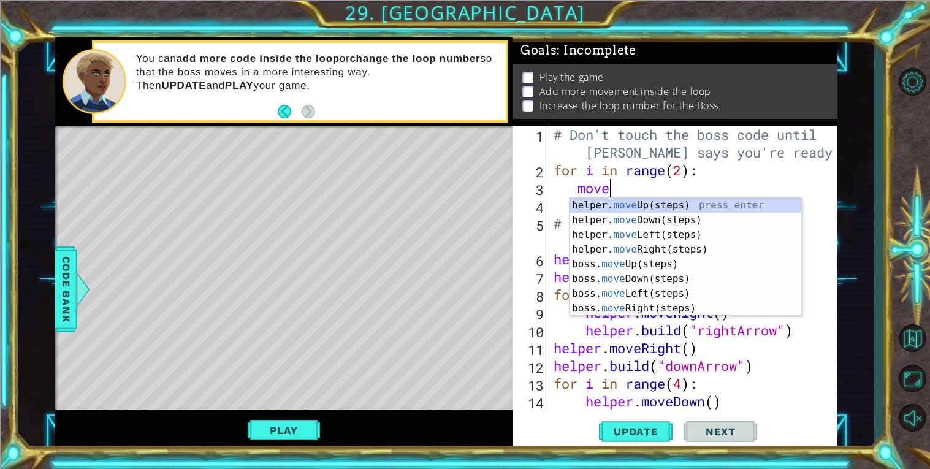
scroll to position [0, 2]
type textarea "m"
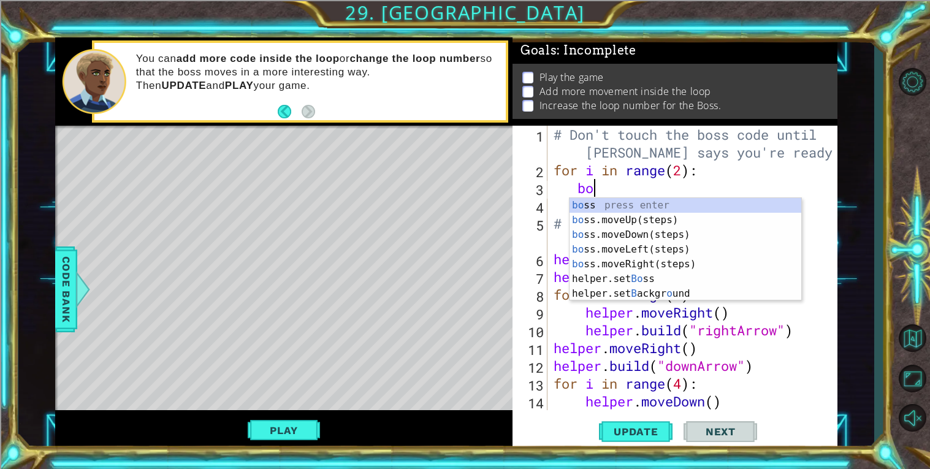
type textarea "boss"
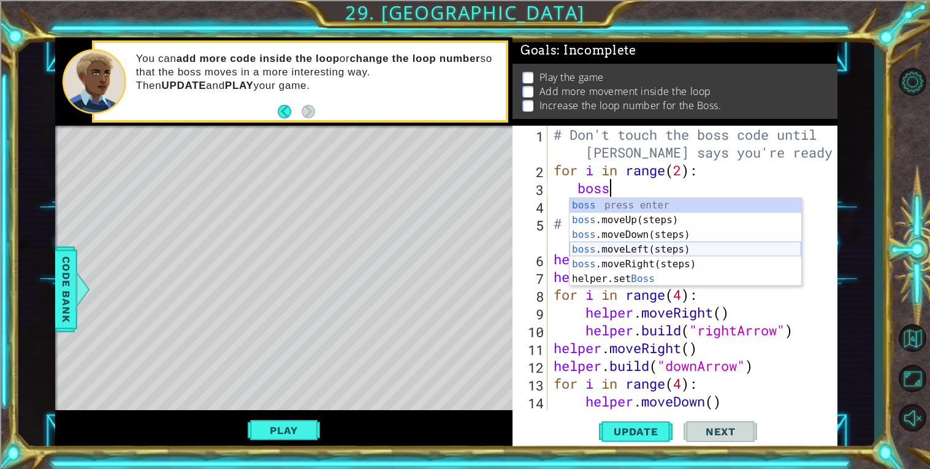
click at [705, 248] on div "boss press enter boss .moveUp(steps) press enter boss .moveDown(steps) press en…" at bounding box center [686, 257] width 232 height 118
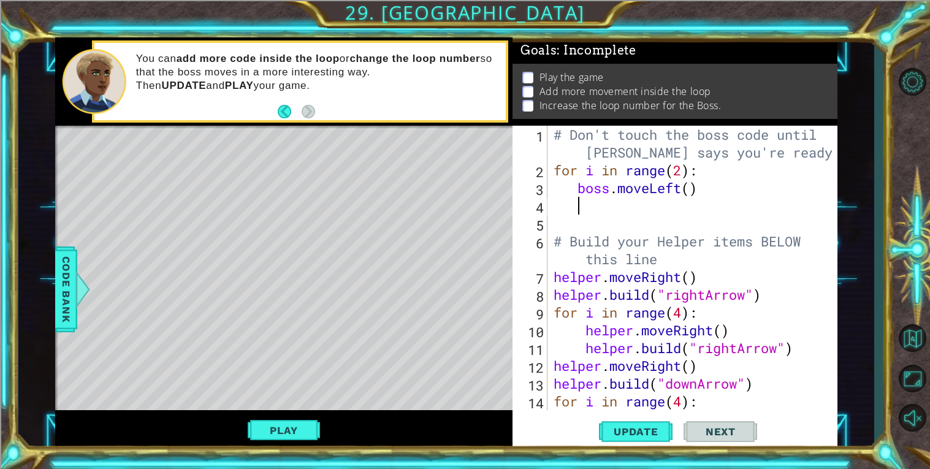
scroll to position [0, 1]
click at [694, 191] on div "# Don't touch the boss code until [PERSON_NAME] says you're ready! for i in ran…" at bounding box center [696, 295] width 290 height 338
type textarea "boss.moveLeft(4)"
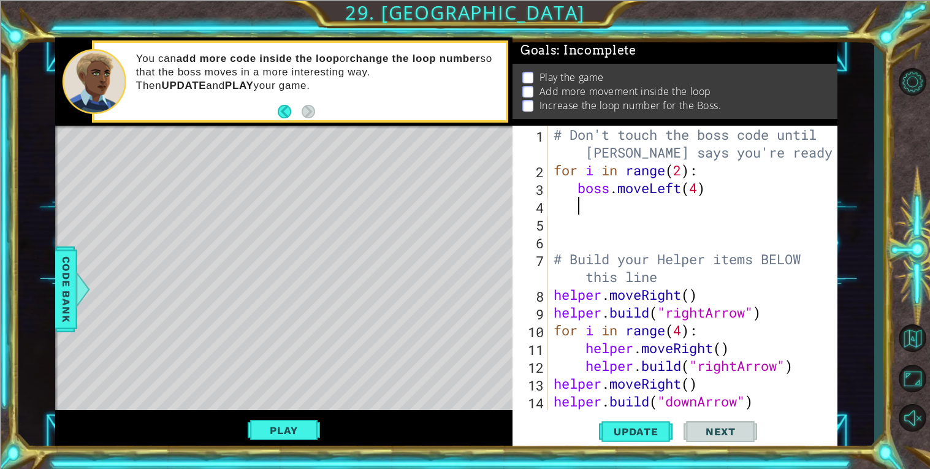
type textarea "n"
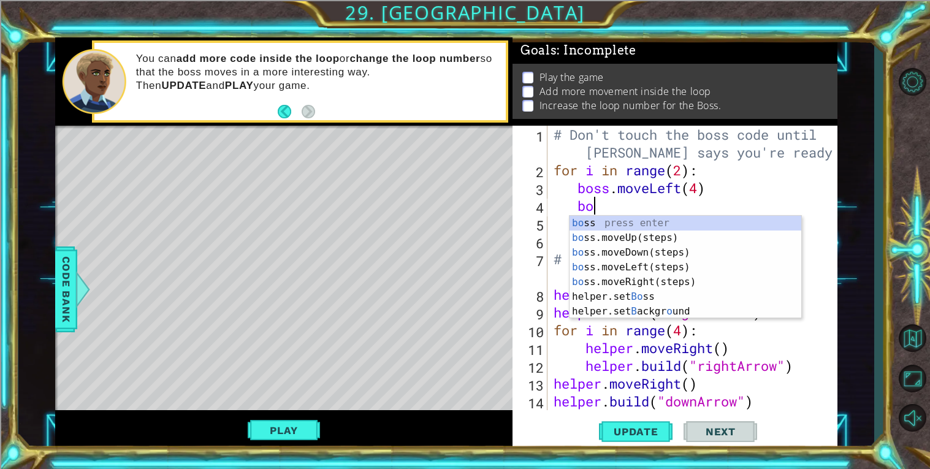
scroll to position [0, 2]
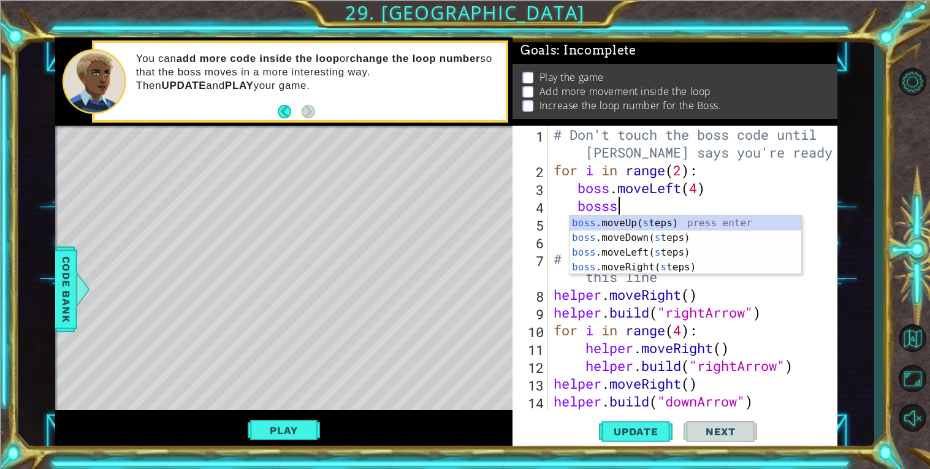
type textarea "boss"
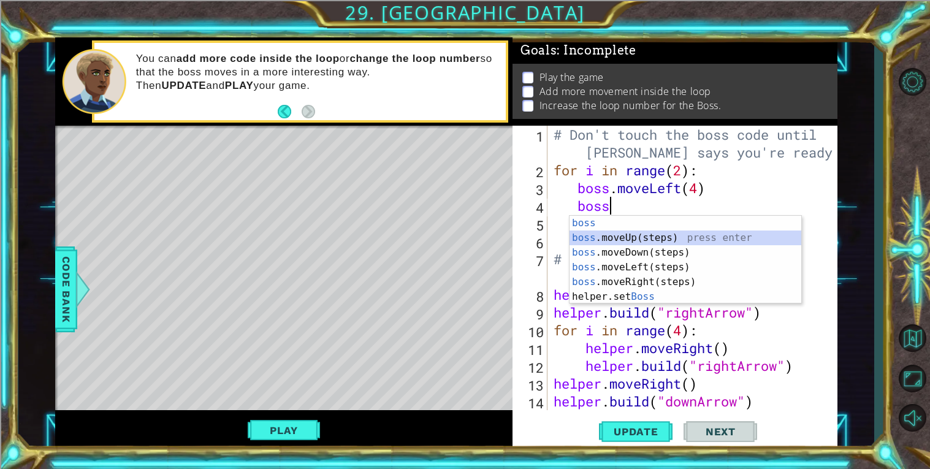
click at [701, 235] on div "boss press enter boss .moveUp(steps) press enter boss .moveDown(steps) press en…" at bounding box center [686, 275] width 232 height 118
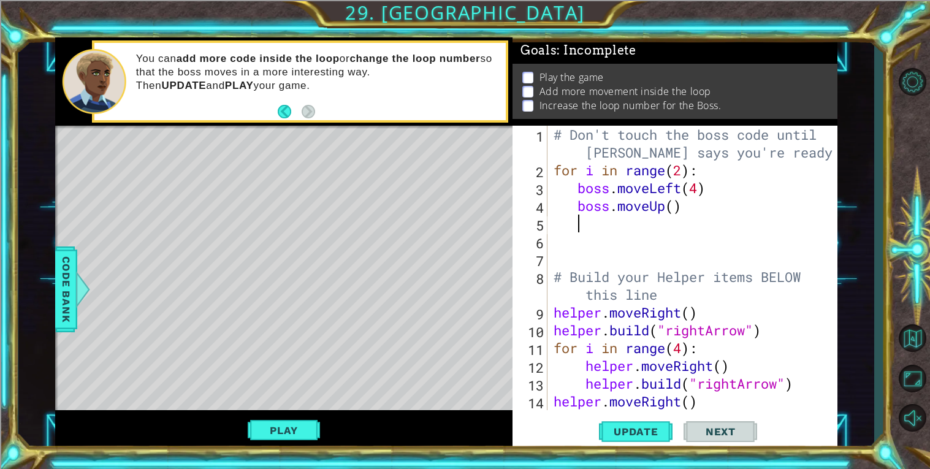
scroll to position [0, 1]
click at [677, 209] on div "# Don't touch the boss code until [PERSON_NAME] says you're ready! for i in ran…" at bounding box center [696, 295] width 290 height 338
type textarea "boss.moveUp(4)"
click at [613, 229] on div "# Don't touch the boss code until [PERSON_NAME] says you're ready! for i in ran…" at bounding box center [696, 295] width 290 height 338
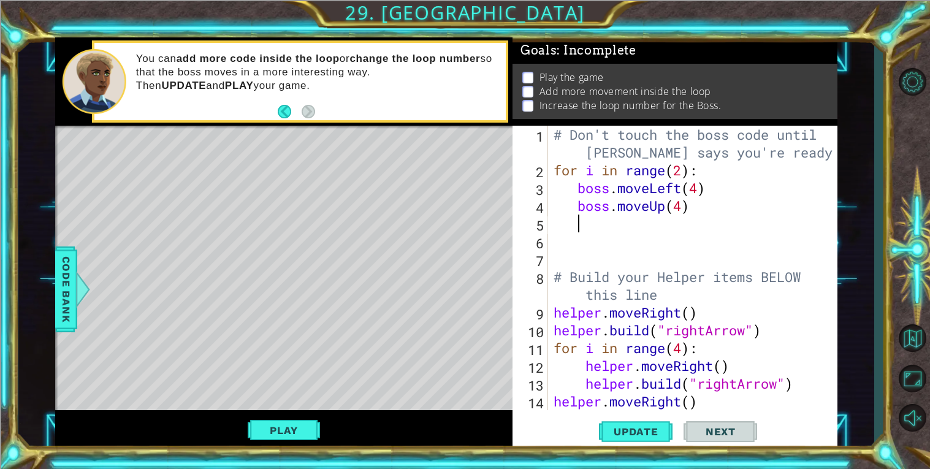
scroll to position [0, 1]
type textarea "n"
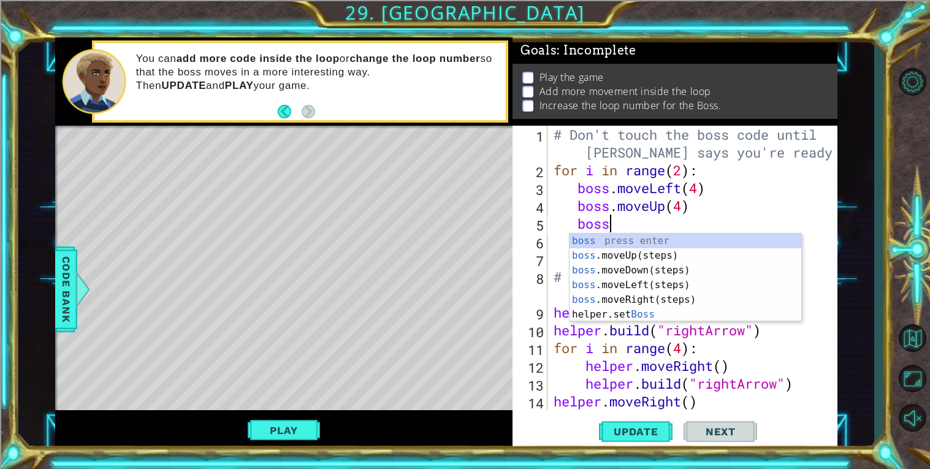
scroll to position [0, 2]
type textarea "b"
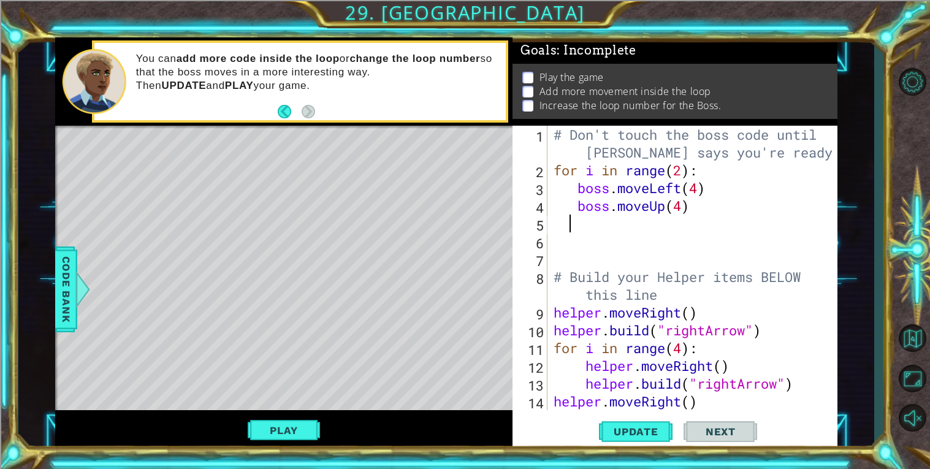
scroll to position [0, 0]
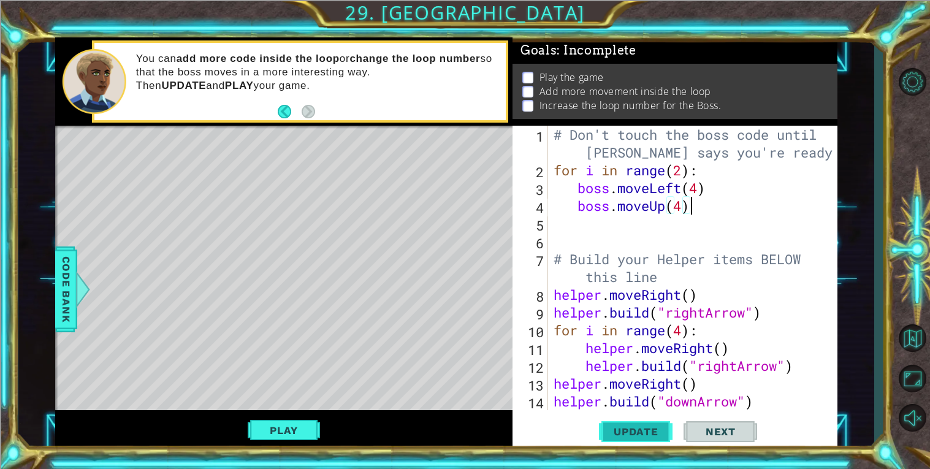
click at [643, 435] on span "Update" at bounding box center [636, 432] width 69 height 12
click at [298, 435] on button "Play" at bounding box center [284, 430] width 72 height 23
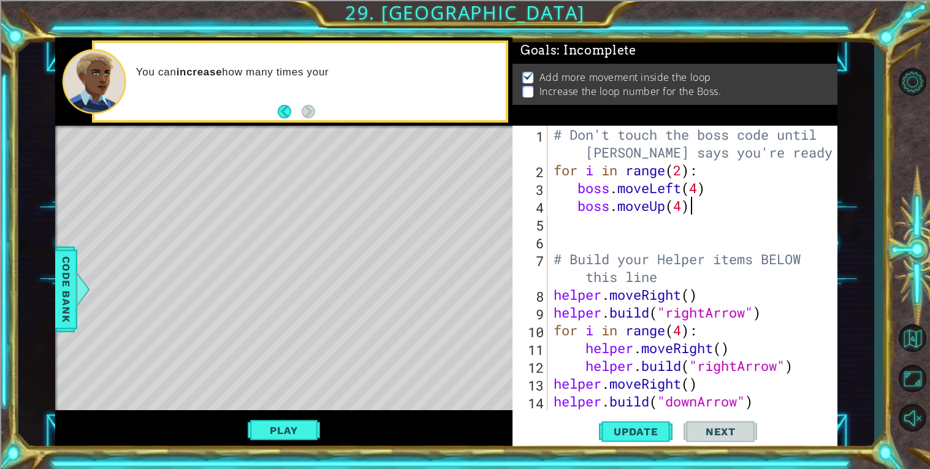
click at [682, 173] on div "# Don't touch the boss code until [PERSON_NAME] says you're ready! for i in ran…" at bounding box center [696, 295] width 290 height 338
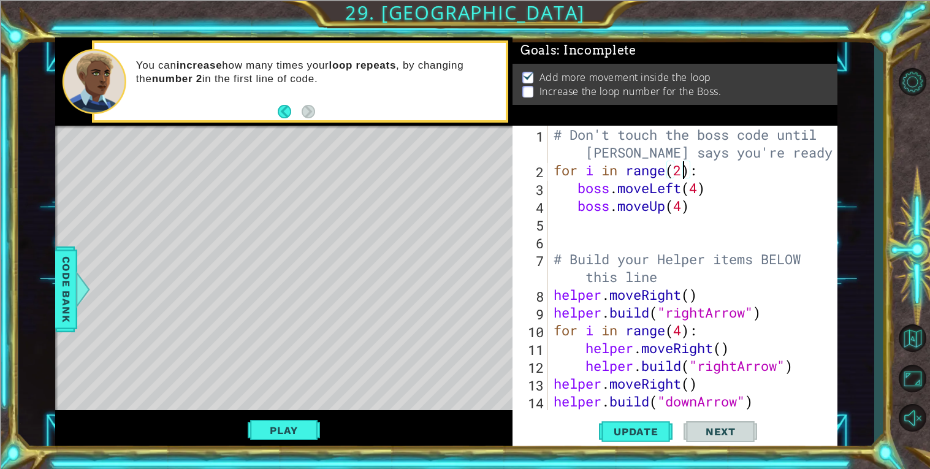
click at [578, 185] on div "# Don't touch the boss code until [PERSON_NAME] says you're ready! for i in ran…" at bounding box center [696, 295] width 290 height 338
click at [700, 189] on div "# Don't touch the boss code until [PERSON_NAME] says you're ready! for i in ran…" at bounding box center [696, 295] width 290 height 338
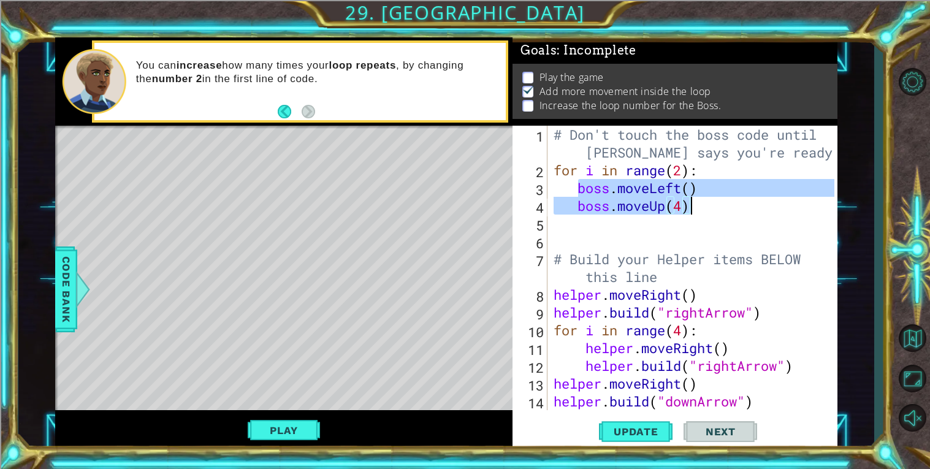
drag, startPoint x: 578, startPoint y: 193, endPoint x: 691, endPoint y: 212, distance: 113.8
click at [691, 212] on div "# Don't touch the boss code until [PERSON_NAME] says you're ready! for i in ran…" at bounding box center [696, 295] width 290 height 338
type textarea "boss.moveLeft() boss.moveUp(4)"
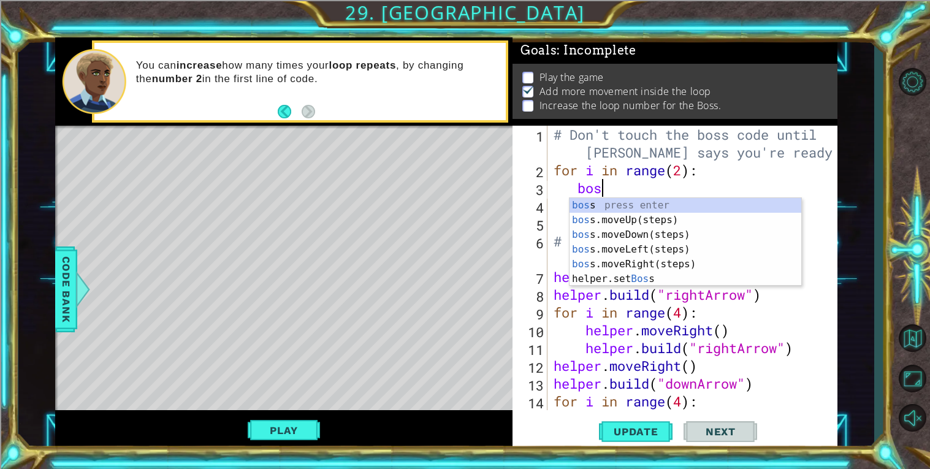
type textarea "boss"
click at [643, 258] on div "boss press enter boss .moveUp(steps) press enter boss .moveDown(steps) press en…" at bounding box center [686, 257] width 232 height 118
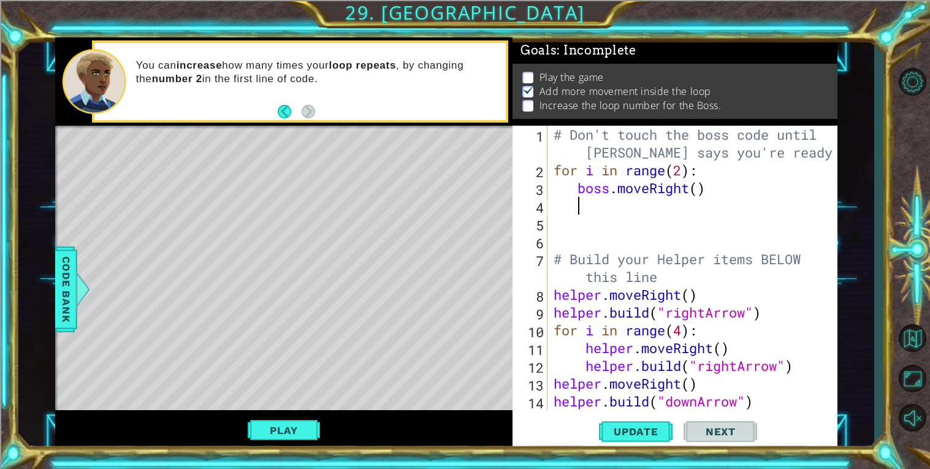
scroll to position [0, 1]
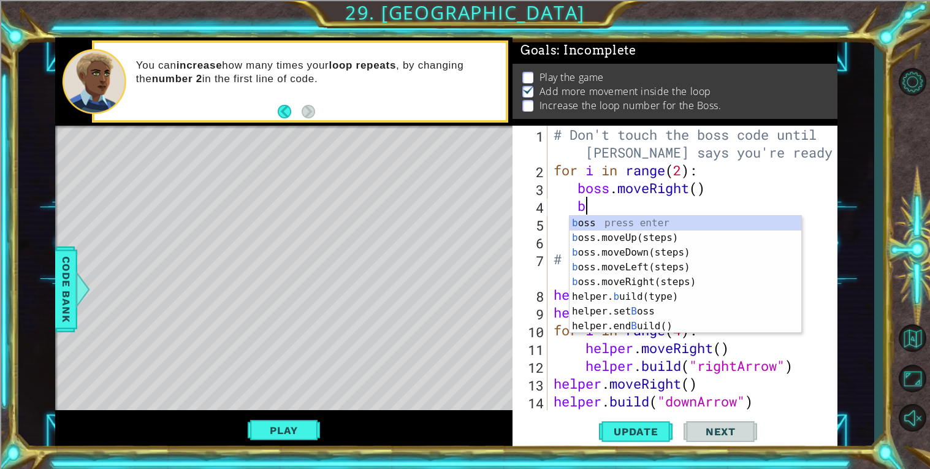
type textarea "boss"
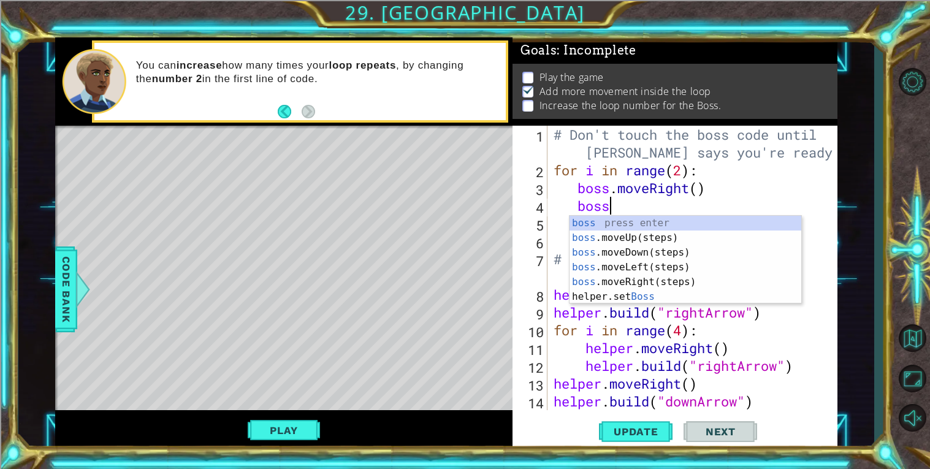
scroll to position [0, 2]
click at [638, 267] on div "boss press enter boss .moveUp(steps) press enter boss .moveDown(steps) press en…" at bounding box center [686, 275] width 232 height 118
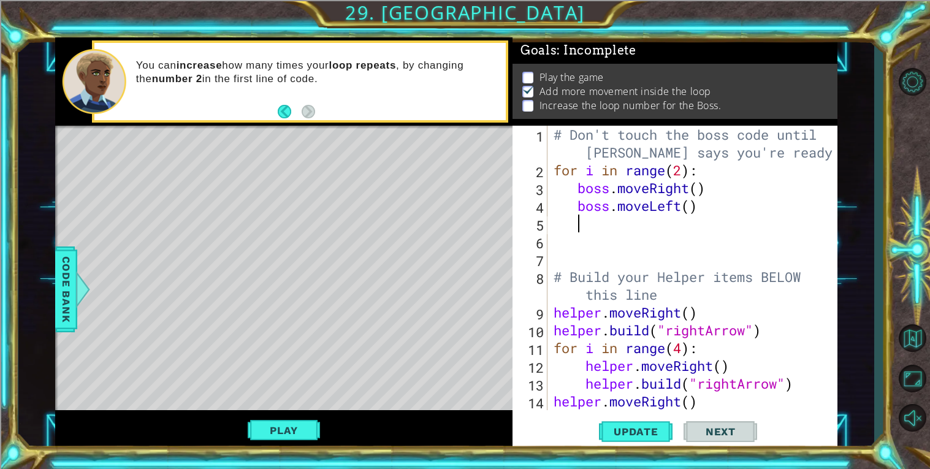
scroll to position [0, 1]
click at [693, 209] on div "# Don't touch the boss code until [PERSON_NAME] says you're ready! for i in ran…" at bounding box center [696, 295] width 290 height 338
type textarea "boss.moveLeft(4)"
click at [650, 229] on div "# Don't touch the boss code until [PERSON_NAME] says you're ready! for i in ran…" at bounding box center [696, 295] width 290 height 338
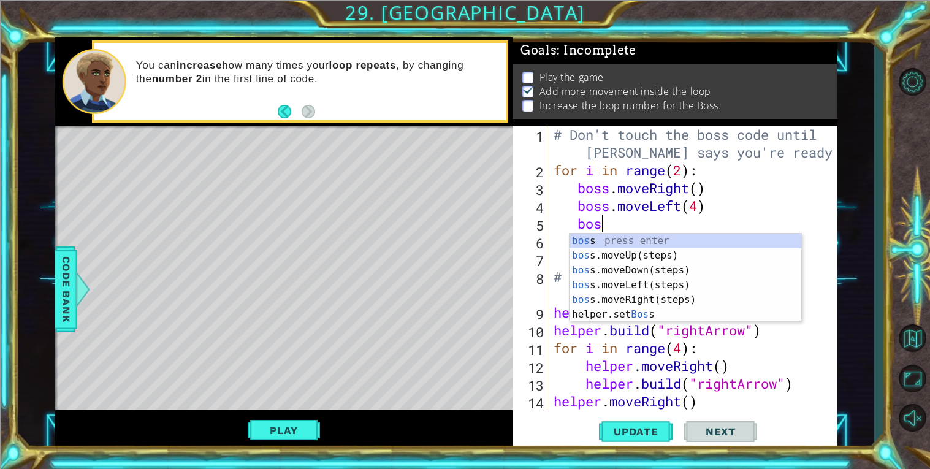
scroll to position [0, 2]
type textarea "b"
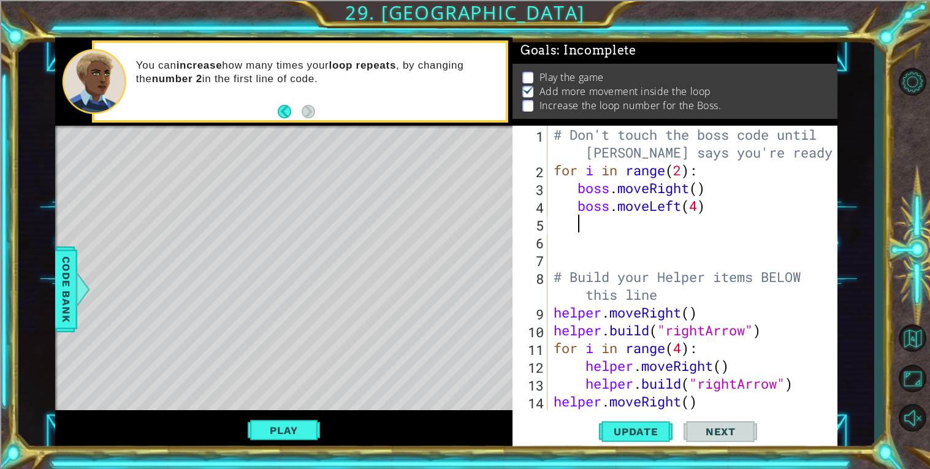
click at [688, 170] on div "# Don't touch the boss code until [PERSON_NAME] says you're ready! for i in ran…" at bounding box center [696, 295] width 290 height 338
type textarea "for i in range(3):"
click at [668, 221] on div "# Don't touch the boss code until [PERSON_NAME] says you're ready! for i in ran…" at bounding box center [696, 295] width 290 height 338
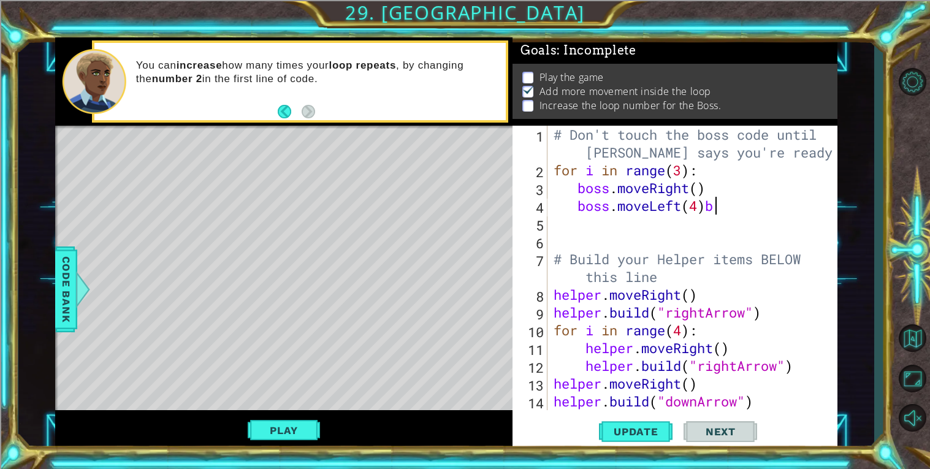
type textarea "boss.moveLeft(4)"
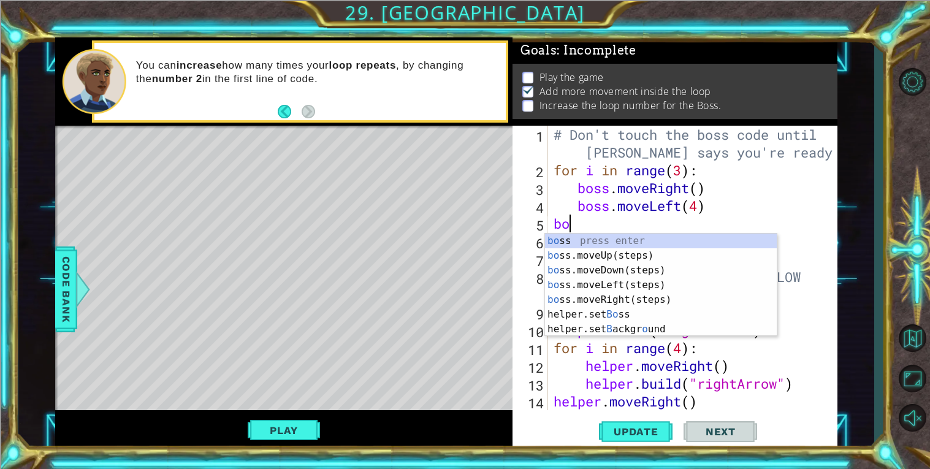
type textarea "boss"
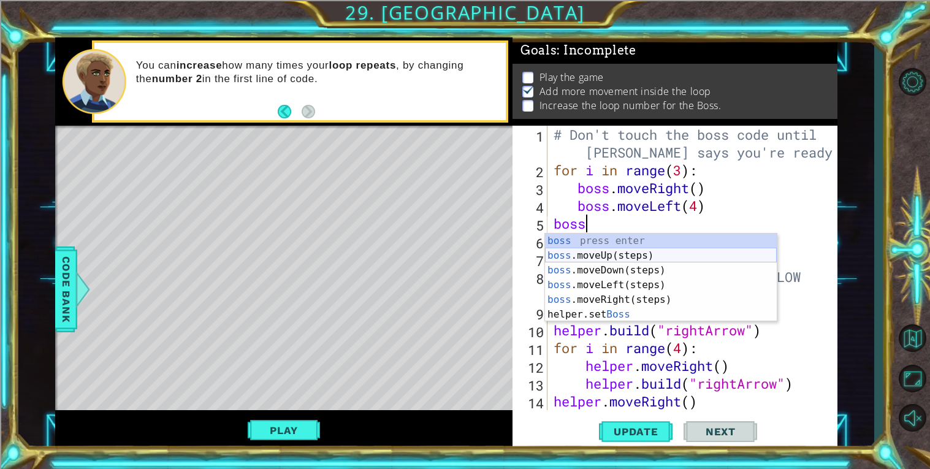
click at [743, 251] on div "boss press enter boss .moveUp(steps) press enter boss .moveDown(steps) press en…" at bounding box center [661, 293] width 232 height 118
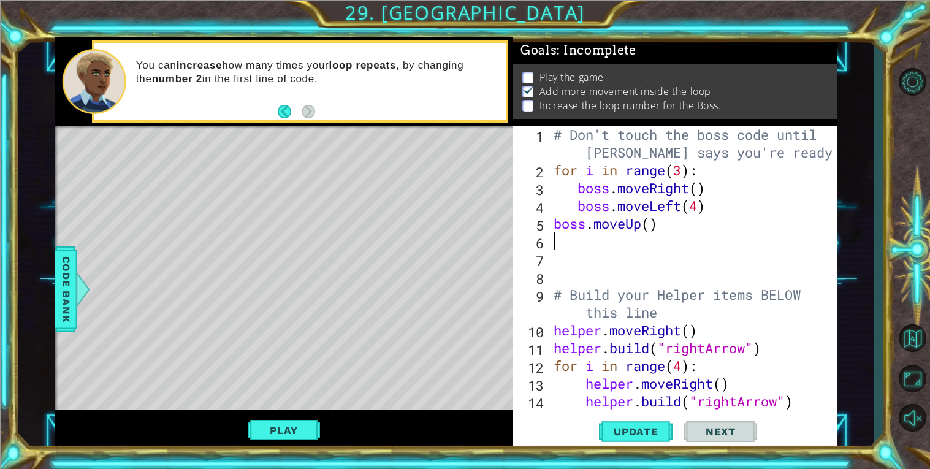
click at [650, 228] on div "# Don't touch the boss code until [PERSON_NAME] says you're ready! for i in ran…" at bounding box center [696, 295] width 290 height 338
type textarea "boss.moveUp(4)"
click at [665, 435] on span "Update" at bounding box center [636, 432] width 69 height 12
click at [301, 431] on button "Play" at bounding box center [284, 430] width 72 height 23
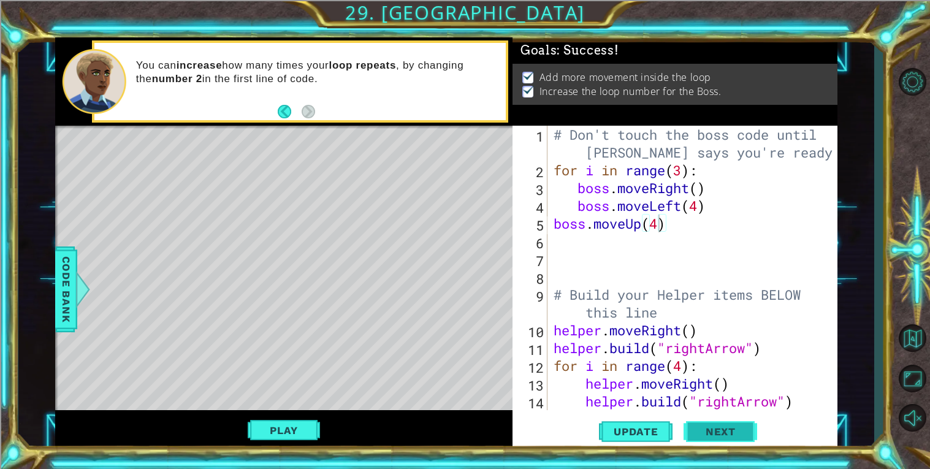
click at [702, 434] on span "Next" at bounding box center [721, 434] width 55 height 12
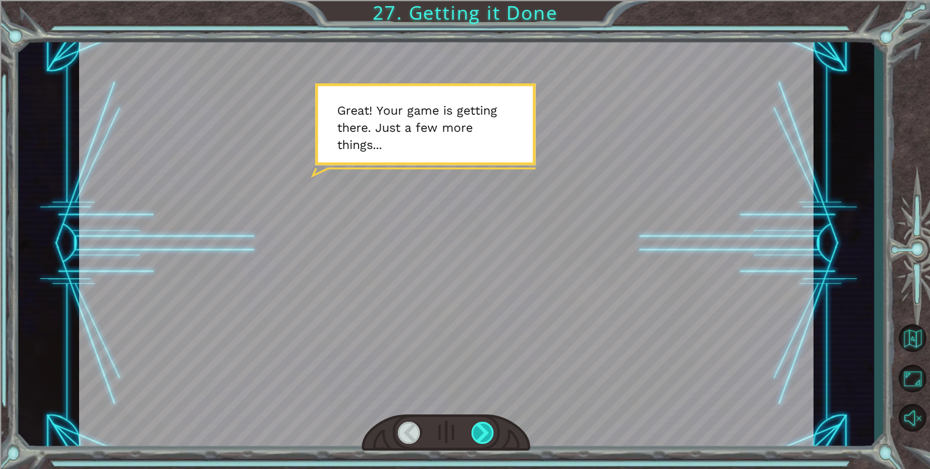
click at [485, 422] on div at bounding box center [483, 433] width 23 height 22
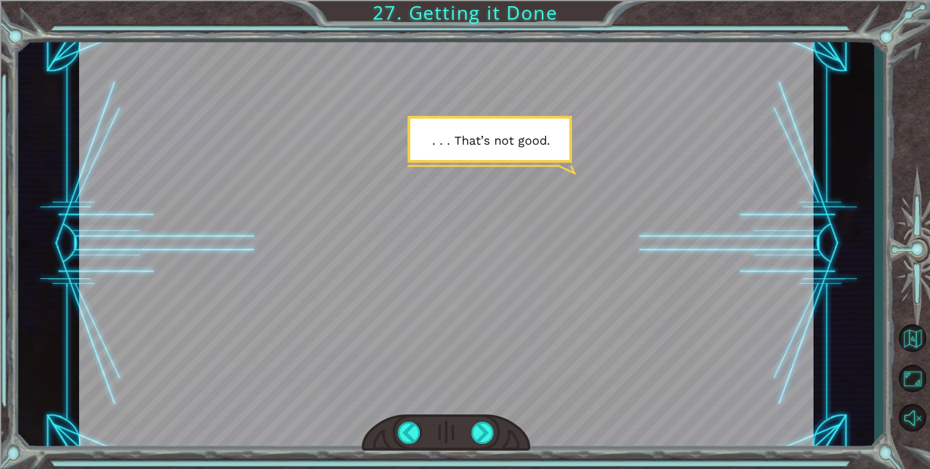
click at [479, 444] on div at bounding box center [446, 433] width 169 height 37
click at [483, 439] on div at bounding box center [483, 433] width 23 height 22
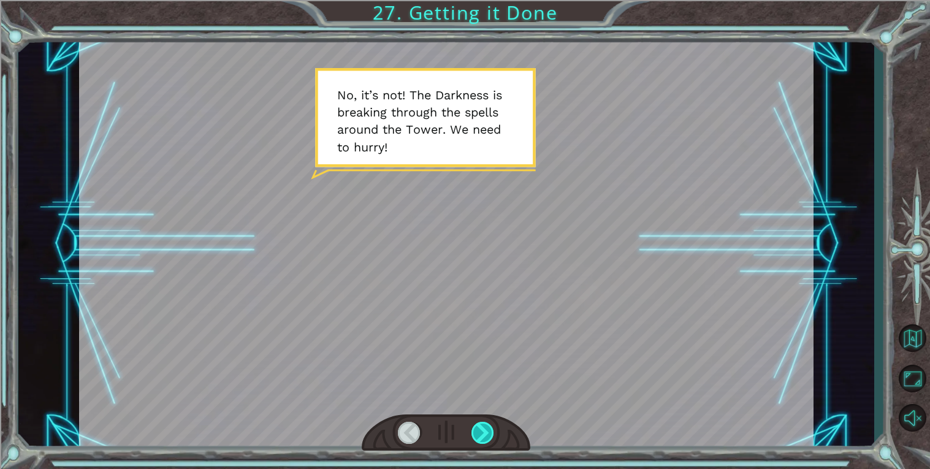
click at [483, 439] on div at bounding box center [483, 433] width 23 height 22
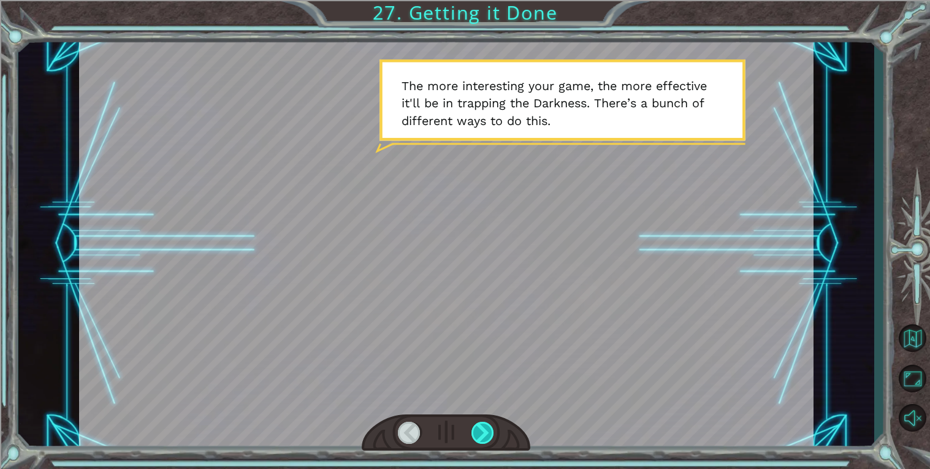
click at [483, 439] on div at bounding box center [483, 433] width 23 height 22
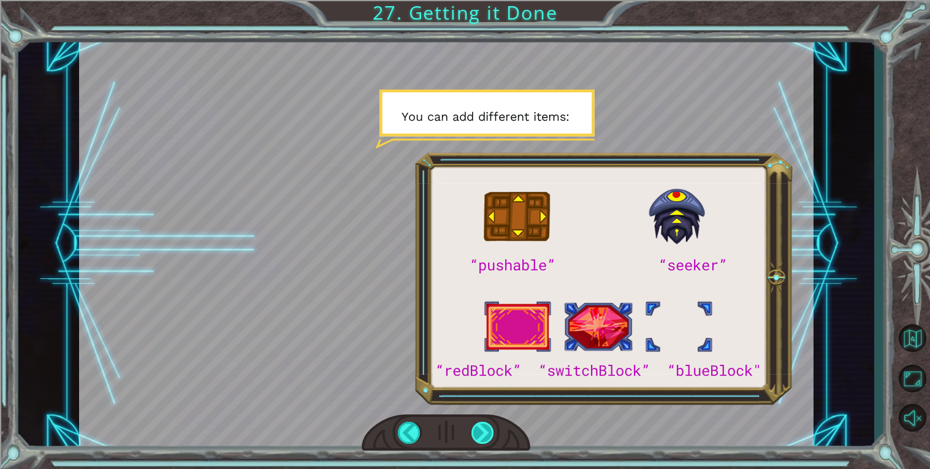
click at [483, 439] on div at bounding box center [483, 433] width 23 height 22
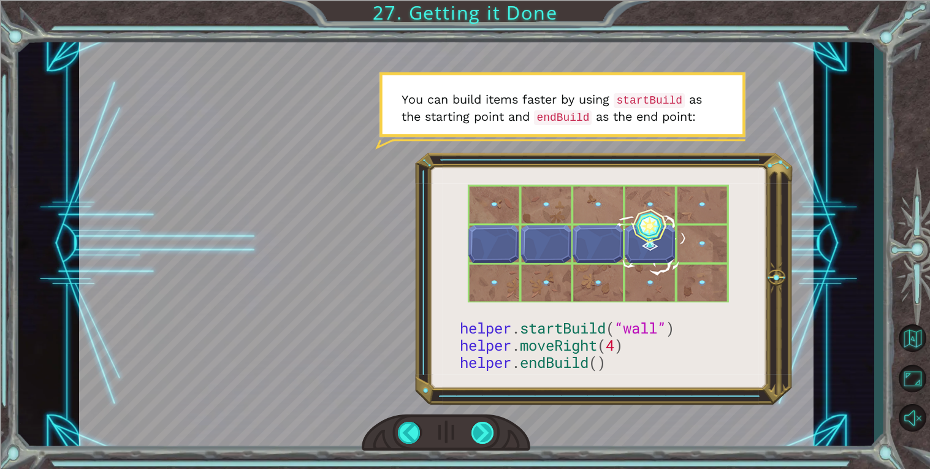
click at [483, 439] on div at bounding box center [483, 433] width 23 height 22
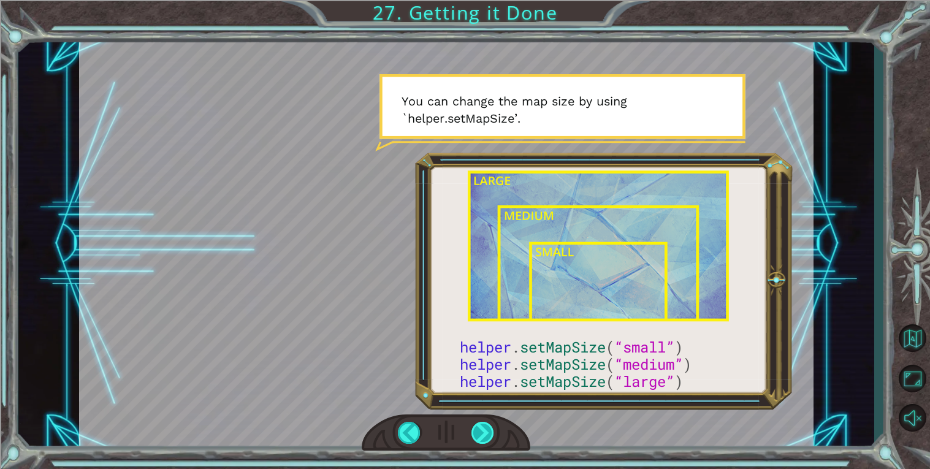
click at [483, 439] on div at bounding box center [483, 433] width 23 height 22
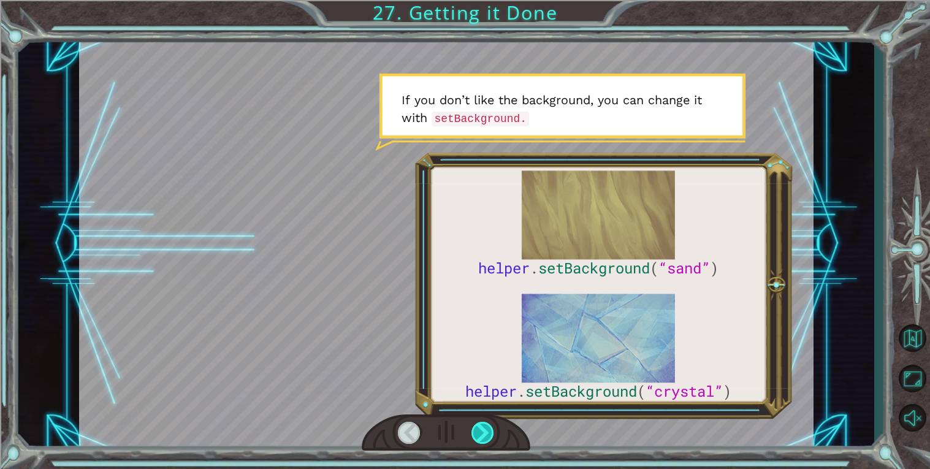
click at [483, 439] on div at bounding box center [483, 433] width 23 height 22
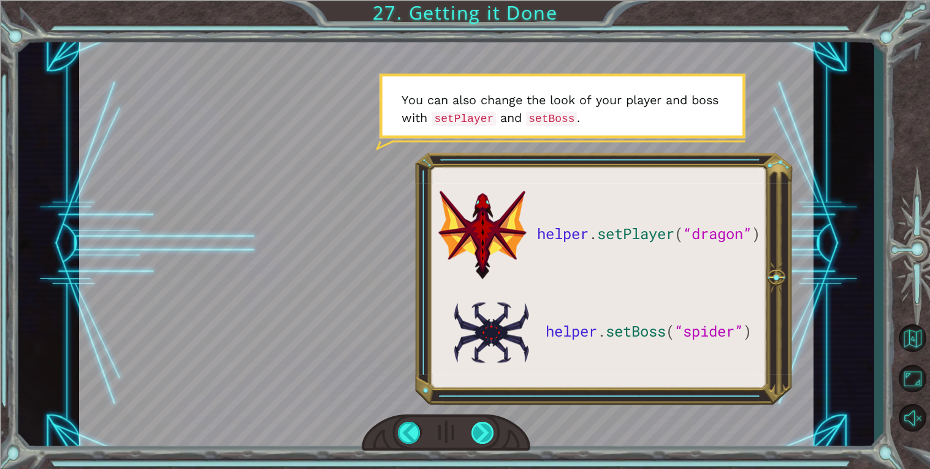
click at [483, 439] on div at bounding box center [483, 433] width 23 height 22
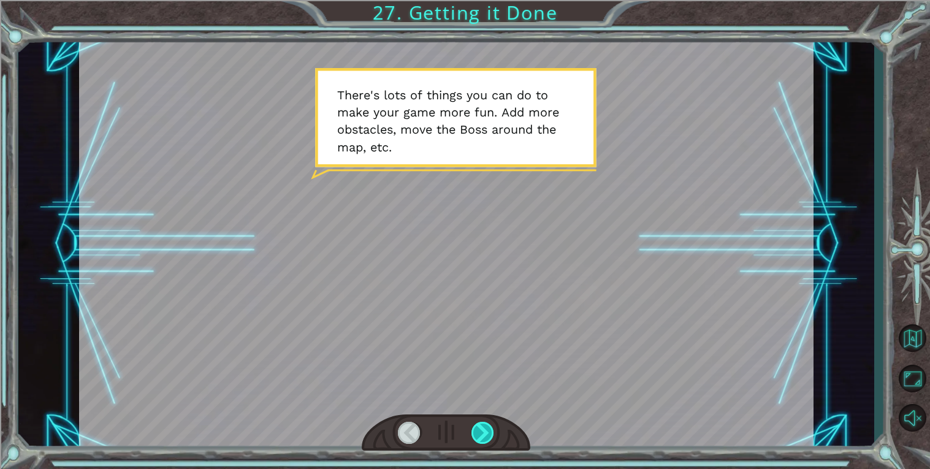
click at [483, 439] on div at bounding box center [483, 433] width 23 height 22
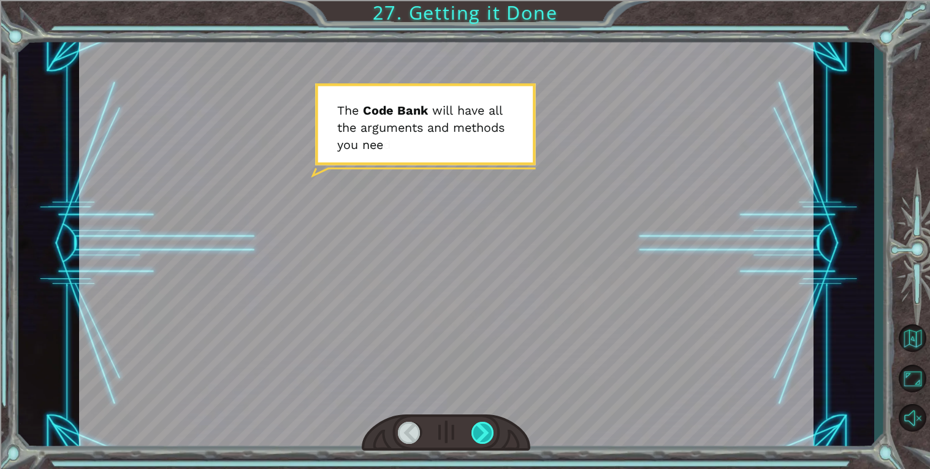
click at [481, 438] on div at bounding box center [483, 433] width 23 height 22
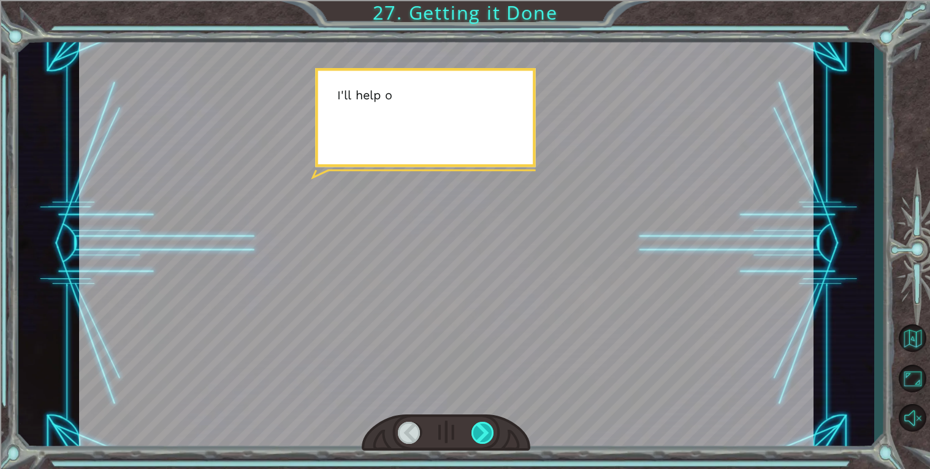
click at [481, 438] on div at bounding box center [483, 433] width 23 height 22
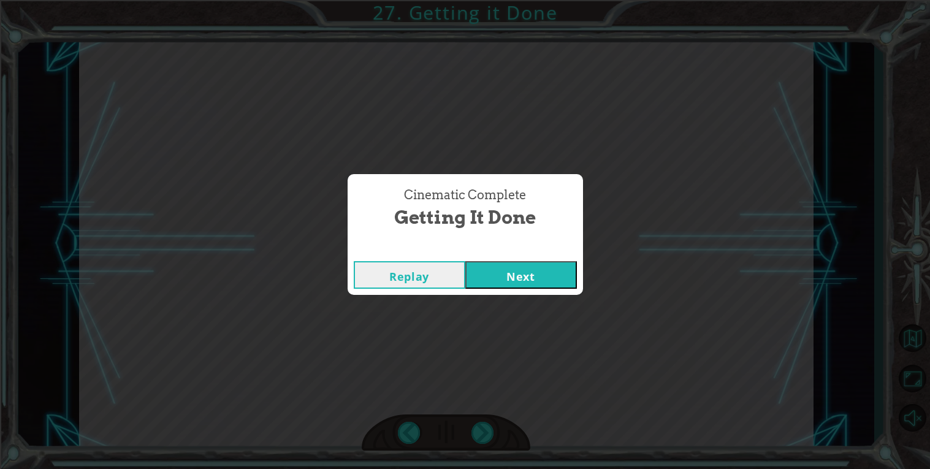
click at [529, 271] on button "Next" at bounding box center [522, 275] width 112 height 28
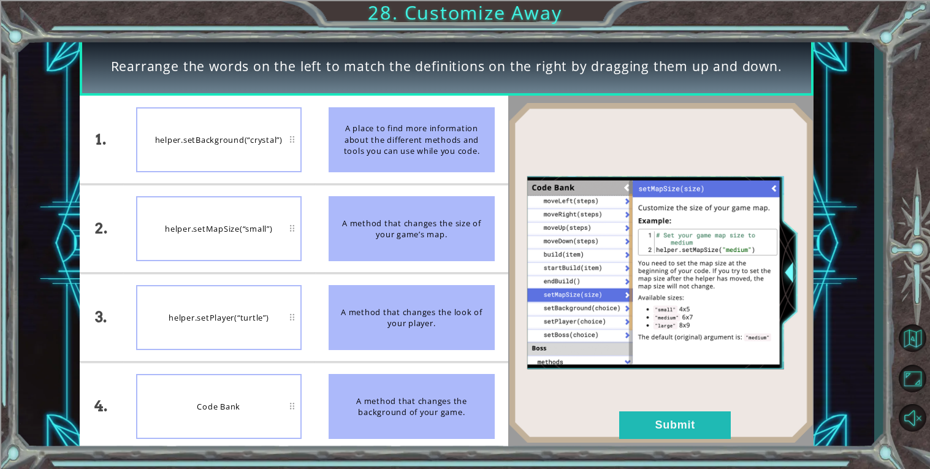
click at [260, 148] on div "helper.setBackground(“crystal”)" at bounding box center [219, 139] width 166 height 65
click at [629, 431] on button "Submit" at bounding box center [675, 426] width 112 height 28
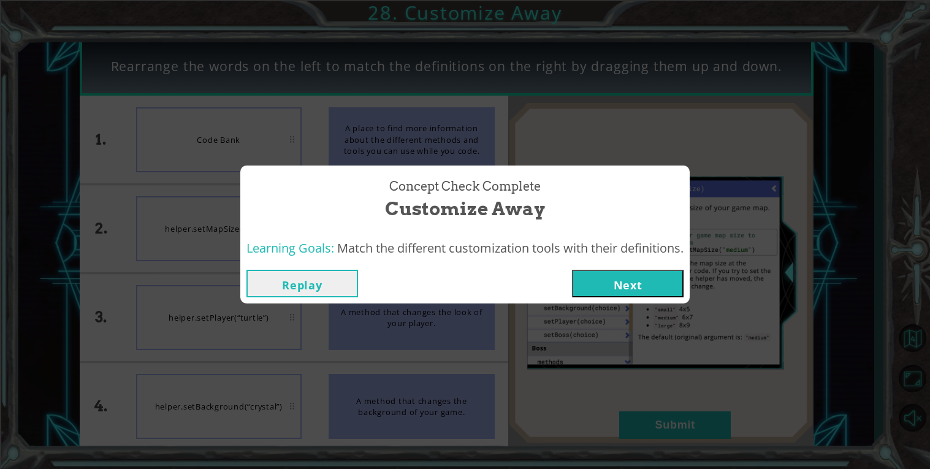
click at [612, 285] on button "Next" at bounding box center [628, 284] width 112 height 28
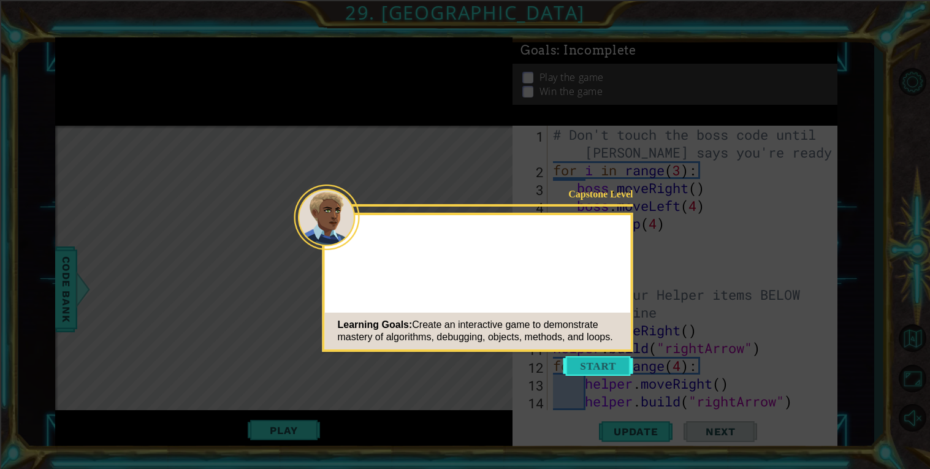
click at [602, 370] on button "Start" at bounding box center [599, 366] width 70 height 20
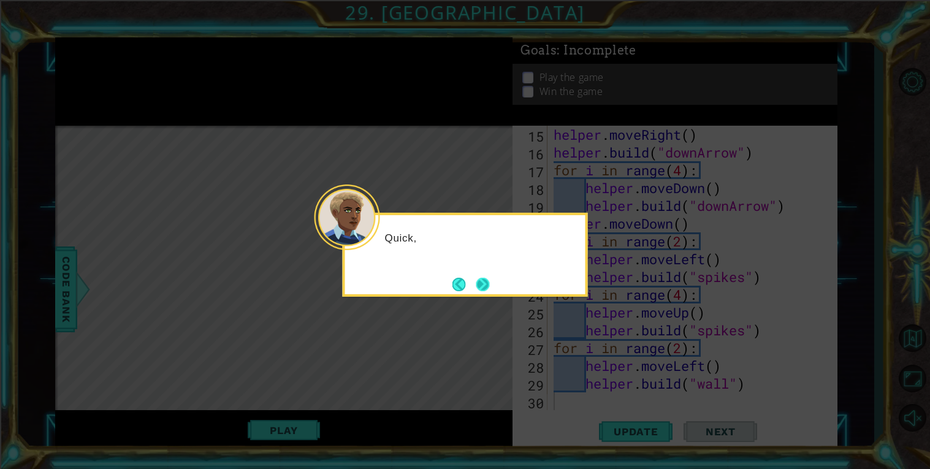
scroll to position [285, 0]
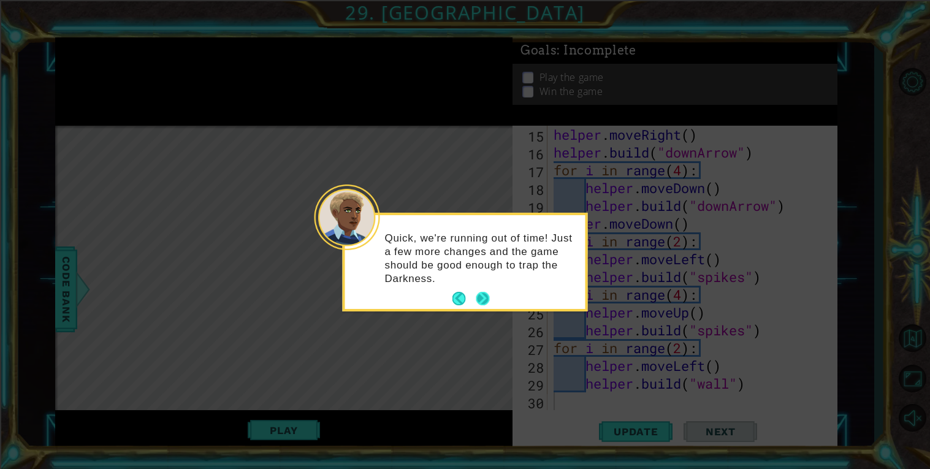
click at [486, 293] on button "Next" at bounding box center [482, 298] width 13 height 13
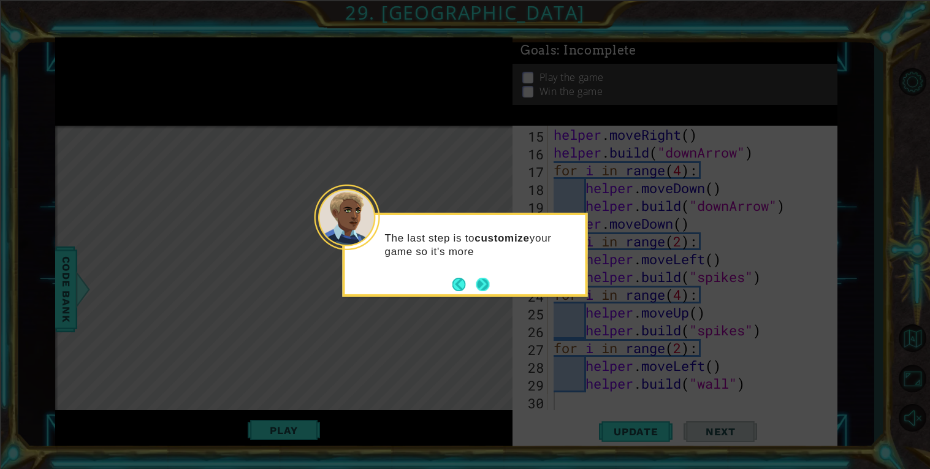
click at [484, 289] on button "Next" at bounding box center [482, 284] width 13 height 13
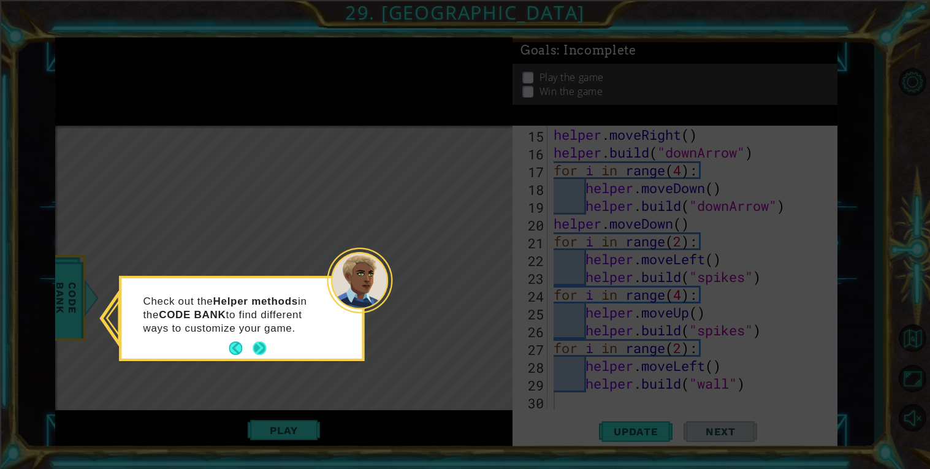
click at [259, 348] on button "Next" at bounding box center [260, 349] width 14 height 14
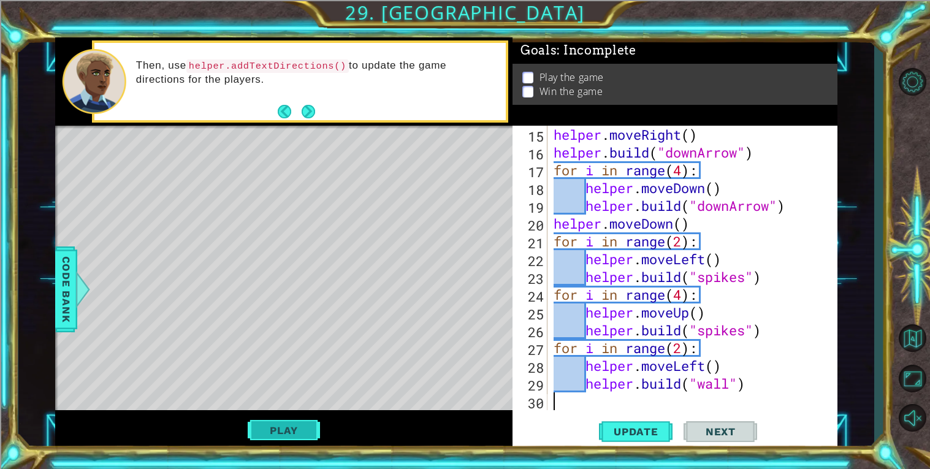
click at [281, 435] on button "Play" at bounding box center [284, 430] width 72 height 23
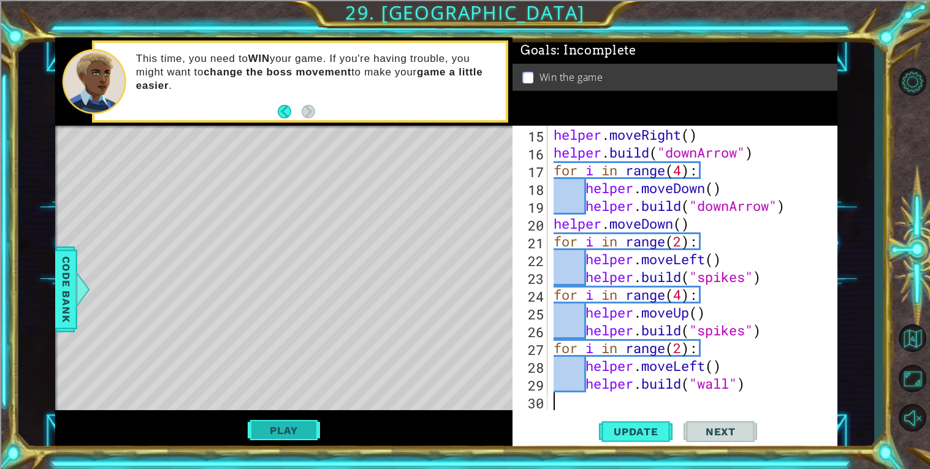
click at [294, 431] on button "Play" at bounding box center [284, 430] width 72 height 23
click at [634, 404] on div "helper . moveRight ( ) helper . build ( "downArrow" ) for i in range ( 4 ) : he…" at bounding box center [696, 286] width 290 height 320
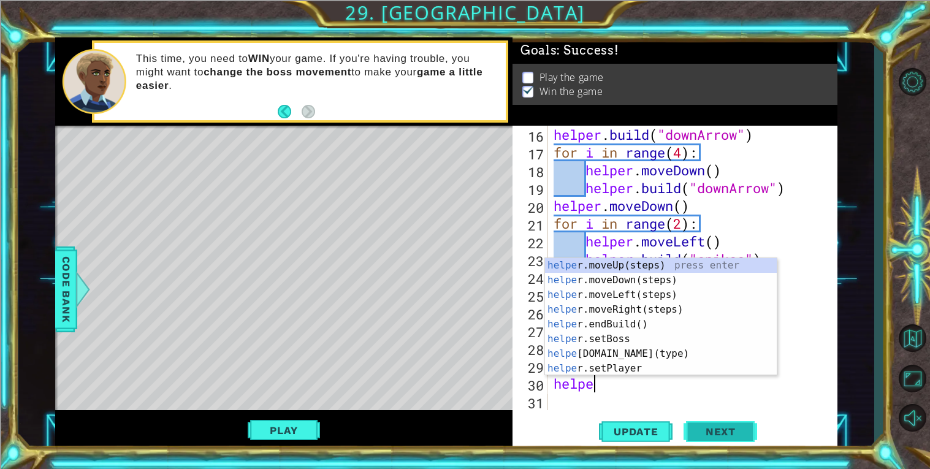
scroll to position [0, 0]
type textarea "h"
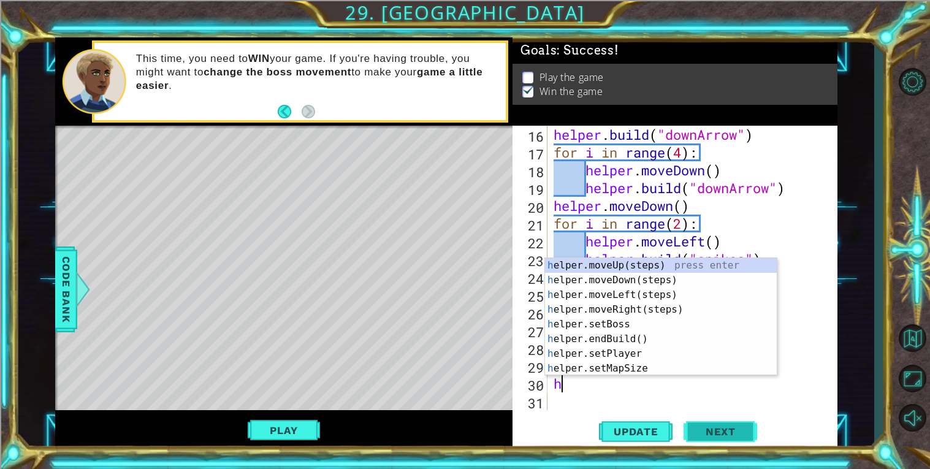
type textarea "[DOMAIN_NAME]("wall")"
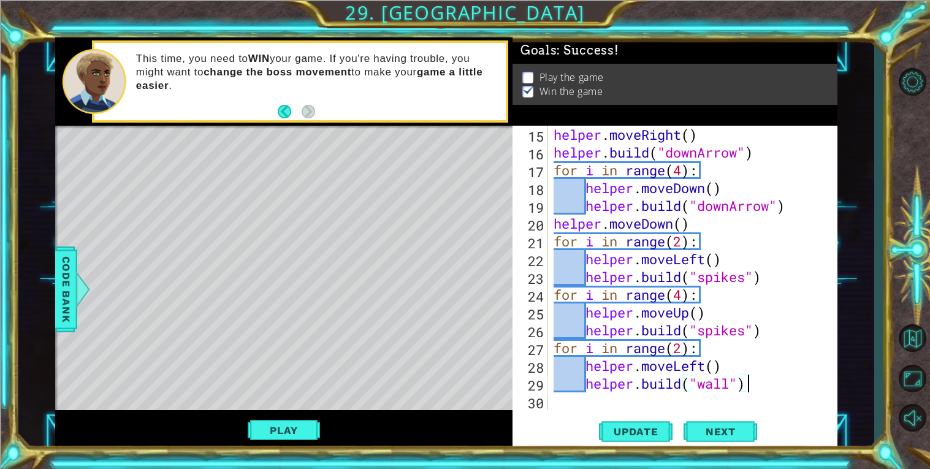
click at [573, 403] on div "helper . moveRight ( ) helper . build ( "downArrow" ) for i in range ( 4 ) : he…" at bounding box center [696, 286] width 290 height 320
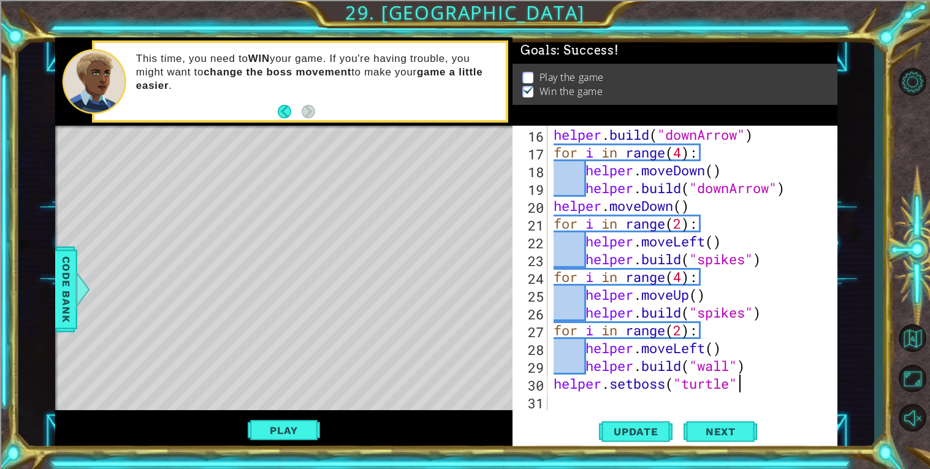
scroll to position [0, 7]
click at [651, 440] on button "Update" at bounding box center [636, 431] width 74 height 33
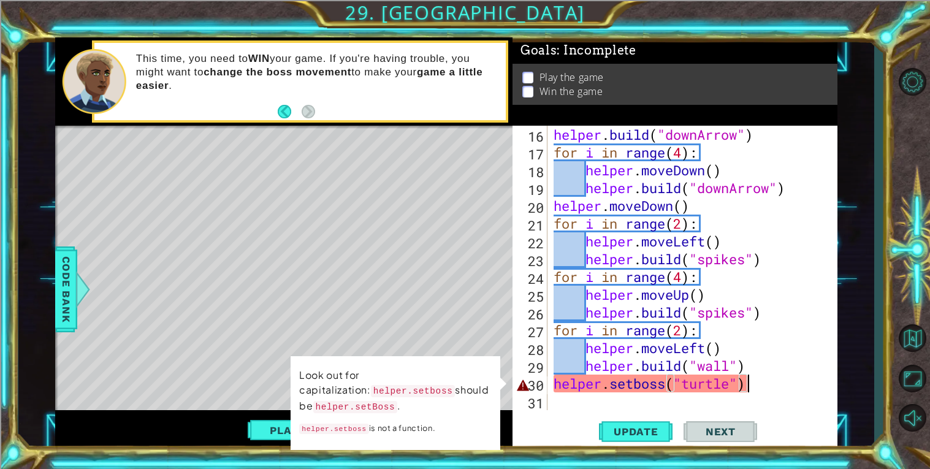
click at [642, 388] on div "helper . build ( "downArrow" ) for i in range ( 4 ) : helper . moveDown ( ) hel…" at bounding box center [696, 286] width 290 height 320
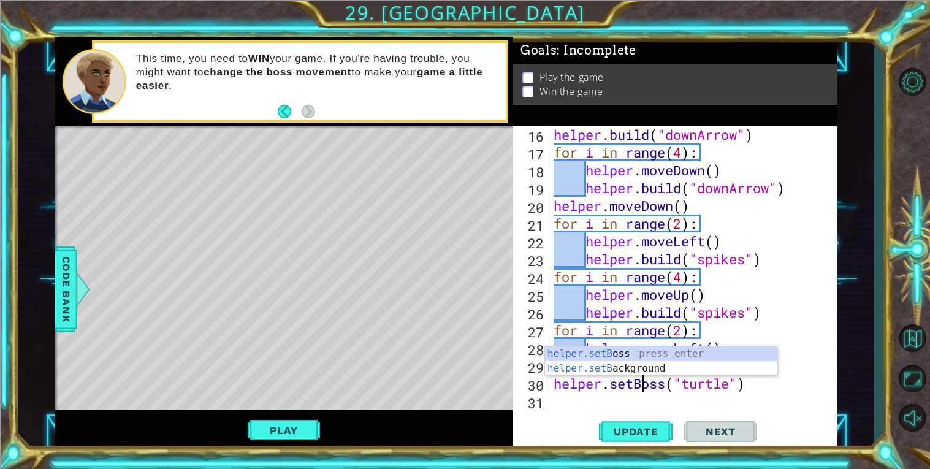
scroll to position [0, 3]
click at [645, 424] on button "Update" at bounding box center [636, 431] width 74 height 33
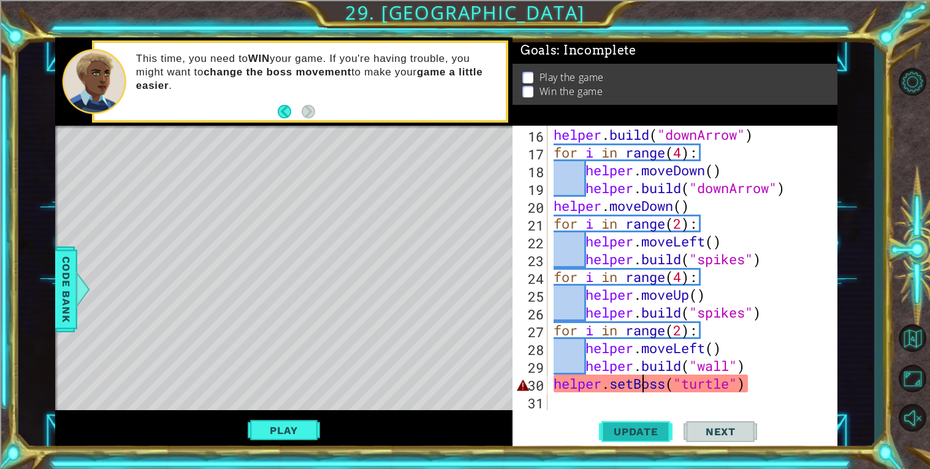
click at [638, 437] on span "Update" at bounding box center [636, 432] width 69 height 12
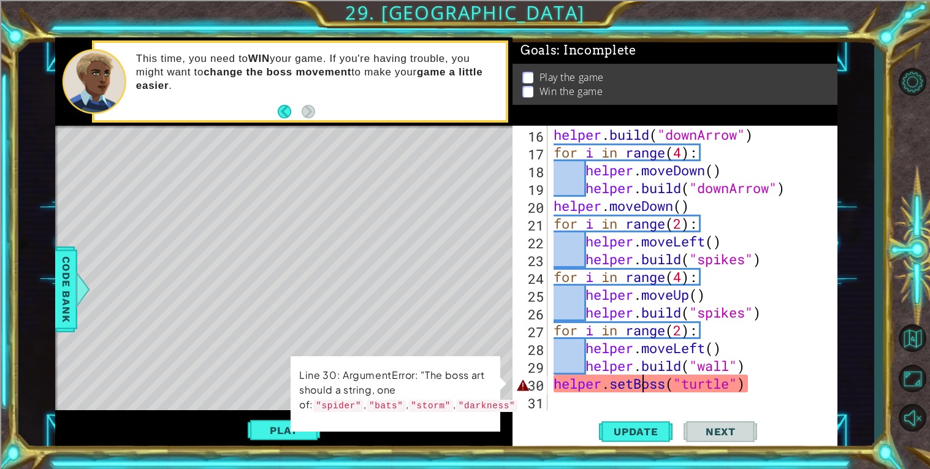
click at [669, 387] on div "helper . build ( "downArrow" ) for i in range ( 4 ) : helper . moveDown ( ) hel…" at bounding box center [696, 286] width 290 height 320
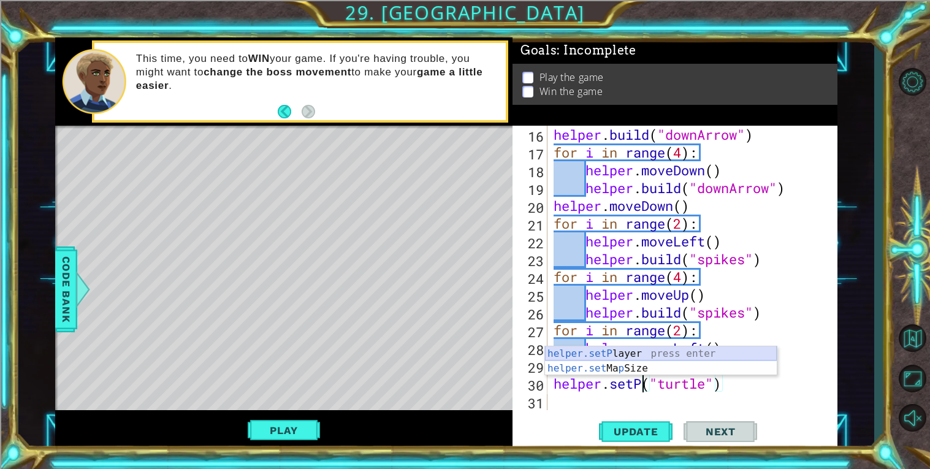
click at [648, 355] on div "helper.setP layer press enter helper.set Ma p Size press enter" at bounding box center [661, 376] width 232 height 59
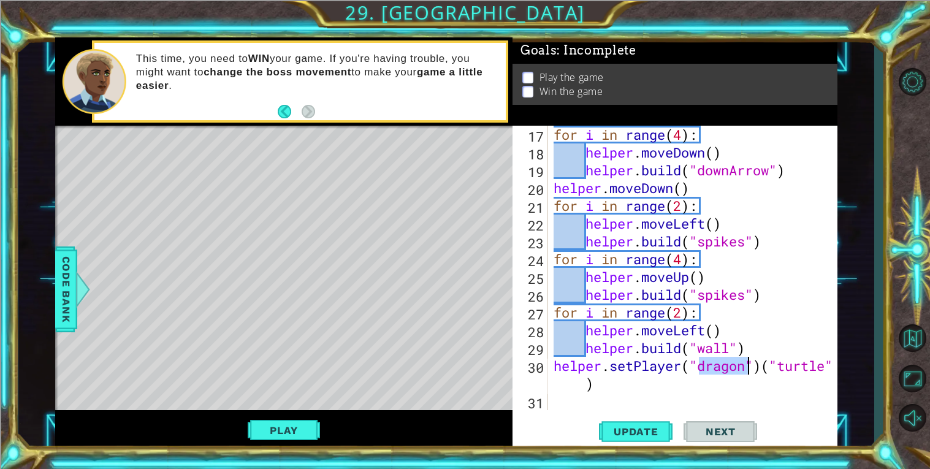
scroll to position [320, 0]
drag, startPoint x: 768, startPoint y: 361, endPoint x: 775, endPoint y: 380, distance: 20.2
click at [775, 380] on div "for i in range ( 4 ) : helper . moveDown ( ) helper . build ( "downArrow" ) hel…" at bounding box center [696, 286] width 290 height 320
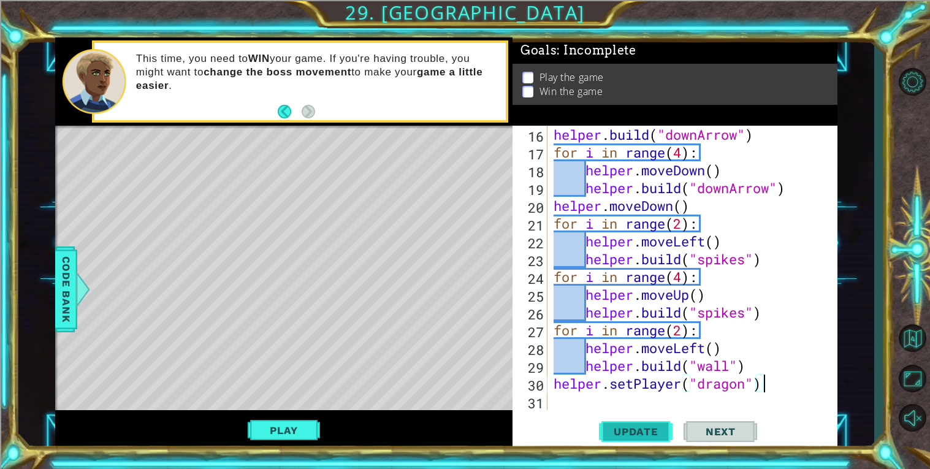
type textarea "helper.setPlayer("dragon")"
click at [651, 421] on button "Update" at bounding box center [636, 431] width 74 height 33
click at [654, 432] on span "Update" at bounding box center [636, 432] width 69 height 12
click at [270, 432] on button "Play" at bounding box center [284, 430] width 72 height 23
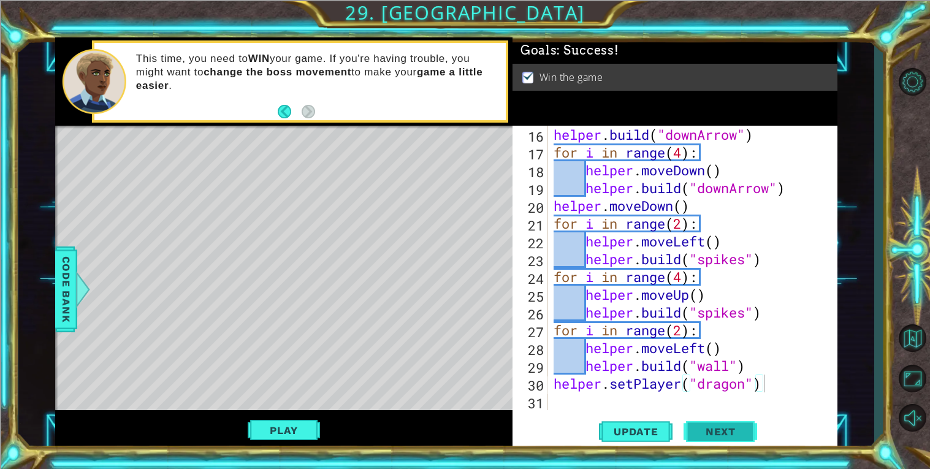
click at [697, 441] on button "Next" at bounding box center [721, 432] width 74 height 33
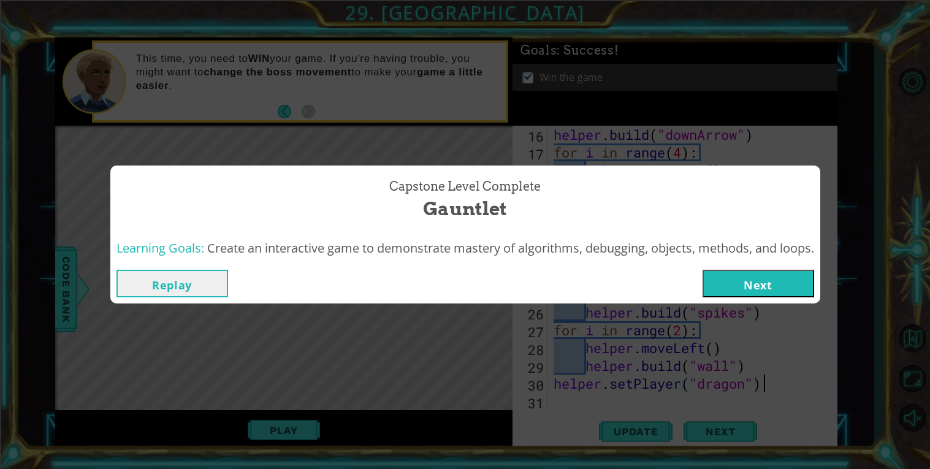
click at [746, 290] on button "Next" at bounding box center [759, 284] width 112 height 28
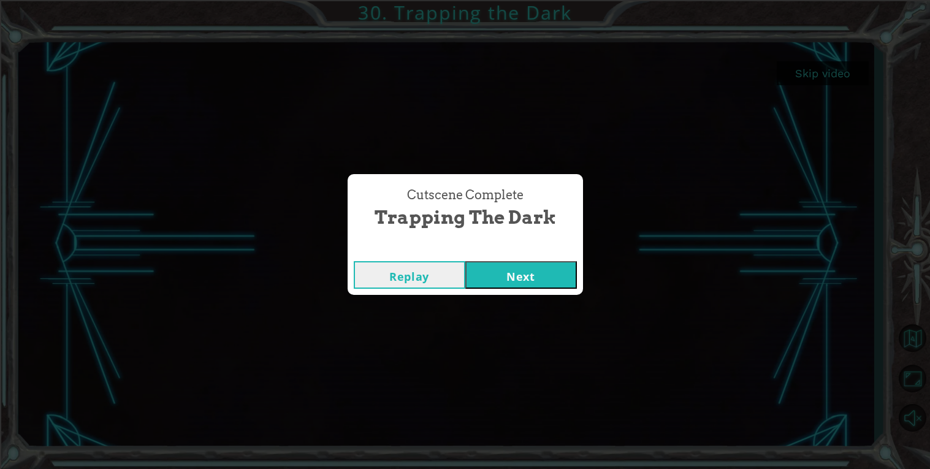
click at [555, 281] on button "Next" at bounding box center [522, 275] width 112 height 28
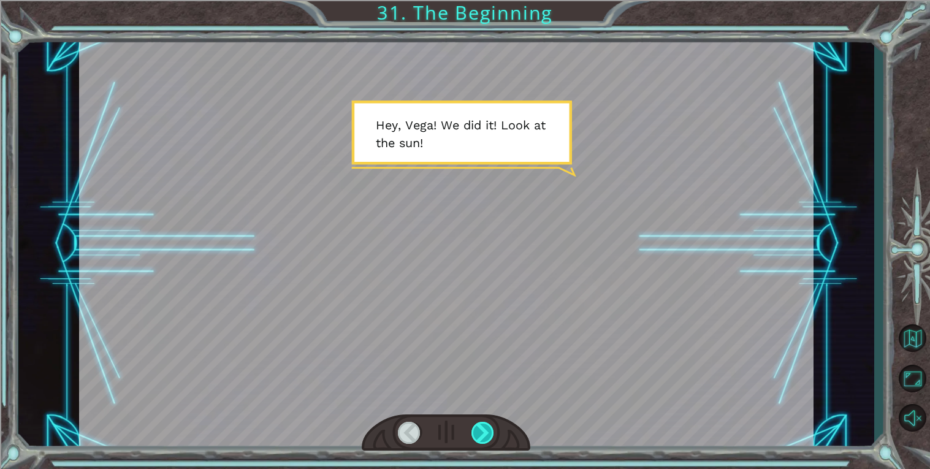
click at [489, 442] on div at bounding box center [483, 433] width 23 height 22
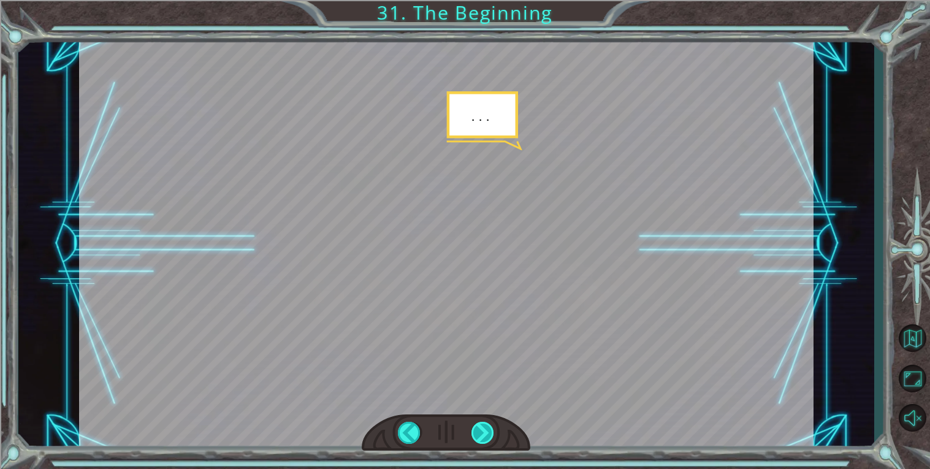
click at [489, 442] on div at bounding box center [483, 433] width 23 height 22
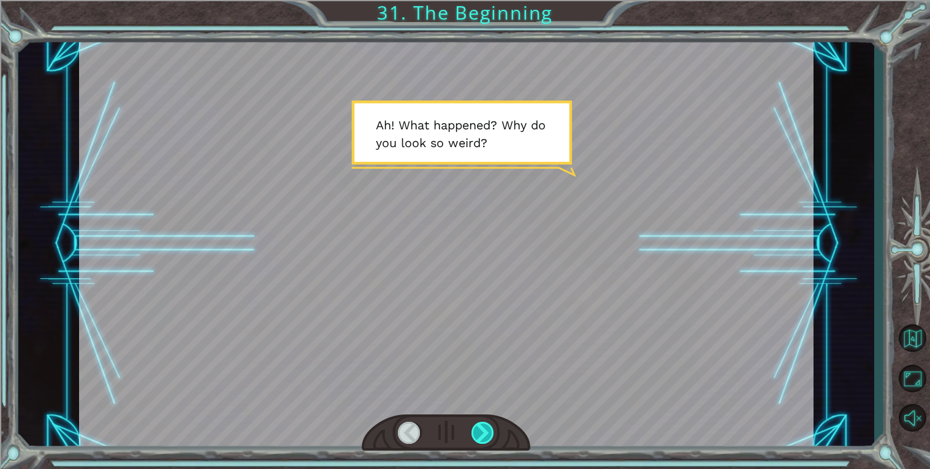
click at [489, 442] on div at bounding box center [483, 433] width 23 height 22
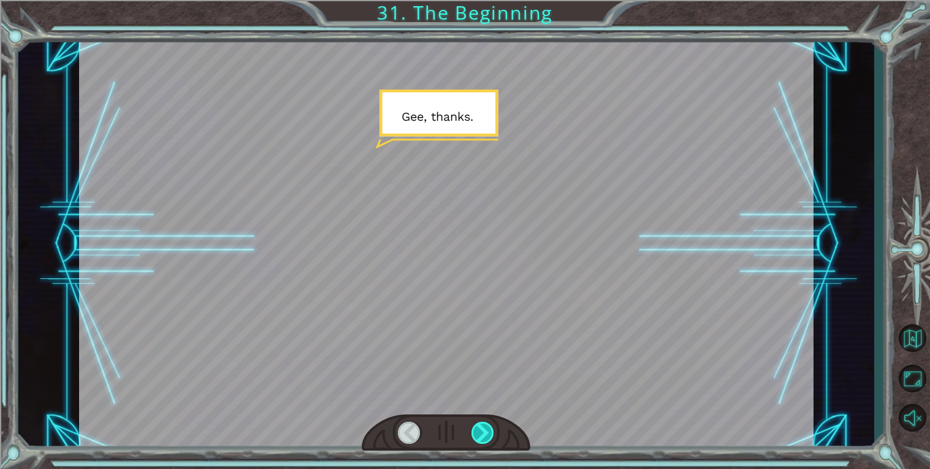
click at [489, 442] on div at bounding box center [483, 433] width 23 height 22
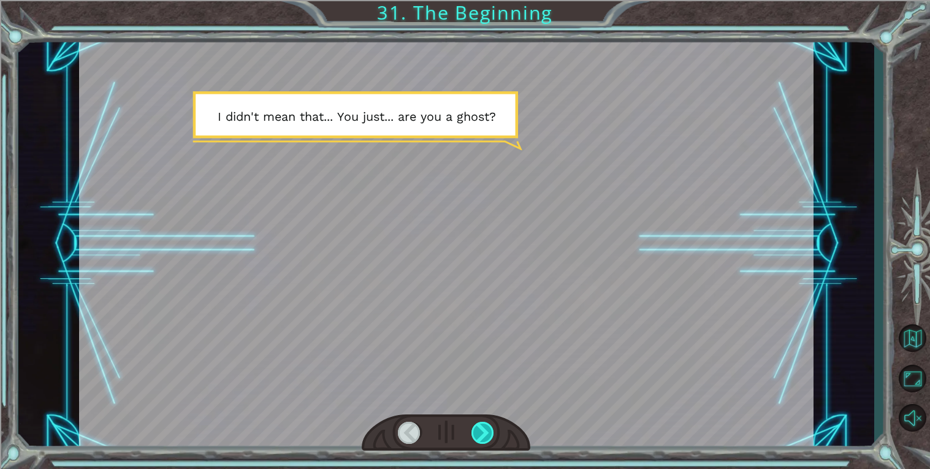
click at [489, 442] on div at bounding box center [483, 433] width 23 height 22
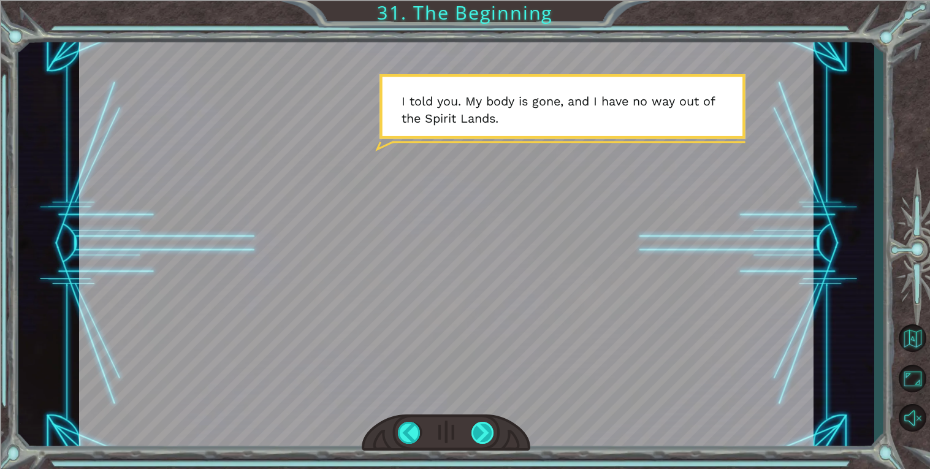
click at [489, 442] on div at bounding box center [483, 433] width 23 height 22
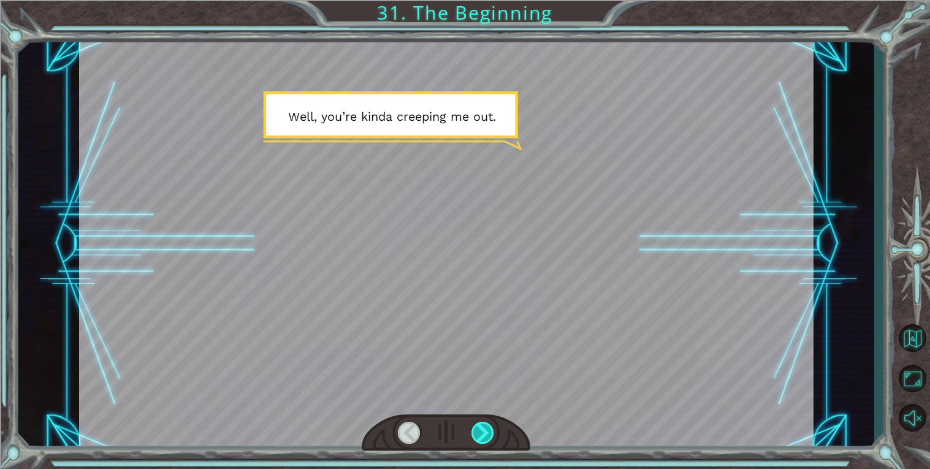
click at [489, 442] on div at bounding box center [483, 433] width 23 height 22
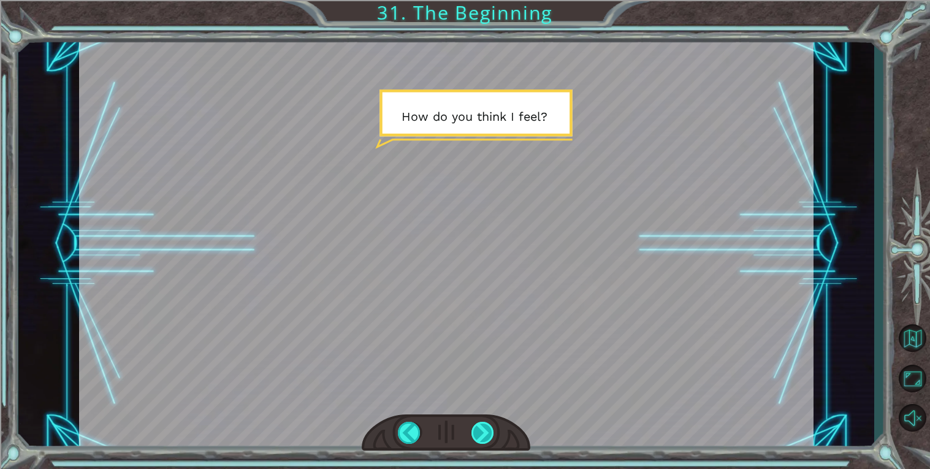
click at [489, 442] on div at bounding box center [483, 433] width 23 height 22
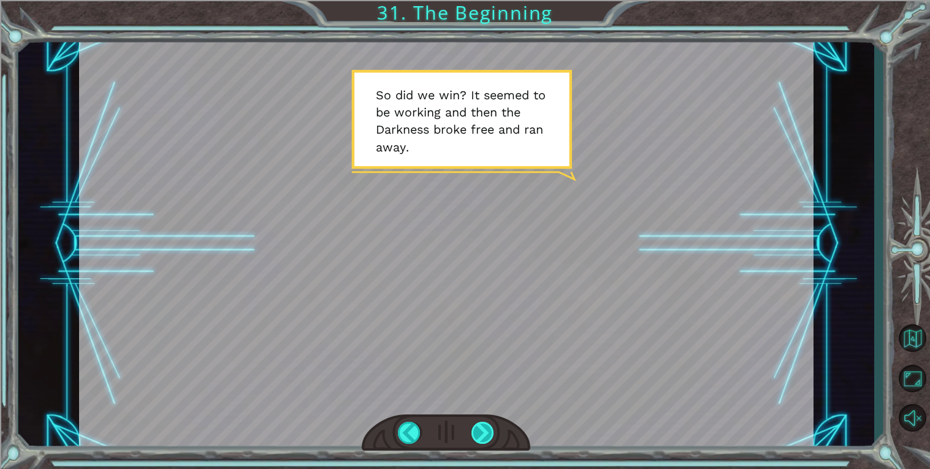
click at [489, 442] on div at bounding box center [483, 433] width 23 height 22
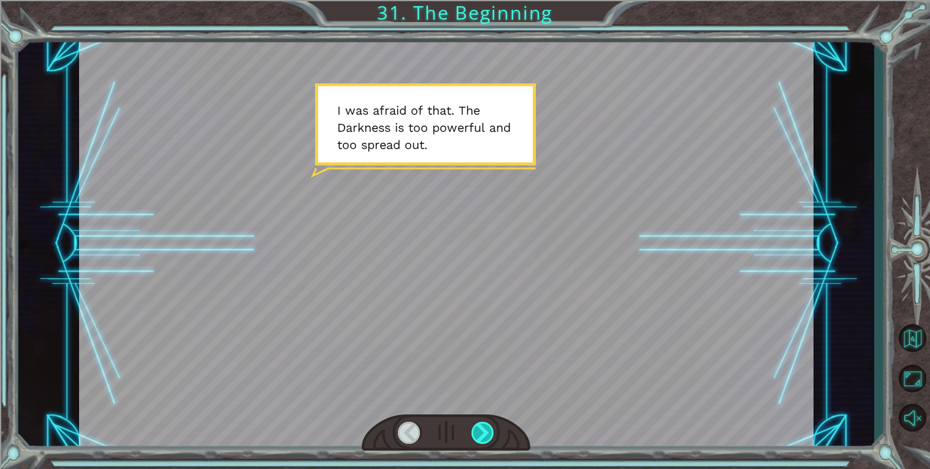
click at [489, 442] on div at bounding box center [483, 433] width 23 height 22
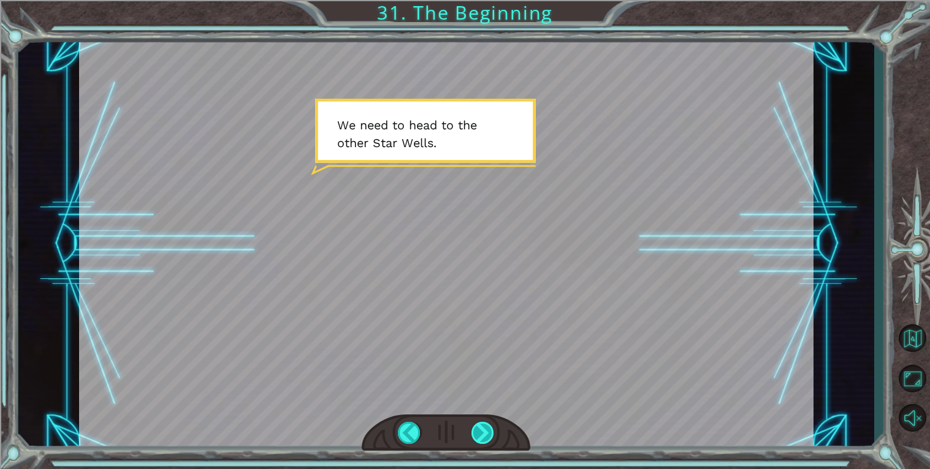
click at [489, 442] on div at bounding box center [483, 433] width 23 height 22
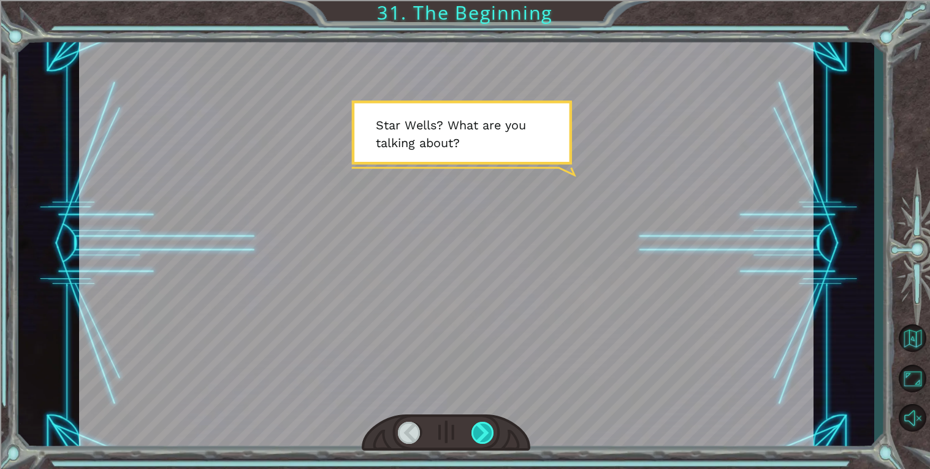
click at [489, 442] on div at bounding box center [483, 433] width 23 height 22
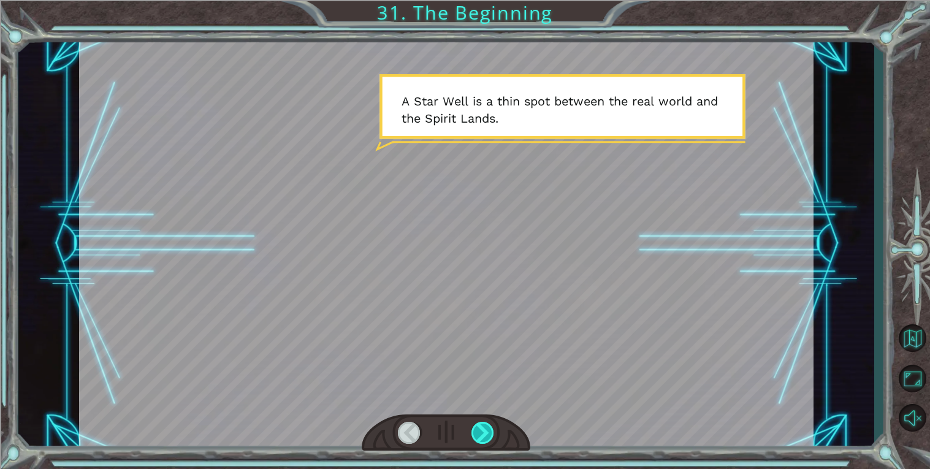
click at [489, 442] on div at bounding box center [483, 433] width 23 height 22
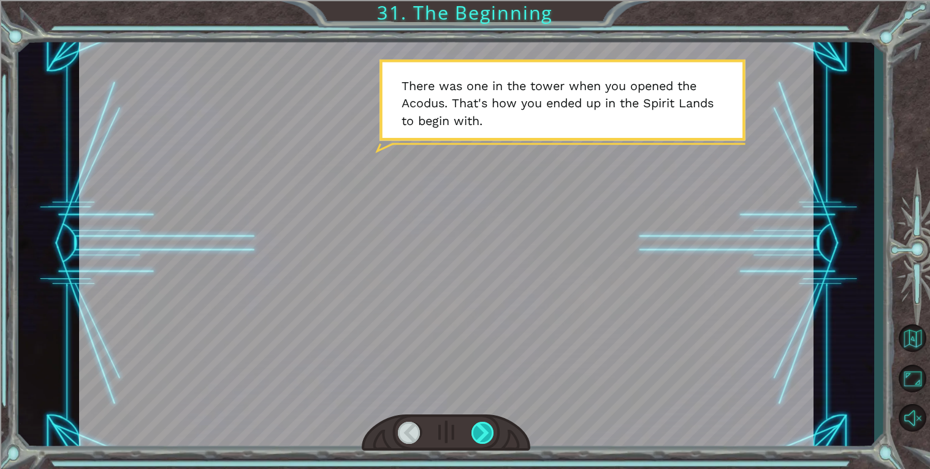
click at [489, 442] on div at bounding box center [483, 433] width 23 height 22
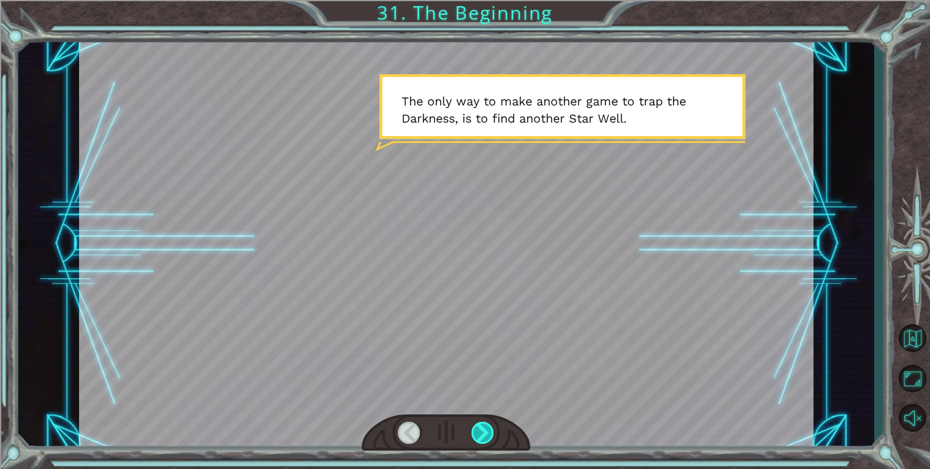
click at [489, 442] on div at bounding box center [483, 433] width 23 height 22
click at [488, 439] on div at bounding box center [483, 433] width 23 height 22
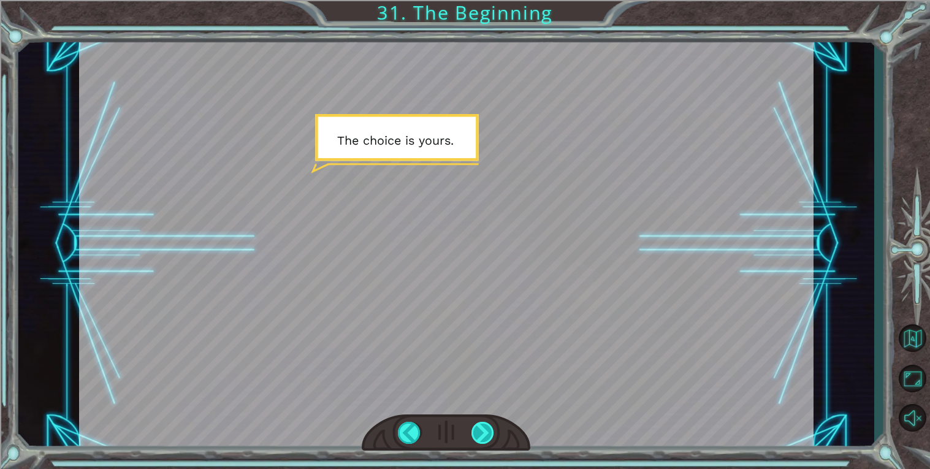
click at [488, 439] on div at bounding box center [483, 433] width 23 height 22
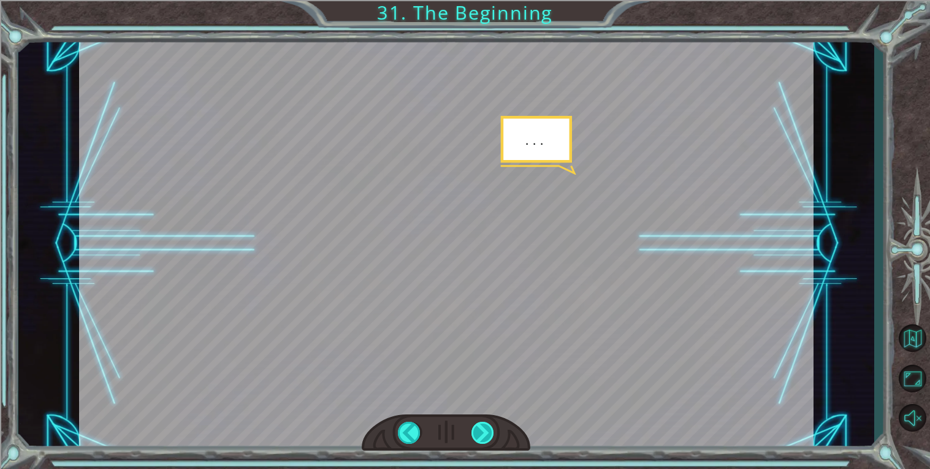
click at [488, 439] on div at bounding box center [483, 433] width 23 height 22
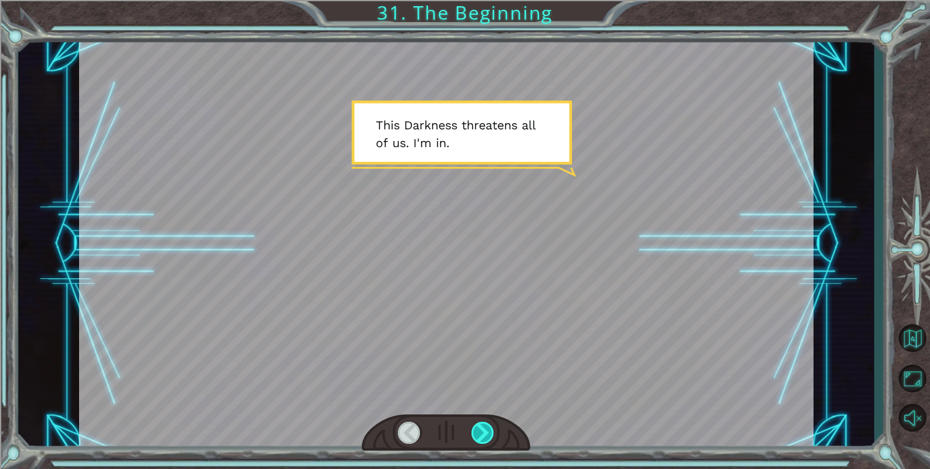
click at [488, 439] on div at bounding box center [483, 433] width 23 height 22
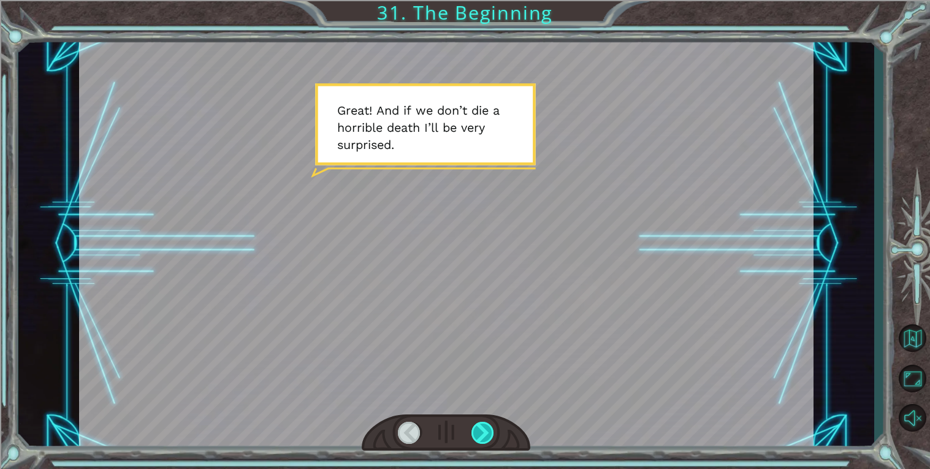
click at [488, 439] on div at bounding box center [483, 433] width 23 height 22
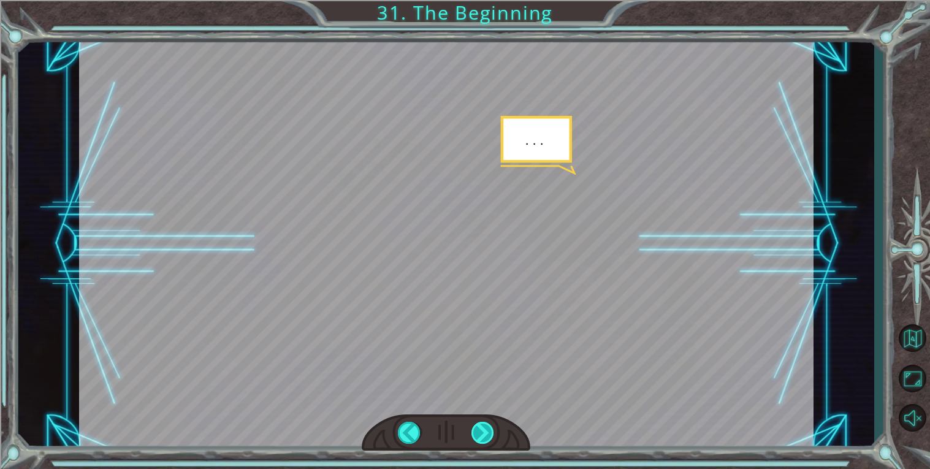
click at [488, 439] on div at bounding box center [483, 433] width 23 height 22
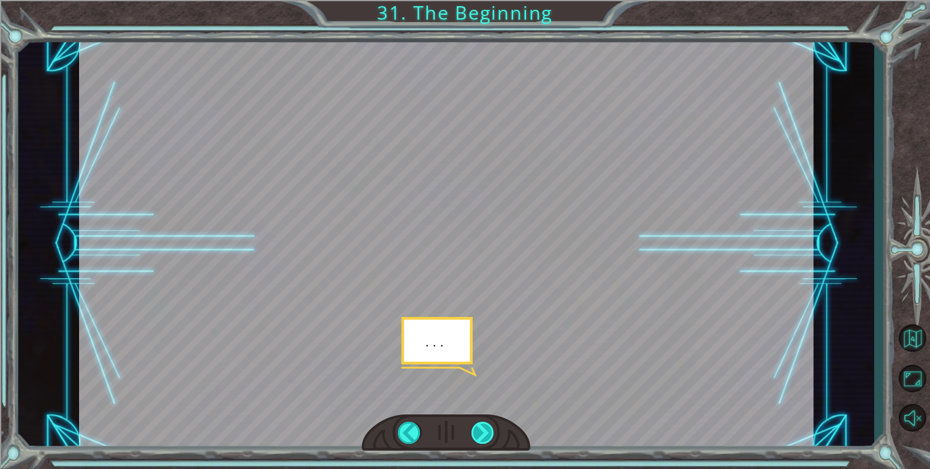
click at [488, 439] on div at bounding box center [483, 433] width 23 height 22
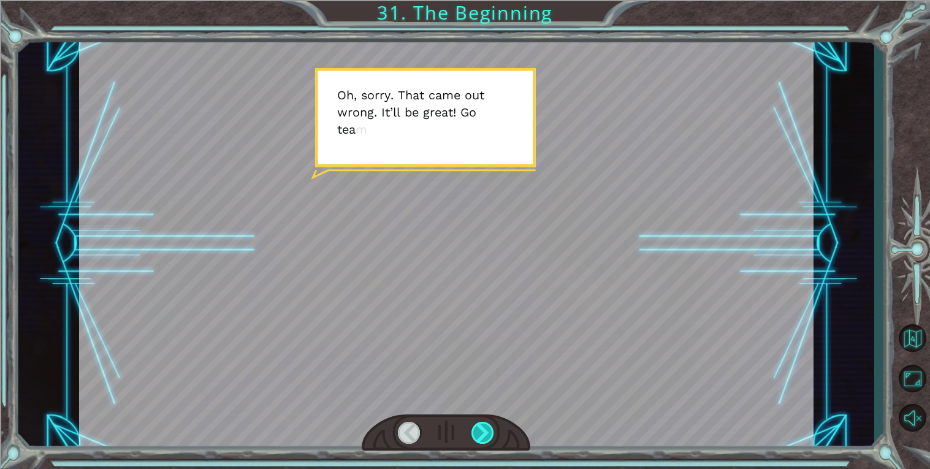
click at [488, 439] on div at bounding box center [483, 433] width 23 height 22
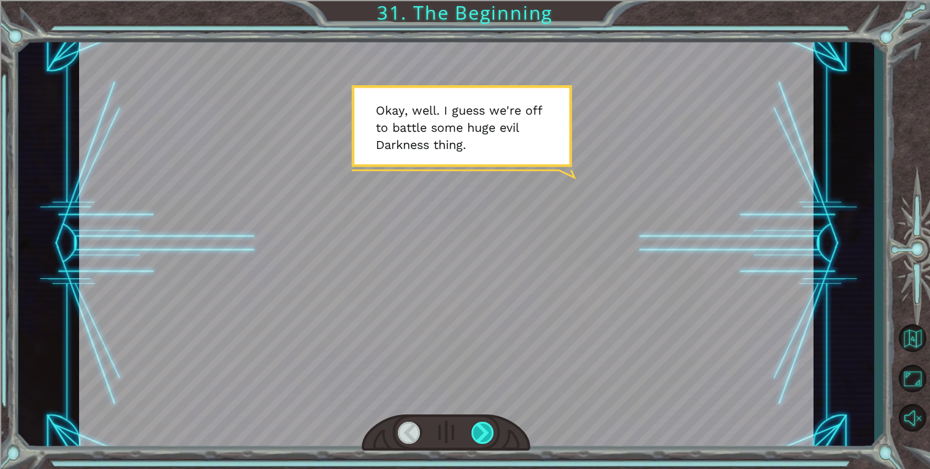
click at [488, 439] on div at bounding box center [483, 433] width 23 height 22
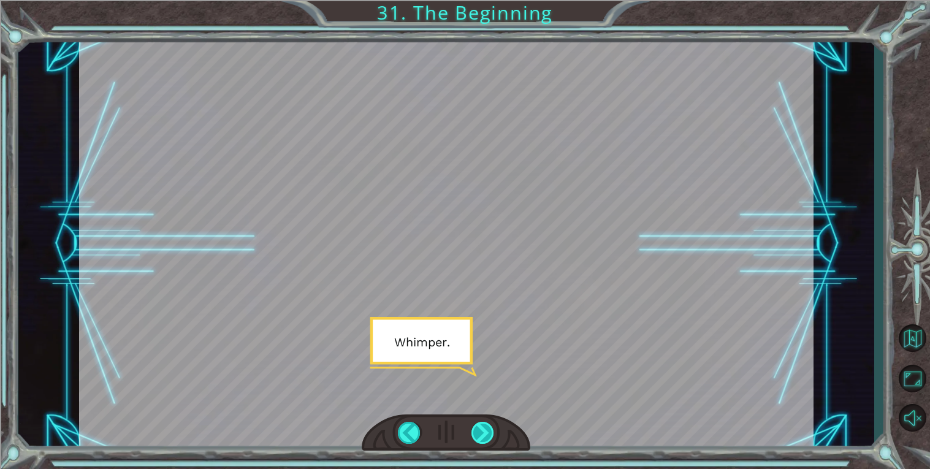
click at [488, 439] on div at bounding box center [483, 433] width 23 height 22
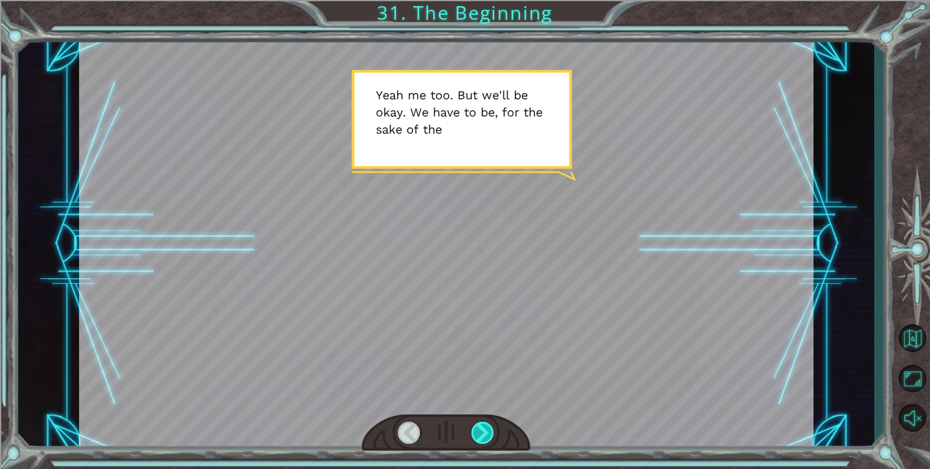
click at [488, 439] on div at bounding box center [483, 433] width 23 height 22
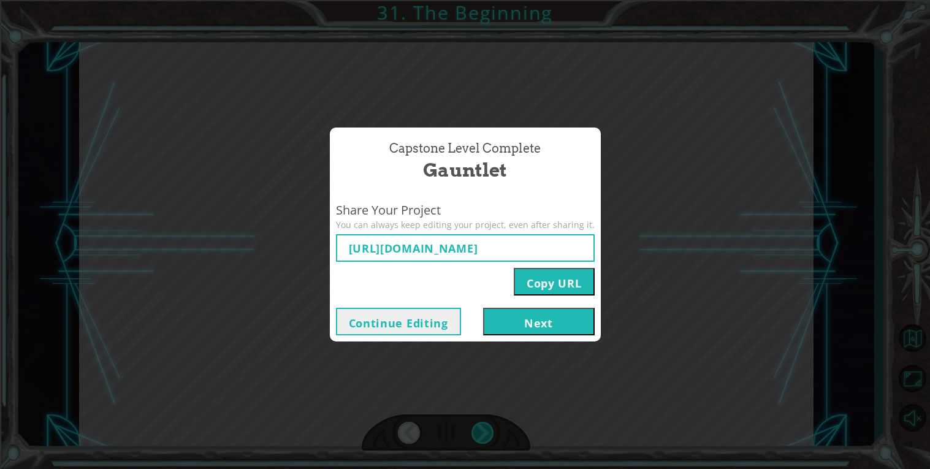
type input "[URL][DOMAIN_NAME]"
click at [521, 285] on button "Copy URL" at bounding box center [554, 282] width 81 height 28
click at [526, 326] on button "Next" at bounding box center [539, 322] width 112 height 28
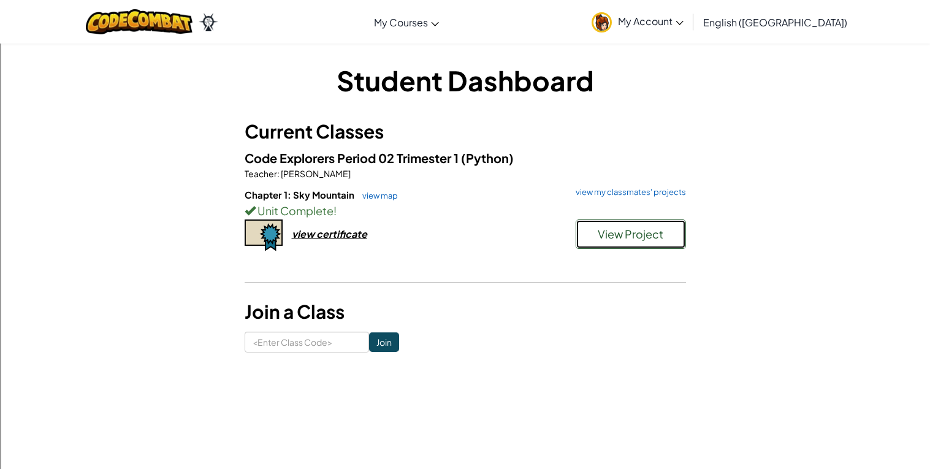
click at [614, 231] on span "View Project" at bounding box center [631, 234] width 66 height 14
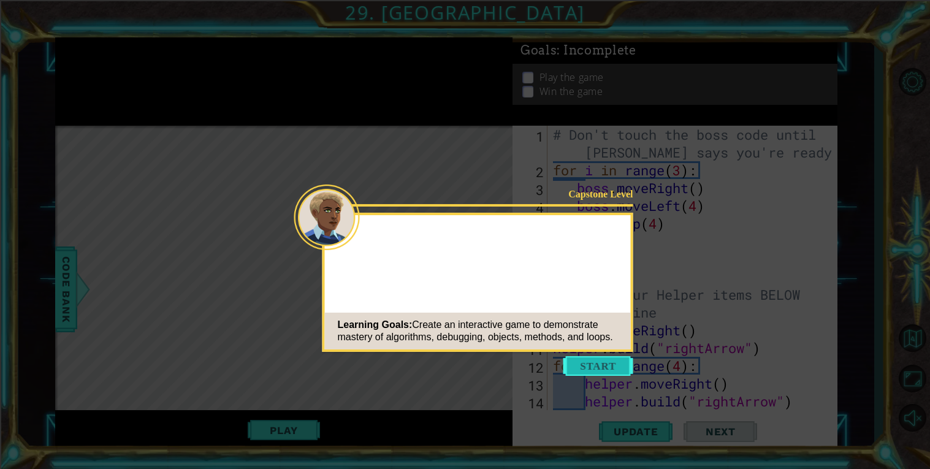
click at [586, 362] on button "Start" at bounding box center [599, 366] width 70 height 20
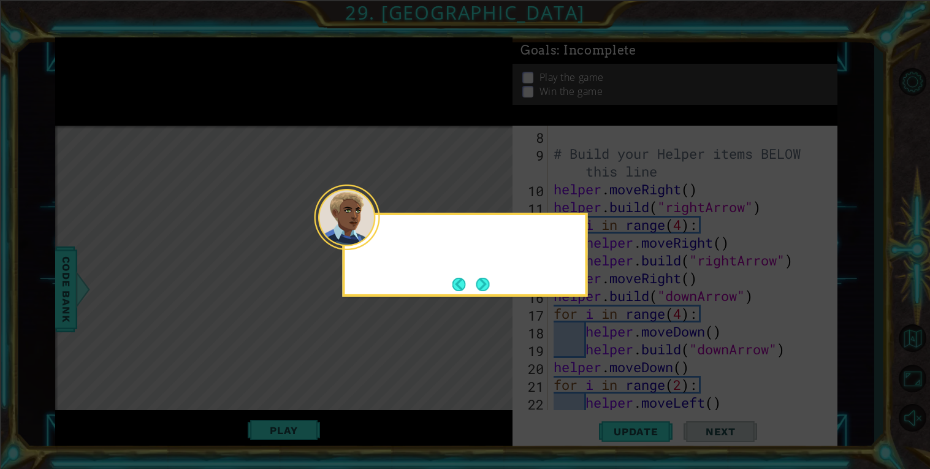
click at [481, 287] on button "Next" at bounding box center [483, 284] width 13 height 13
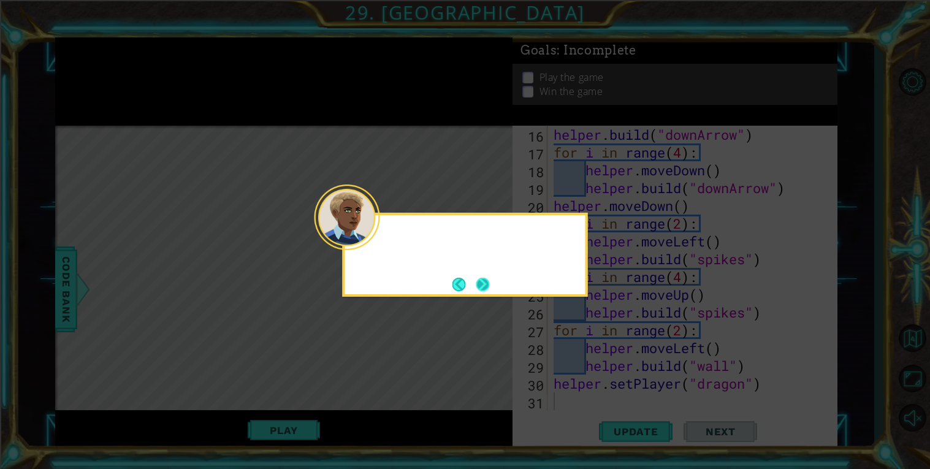
scroll to position [302, 0]
click at [486, 286] on button "Next" at bounding box center [482, 284] width 13 height 13
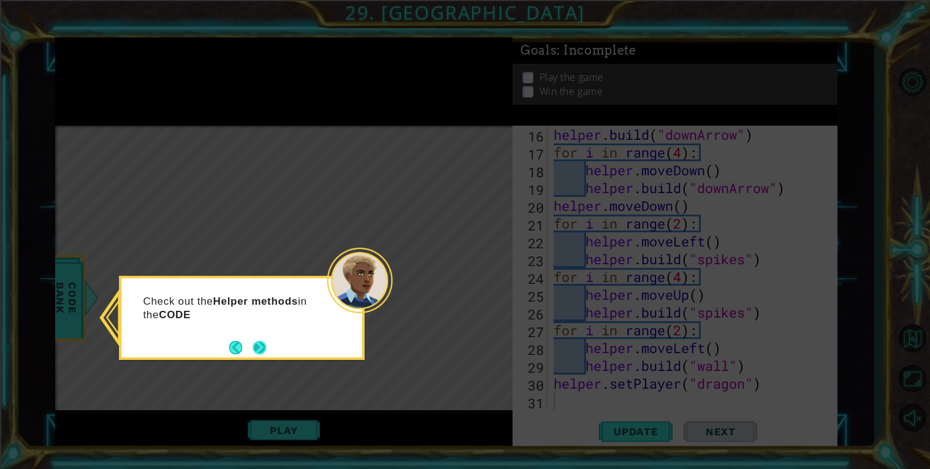
click at [261, 352] on button "Next" at bounding box center [259, 347] width 13 height 13
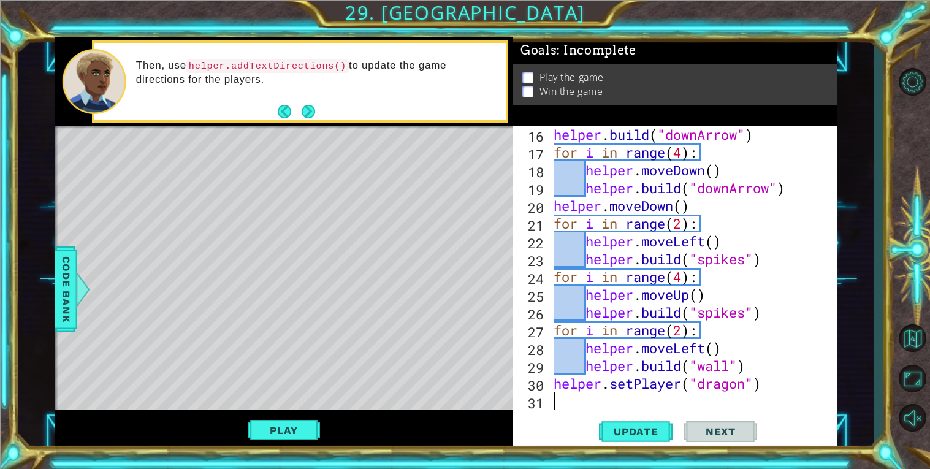
click at [760, 310] on div "helper . build ( "downArrow" ) for i in range ( 4 ) : helper . moveDown ( ) hel…" at bounding box center [696, 286] width 290 height 320
click at [705, 321] on div "helper . build ( "downArrow" ) for i in range ( 4 ) : helper . moveDown ( ) hel…" at bounding box center [696, 286] width 290 height 320
click at [300, 112] on button "Back" at bounding box center [290, 111] width 24 height 13
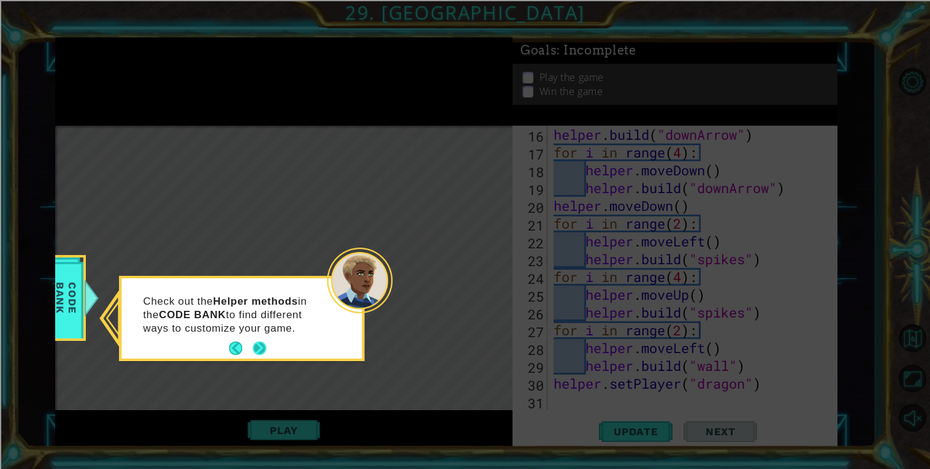
click at [263, 348] on button "Next" at bounding box center [259, 348] width 13 height 13
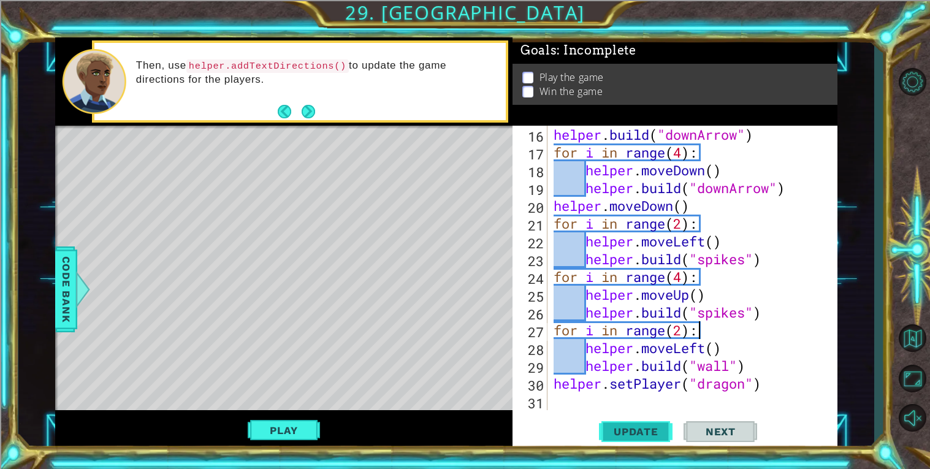
click at [633, 428] on span "Update" at bounding box center [636, 432] width 69 height 12
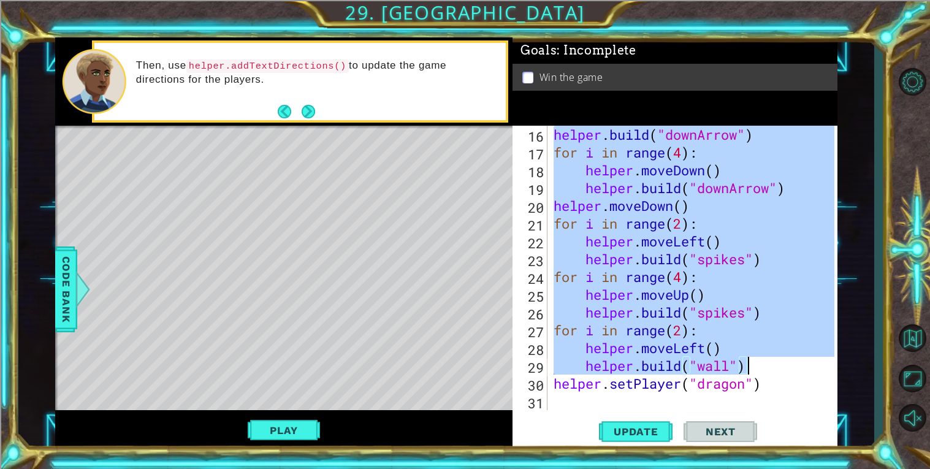
drag, startPoint x: 558, startPoint y: 314, endPoint x: 749, endPoint y: 359, distance: 196.7
click at [749, 359] on div "helper . build ( "downArrow" ) for i in range ( 4 ) : helper . moveDown ( ) hel…" at bounding box center [696, 286] width 290 height 320
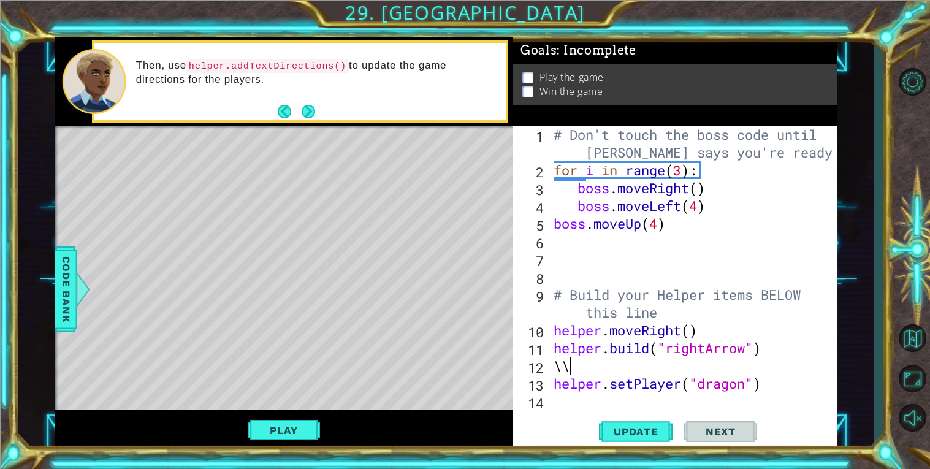
type textarea "\"
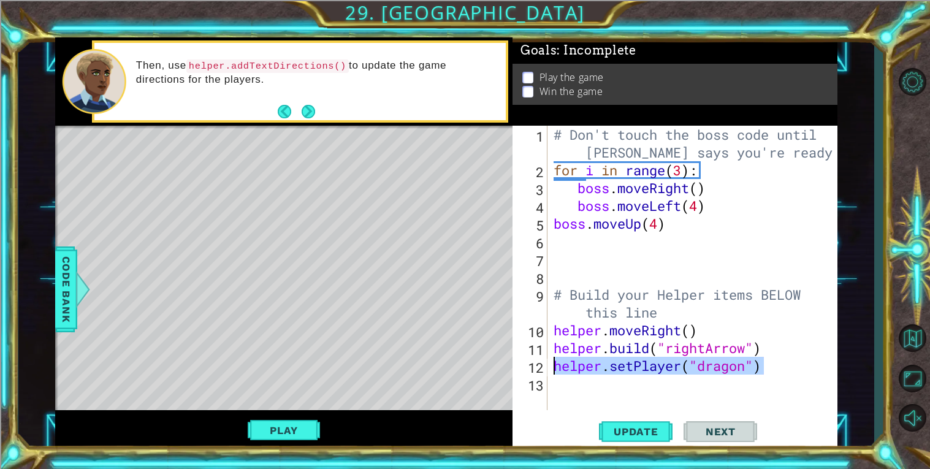
drag, startPoint x: 770, startPoint y: 364, endPoint x: 555, endPoint y: 366, distance: 215.3
click at [555, 366] on div "# Don't touch the boss code until [PERSON_NAME] says you're ready! for i in ran…" at bounding box center [696, 295] width 290 height 338
type textarea "helper.setPlayer("dragon")"
type textarea "3"
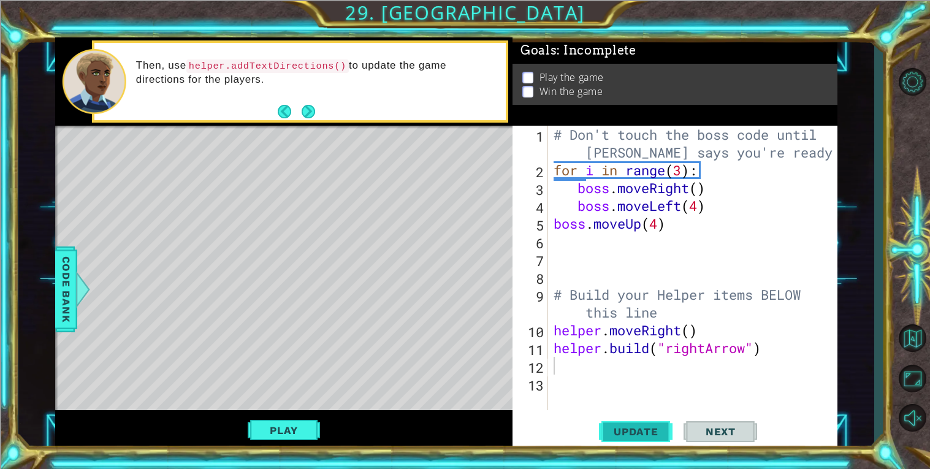
click at [655, 436] on span "Update" at bounding box center [636, 432] width 69 height 12
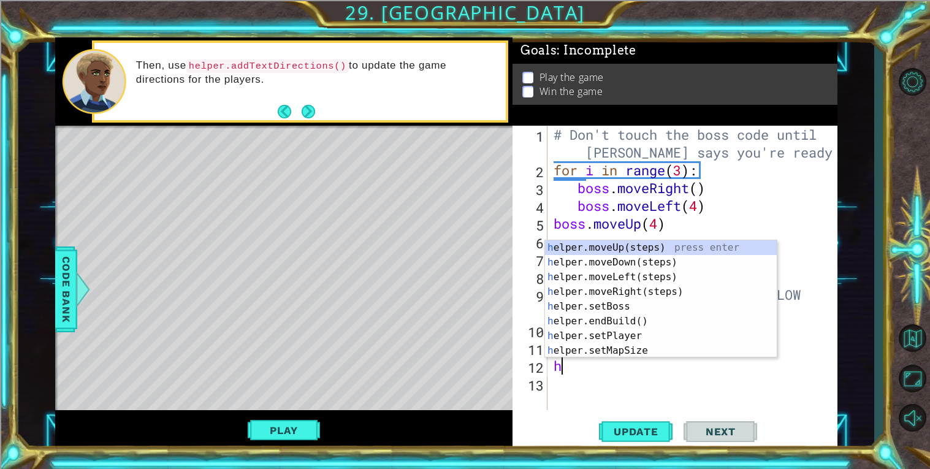
type textarea "he"
click at [747, 280] on div "he lper.moveUp(steps) press enter he lper.moveDown(steps) press enter he lper.m…" at bounding box center [661, 313] width 232 height 147
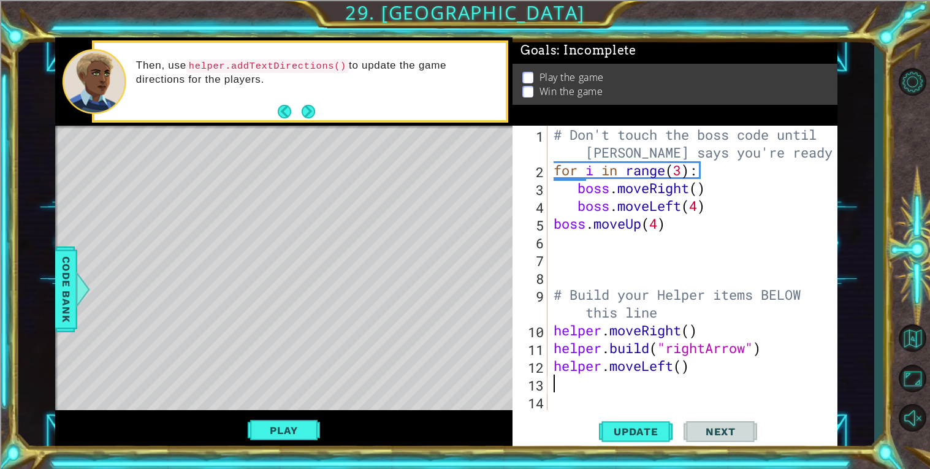
click at [674, 360] on div "# Don't touch the boss code until [PERSON_NAME] says you're ready! for i in ran…" at bounding box center [696, 295] width 290 height 338
click at [552, 351] on div "helper.moveRight( steps) press enter" at bounding box center [661, 365] width 232 height 44
type textarea "helper.moveRight)"
click at [553, 364] on div "# Don't touch the boss code until [PERSON_NAME] says you're ready! for i in ran…" at bounding box center [696, 295] width 290 height 338
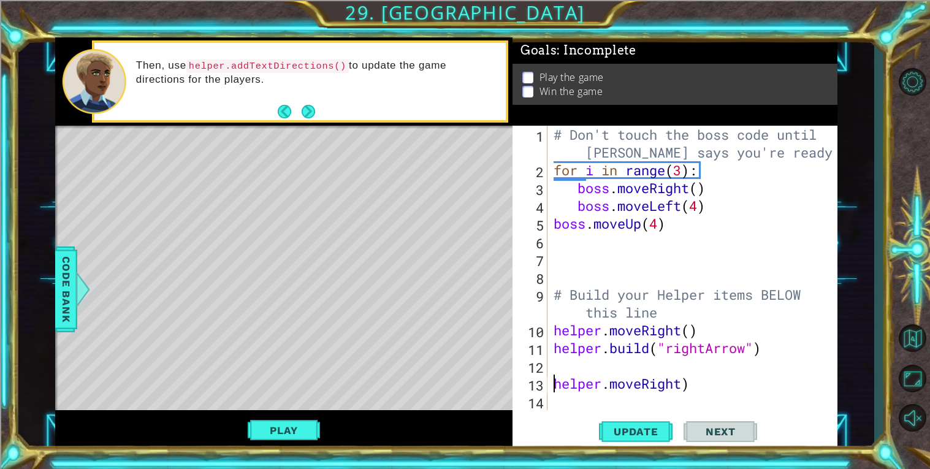
scroll to position [0, 0]
click at [562, 361] on div "# Don't touch the boss code until [PERSON_NAME] says you're ready! for i in ran…" at bounding box center [696, 295] width 290 height 338
click at [550, 386] on div "for i in range(3): 1 2 3 4 5 6 7 8 9 10 11 12 13 14 15 # Don't touch the boss c…" at bounding box center [674, 268] width 322 height 285
click at [554, 387] on div "# Don't touch the boss code until [PERSON_NAME] says you're ready! for i in ran…" at bounding box center [696, 295] width 290 height 338
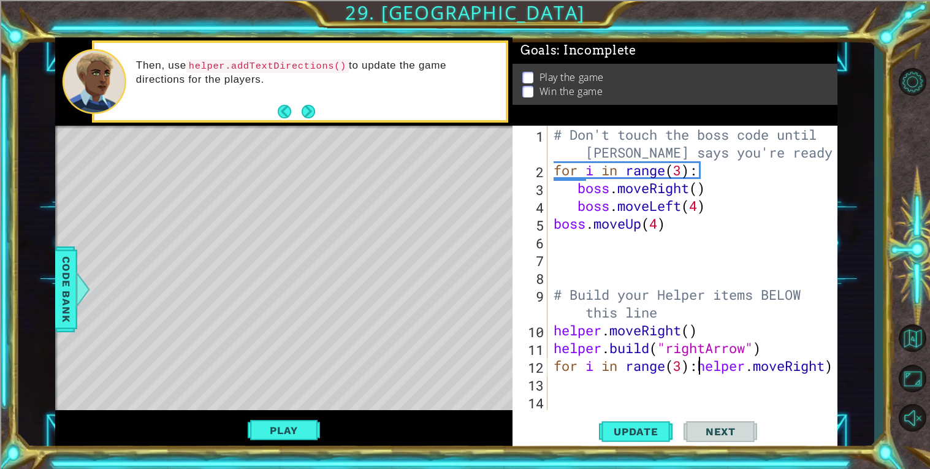
type textarea "helper.moveRight)"
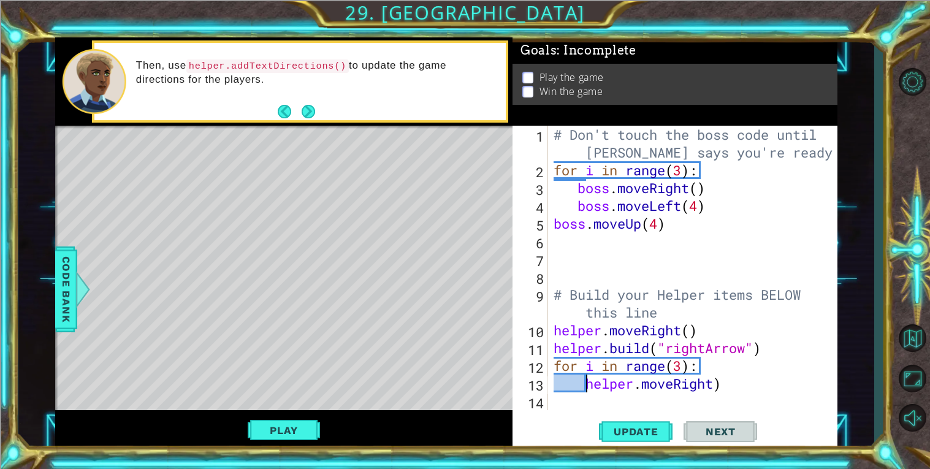
click at [643, 386] on div "# Don't touch the boss code until [PERSON_NAME] says you're ready! for i in ran…" at bounding box center [696, 295] width 290 height 338
click at [732, 394] on div "# Don't touch the boss code until [PERSON_NAME] says you're ready! for i in ran…" at bounding box center [696, 295] width 290 height 338
click at [726, 382] on div "# Don't touch the boss code until [PERSON_NAME] says you're ready! for i in ran…" at bounding box center [696, 295] width 290 height 338
type textarea "helper.moveRight"
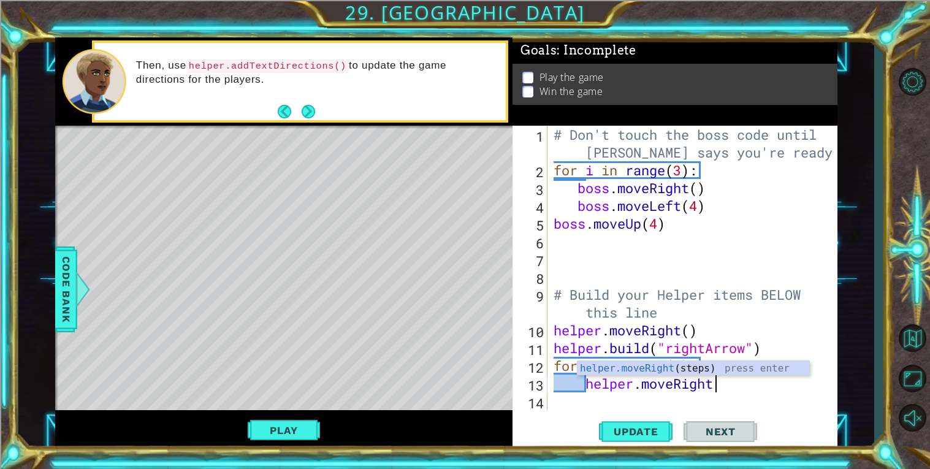
scroll to position [0, 7]
click at [693, 365] on div "helper.moveRight (steps) press enter" at bounding box center [694, 383] width 232 height 44
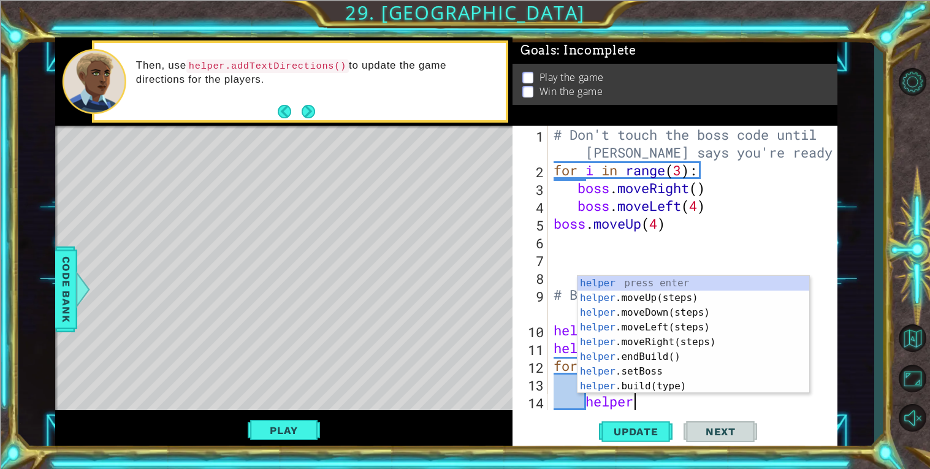
scroll to position [0, 2]
click at [700, 382] on div "helper press enter helper .moveUp(steps) press enter helper .moveDown(steps) pr…" at bounding box center [694, 349] width 232 height 147
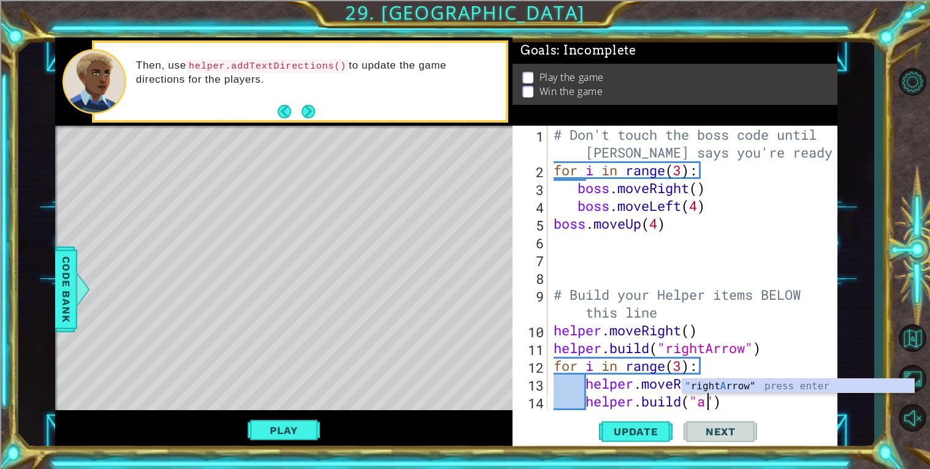
scroll to position [0, 7]
click at [779, 385] on div "" right Ar row" press enter" at bounding box center [799, 401] width 232 height 44
type textarea "[DOMAIN_NAME]("rightArrow"")"
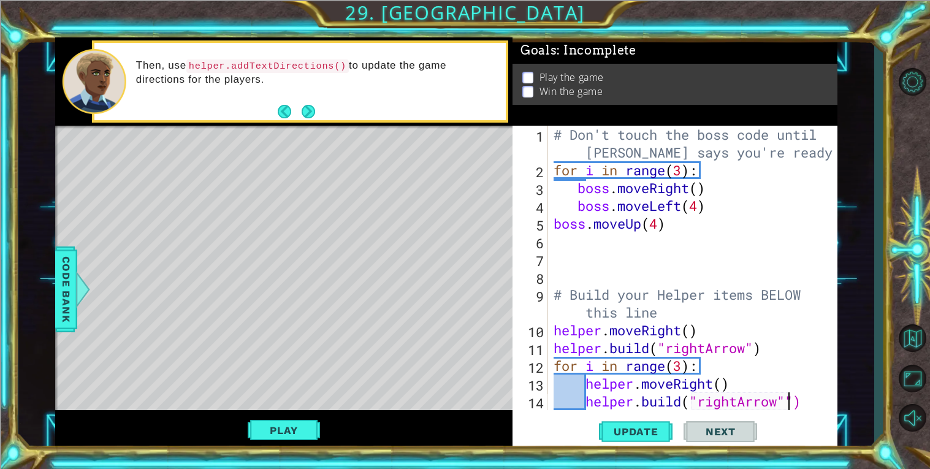
click at [806, 398] on div "# Don't touch the boss code until [PERSON_NAME] says you're ready! for i in ran…" at bounding box center [696, 295] width 290 height 338
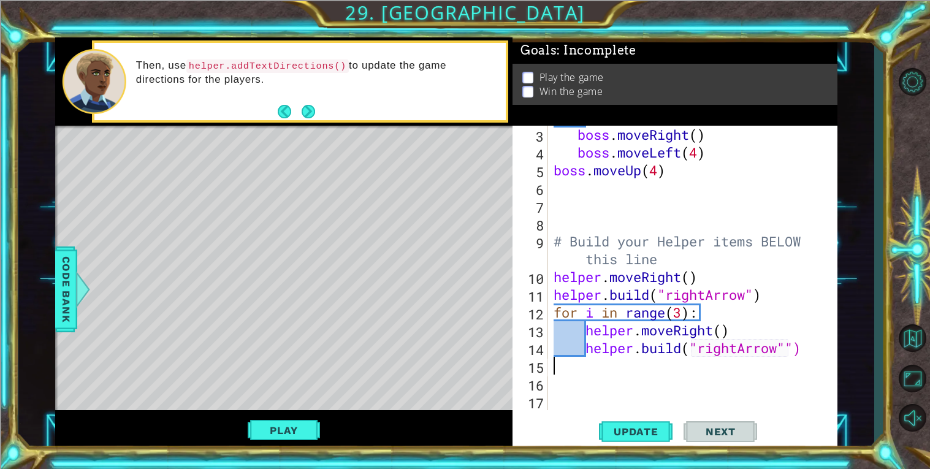
scroll to position [0, 0]
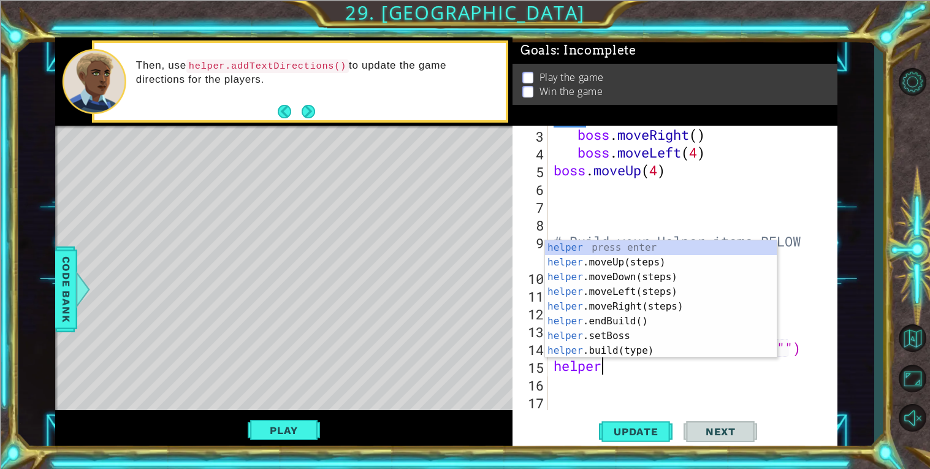
type textarea "helper"
click at [670, 277] on div "helper press enter helper .moveUp(steps) press enter helper .moveDown(steps) pr…" at bounding box center [661, 313] width 232 height 147
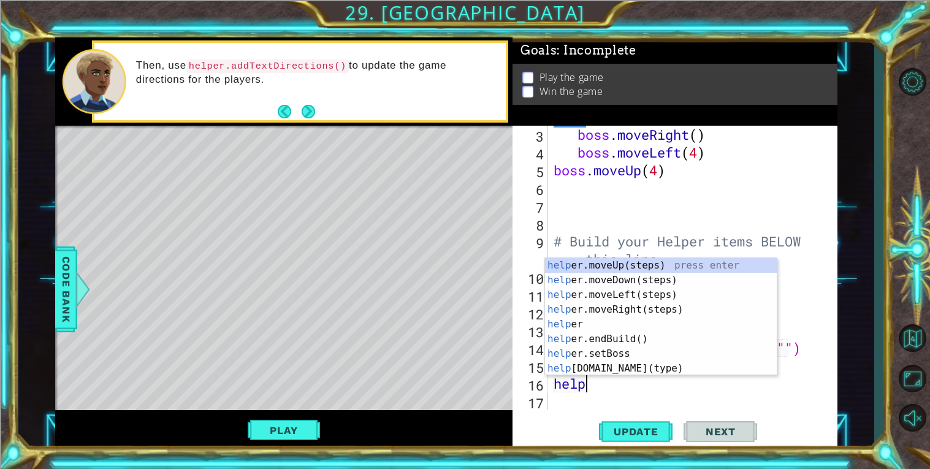
scroll to position [0, 1]
type textarea "h"
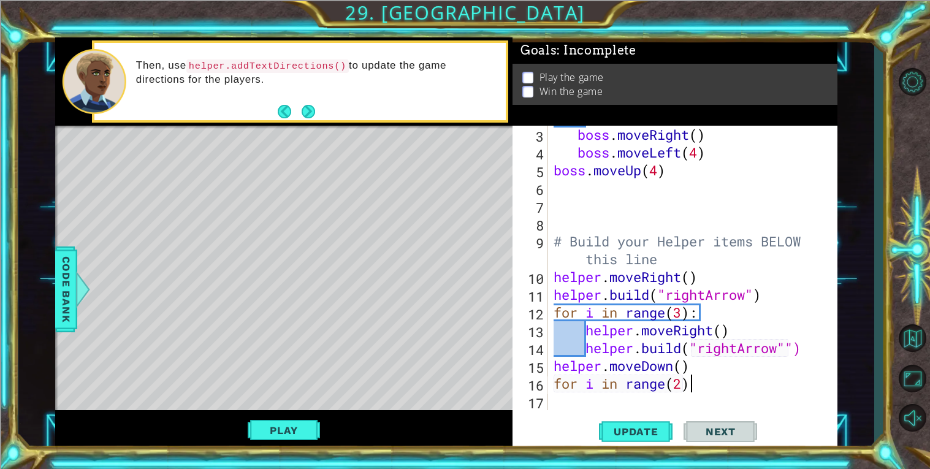
scroll to position [0, 5]
type textarea "for i in range(2)"
